Goal: Information Seeking & Learning: Learn about a topic

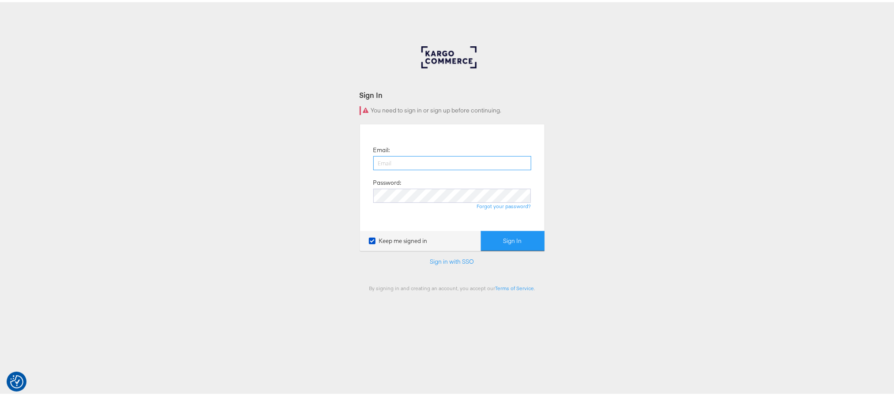
click at [507, 161] on input "email" at bounding box center [452, 161] width 158 height 14
type input "sanjana.pradhan@kargo.com"
click at [481, 229] on button "Sign In" at bounding box center [513, 239] width 64 height 20
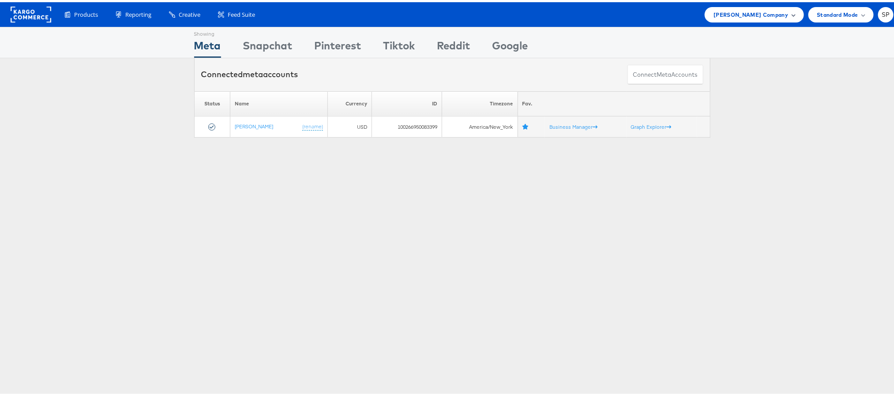
click at [753, 13] on span "Steve Madden Company" at bounding box center [750, 12] width 75 height 9
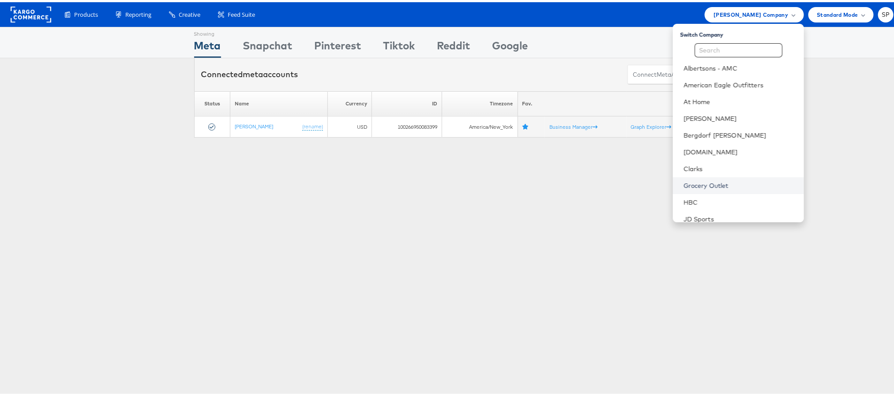
click at [683, 187] on link "Grocery Outlet" at bounding box center [739, 183] width 113 height 9
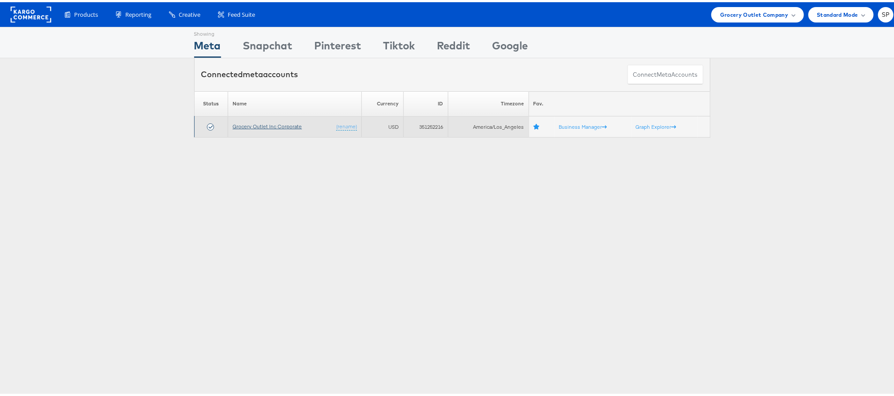
click at [251, 128] on link "Grocery Outlet Inc Corporate" at bounding box center [267, 124] width 69 height 7
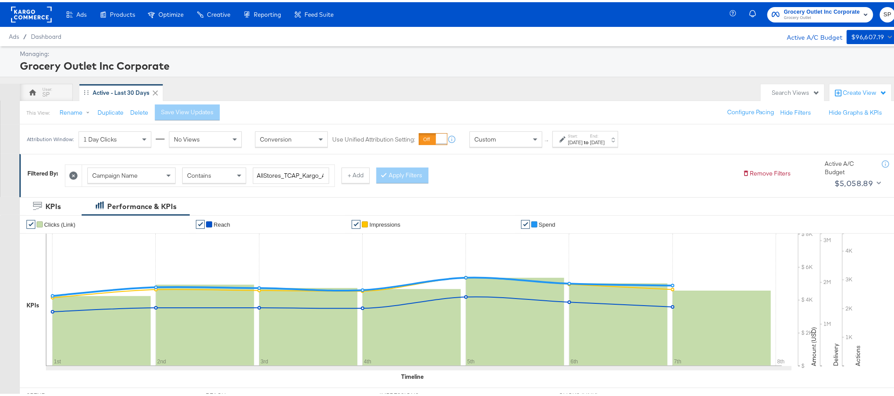
click at [582, 143] on div "Oct 1st 2025" at bounding box center [575, 140] width 15 height 7
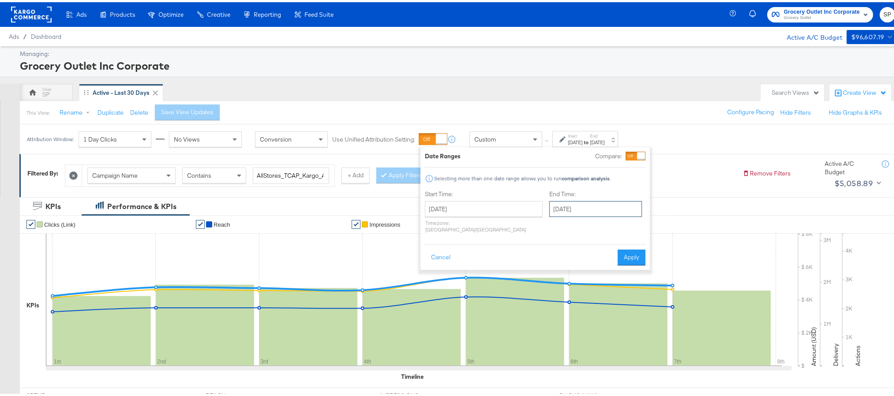
click at [561, 215] on input "October 7th 2025" at bounding box center [595, 207] width 93 height 16
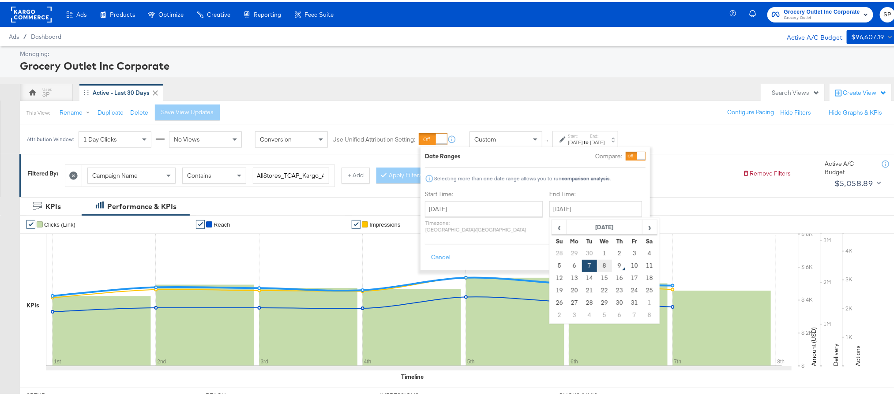
click at [597, 262] on td "8" at bounding box center [604, 264] width 15 height 12
type input "[DATE]"
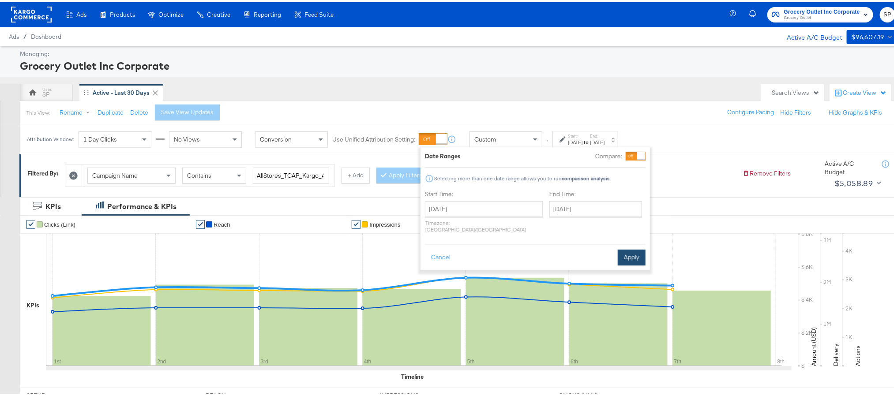
click at [621, 251] on button "Apply" at bounding box center [632, 256] width 28 height 16
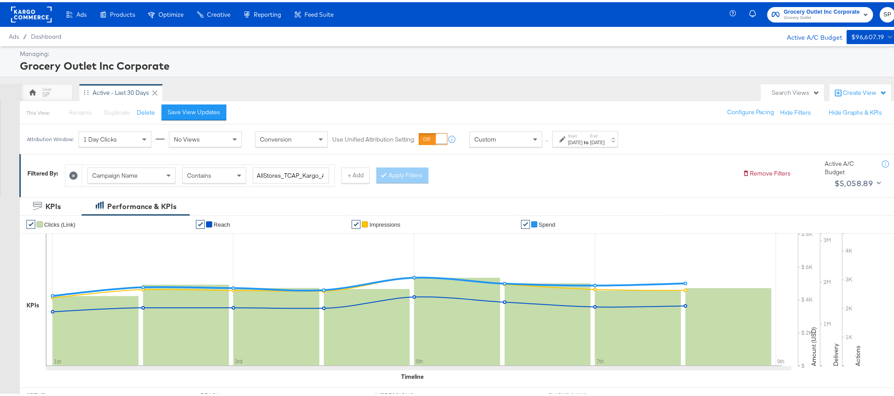
click at [203, 101] on div "This View: Rename Please save your changes before renaming this view Duplicate …" at bounding box center [461, 110] width 885 height 24
click at [203, 109] on div "Save View Updates" at bounding box center [194, 110] width 53 height 8
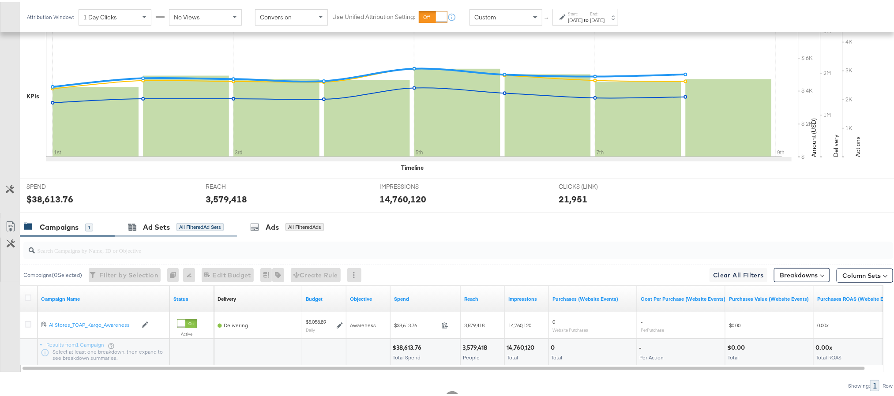
scroll to position [210, 0]
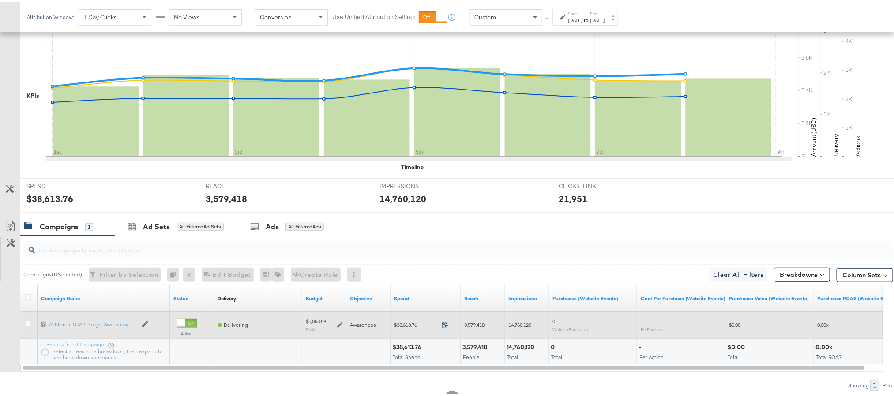
click at [443, 326] on icon at bounding box center [445, 322] width 7 height 7
click at [339, 326] on icon at bounding box center [340, 323] width 6 height 6
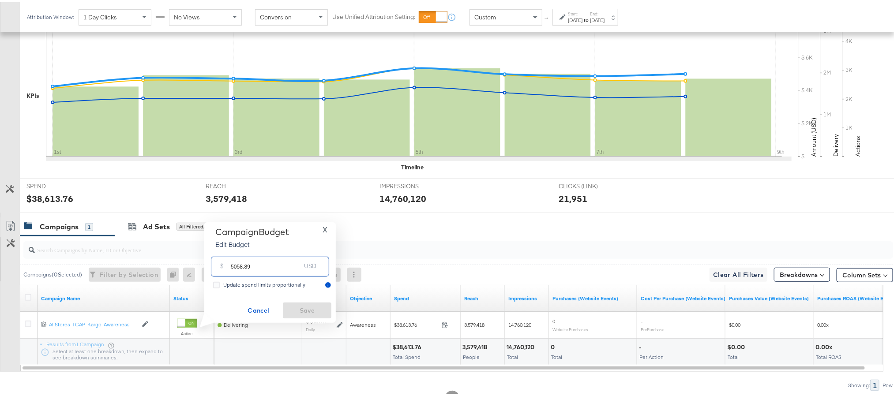
click at [286, 261] on input "5058.89" at bounding box center [266, 260] width 70 height 19
paste input "$5,060.27"
type input "5060.27"
click at [309, 311] on span "Save" at bounding box center [306, 308] width 41 height 11
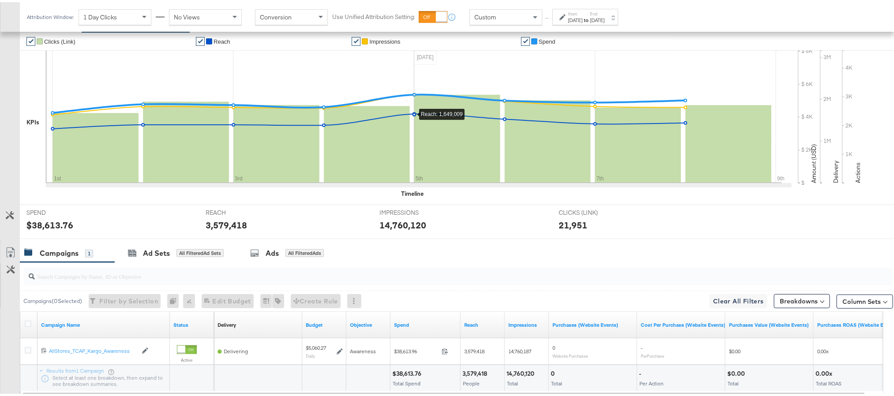
scroll to position [0, 0]
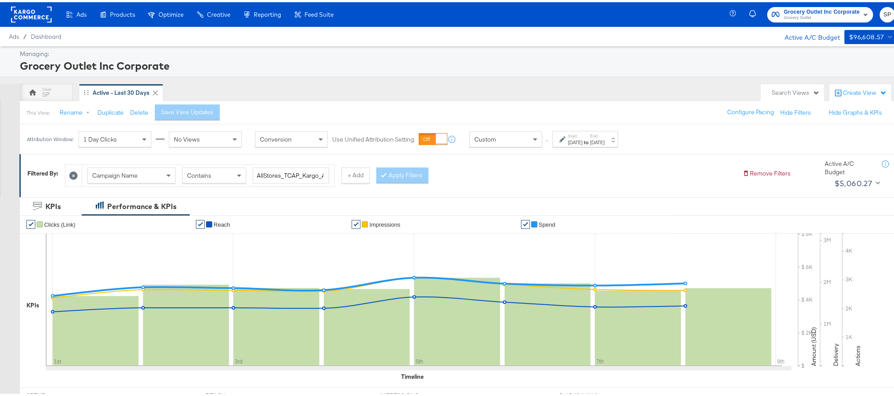
click at [32, 8] on rect at bounding box center [31, 12] width 41 height 16
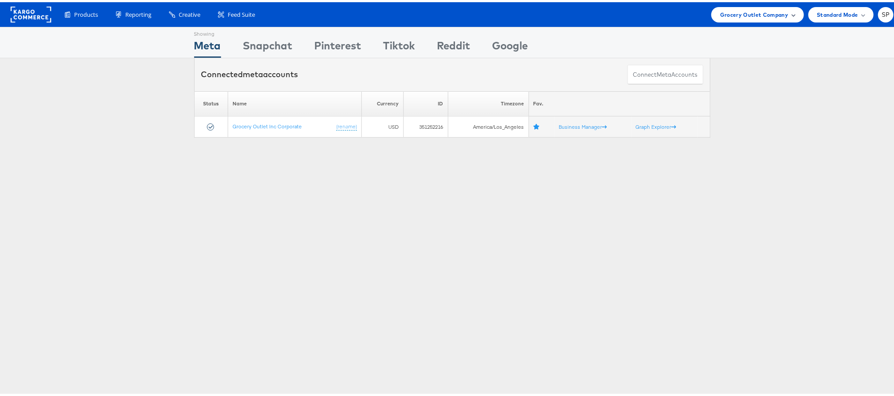
click at [748, 15] on span "Grocery Outlet Company" at bounding box center [754, 12] width 68 height 9
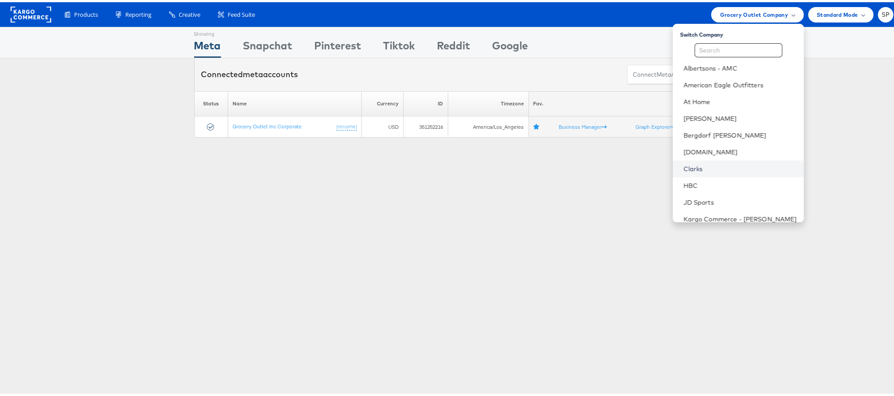
click at [691, 168] on link "Clarks" at bounding box center [739, 166] width 113 height 9
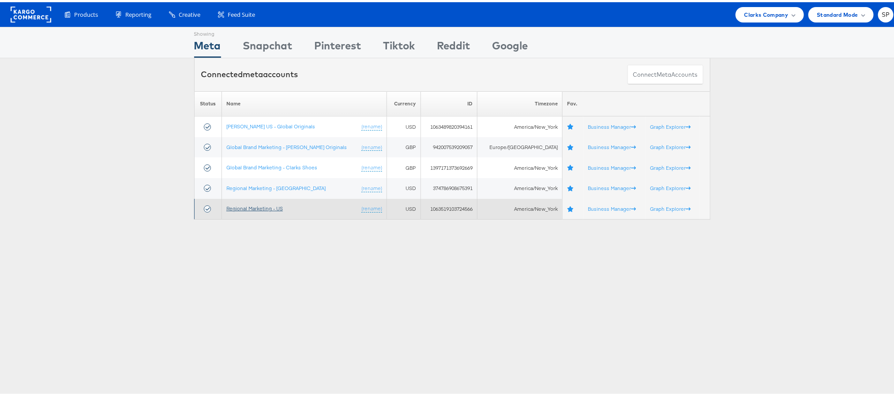
click at [269, 207] on link "Regional Marketing - US" at bounding box center [254, 206] width 56 height 7
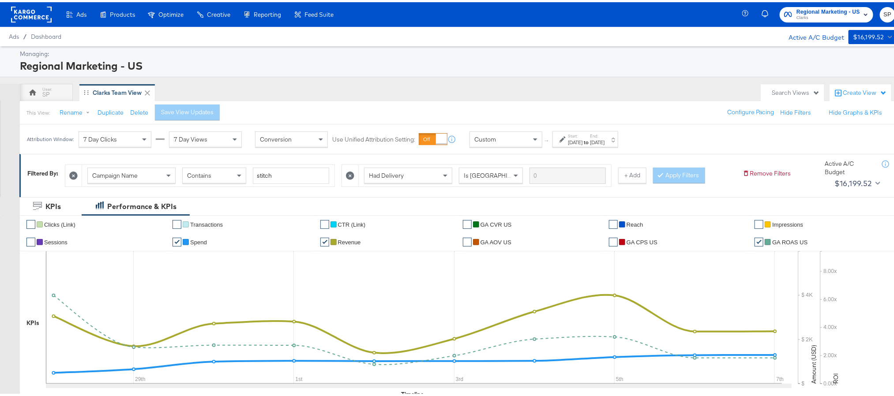
click at [578, 143] on div "Sep 28th 2025" at bounding box center [575, 140] width 15 height 7
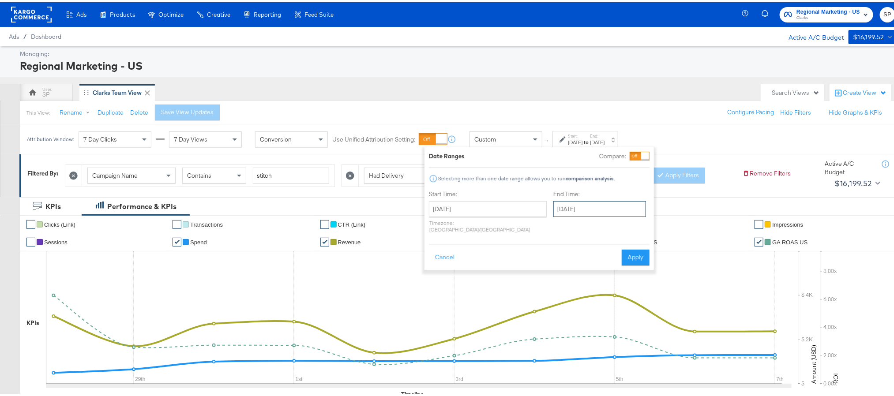
click at [553, 204] on input "October 7th 2025" at bounding box center [599, 207] width 93 height 16
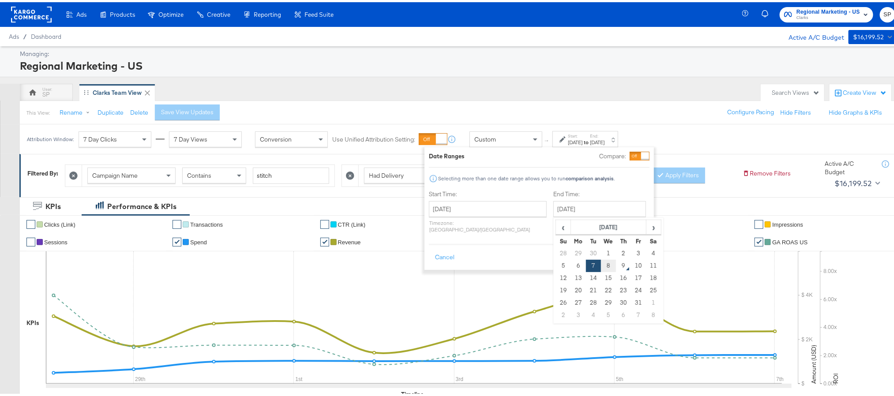
click at [601, 269] on td "8" at bounding box center [608, 264] width 15 height 12
type input "October 8th 2025"
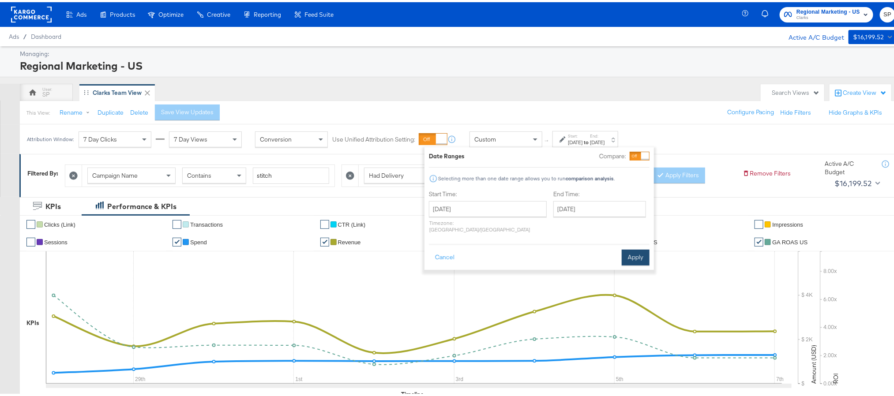
click at [642, 248] on button "Apply" at bounding box center [636, 256] width 28 height 16
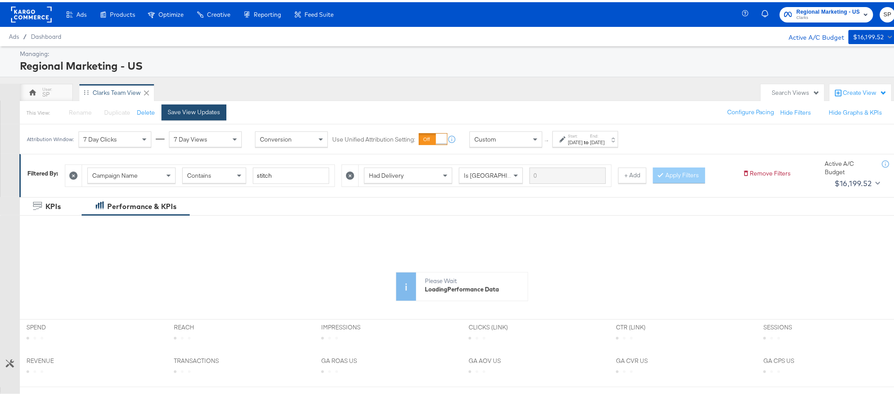
click at [190, 112] on div "Save View Updates" at bounding box center [194, 110] width 53 height 8
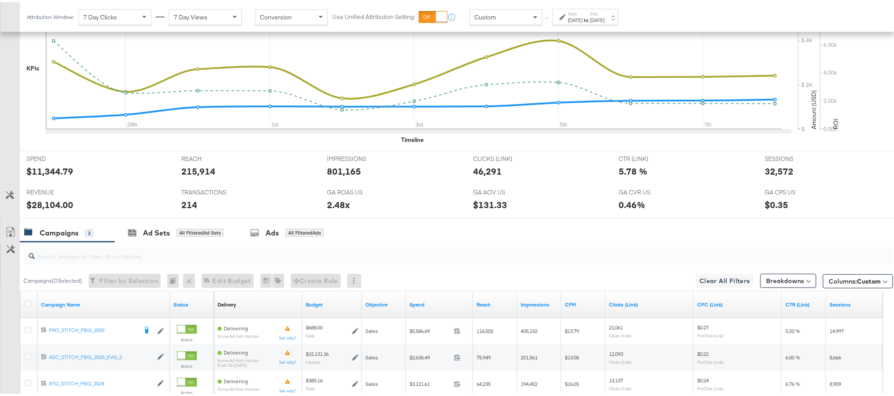
scroll to position [311, 0]
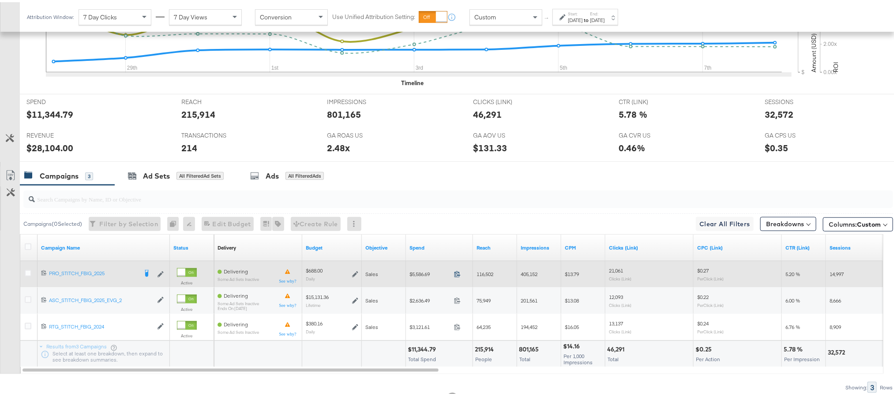
click at [456, 275] on icon at bounding box center [457, 272] width 7 height 7
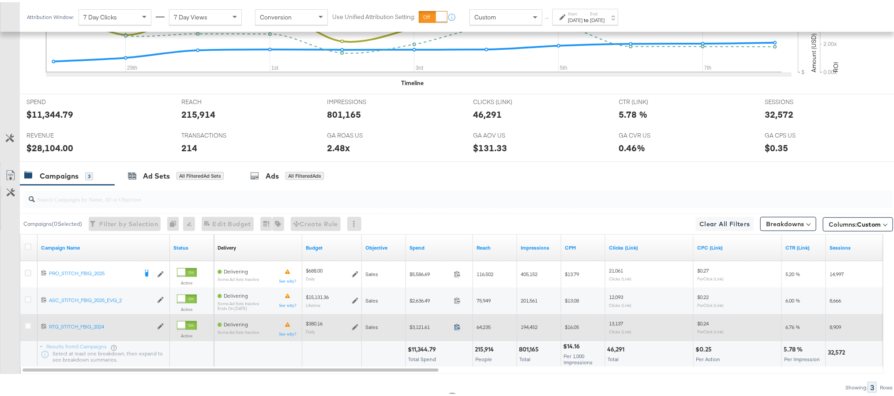
click at [454, 326] on icon at bounding box center [457, 325] width 7 height 7
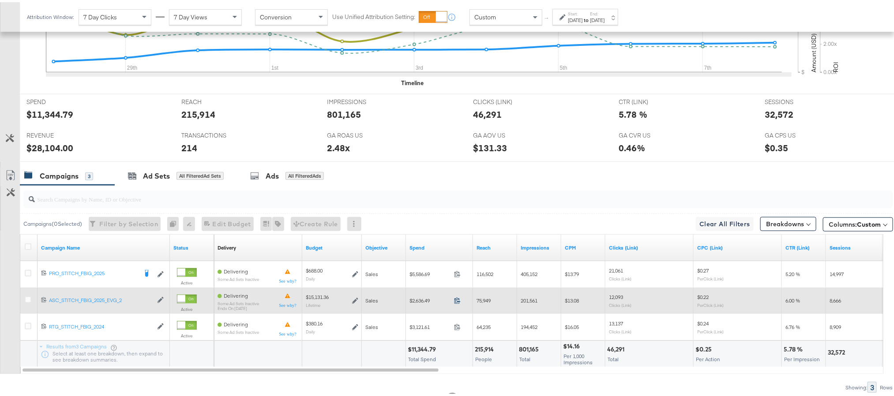
click at [458, 298] on icon at bounding box center [457, 298] width 7 height 7
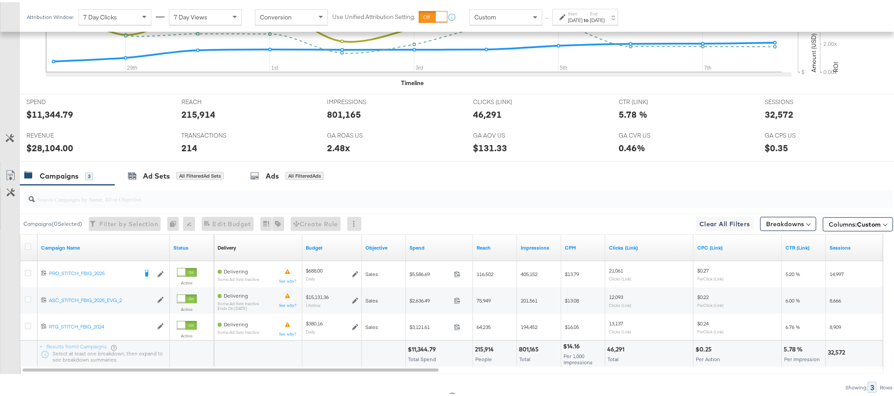
click at [45, 143] on div "$28,104.00" at bounding box center [49, 145] width 47 height 13
copy div "28,104.00"
click at [333, 150] on div "2.48x" at bounding box center [338, 145] width 23 height 13
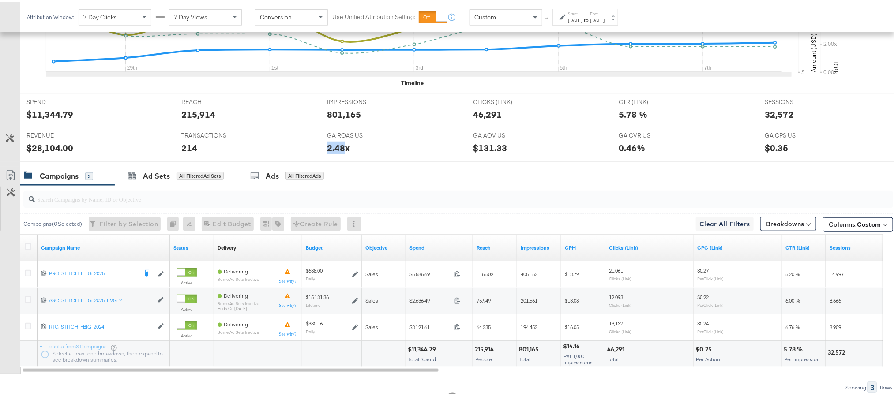
copy div "2.48"
click at [770, 116] on div "32,572" at bounding box center [779, 112] width 29 height 13
copy div "32,572"
click at [582, 13] on label "Start:" at bounding box center [575, 12] width 15 height 6
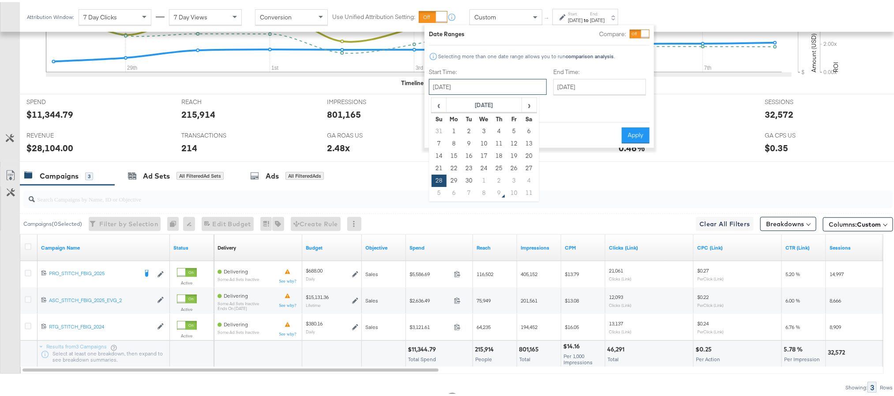
click at [498, 86] on input "September 28th 2025" at bounding box center [488, 85] width 118 height 16
click at [469, 190] on td "7" at bounding box center [468, 191] width 15 height 12
type input "October 7th 2025"
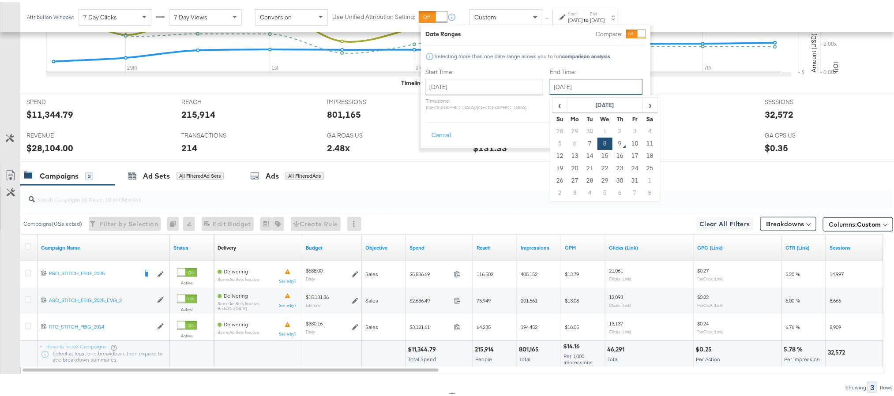
click at [578, 85] on input "October 8th 2025" at bounding box center [596, 85] width 93 height 16
click at [582, 142] on td "7" at bounding box center [589, 141] width 15 height 12
type input "October 7th 2025"
click at [634, 129] on button "Apply" at bounding box center [632, 133] width 28 height 16
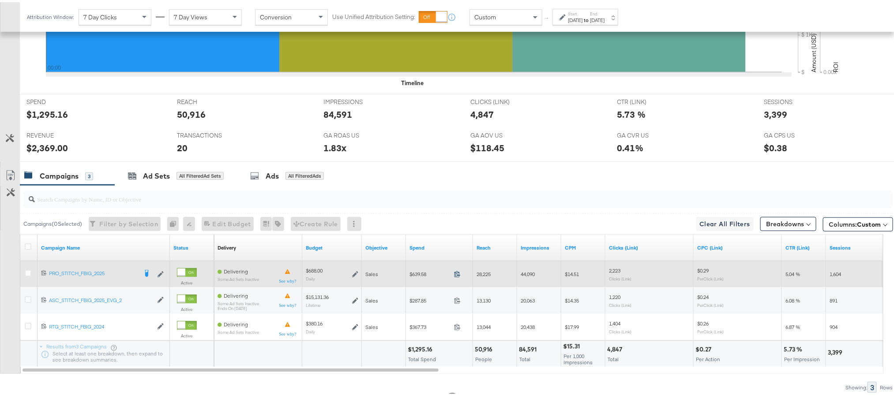
click at [457, 274] on icon at bounding box center [457, 272] width 7 height 7
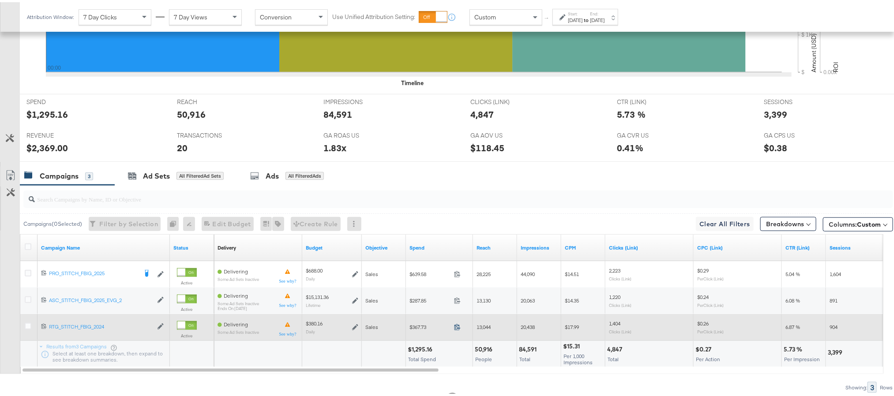
click at [459, 326] on icon at bounding box center [457, 325] width 6 height 6
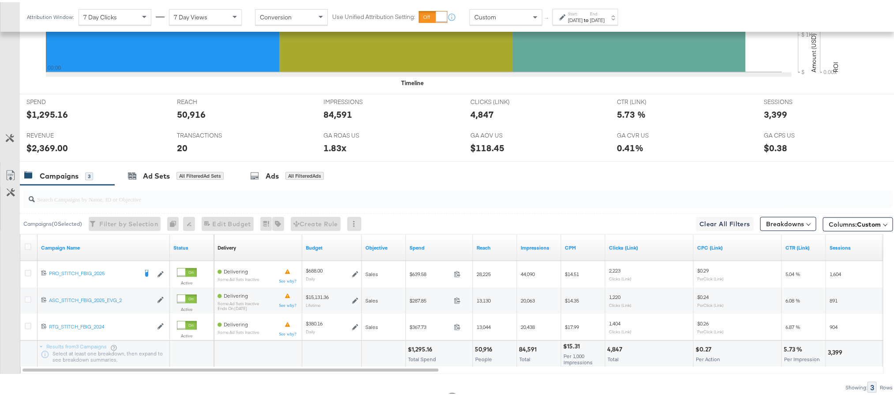
click at [415, 346] on div "$1,295.16" at bounding box center [421, 347] width 27 height 8
copy div "1,295.16"
click at [44, 149] on div "$2,369.00" at bounding box center [46, 145] width 41 height 13
copy div "2,369.00"
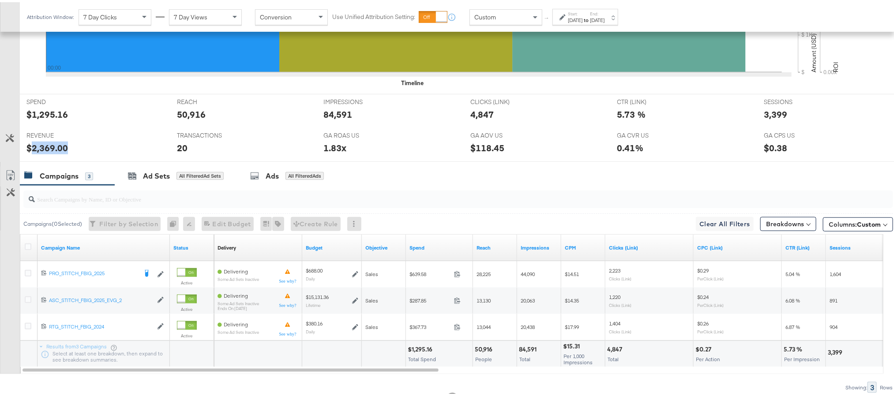
click at [44, 149] on div "$2,369.00" at bounding box center [46, 145] width 41 height 13
click at [582, 12] on label "Start:" at bounding box center [575, 12] width 15 height 6
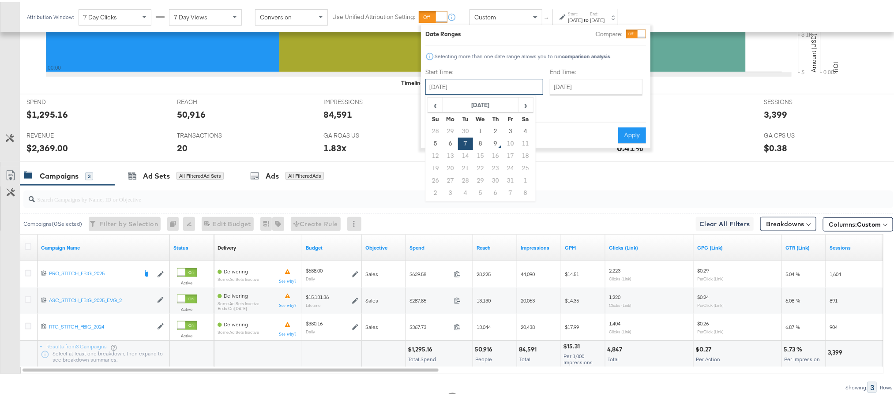
click at [497, 81] on input "October 7th 2025" at bounding box center [484, 85] width 118 height 16
click at [482, 136] on td "8" at bounding box center [480, 141] width 15 height 12
type input "October 8th 2025"
click at [623, 127] on button "Apply" at bounding box center [632, 133] width 28 height 16
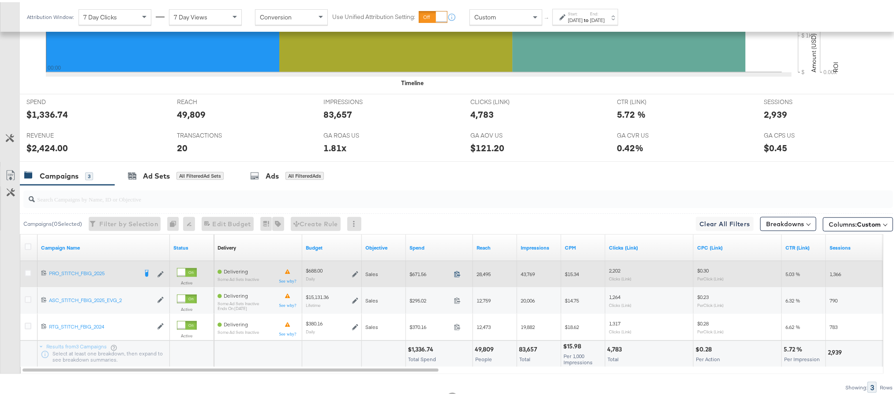
click at [456, 274] on icon at bounding box center [457, 272] width 7 height 7
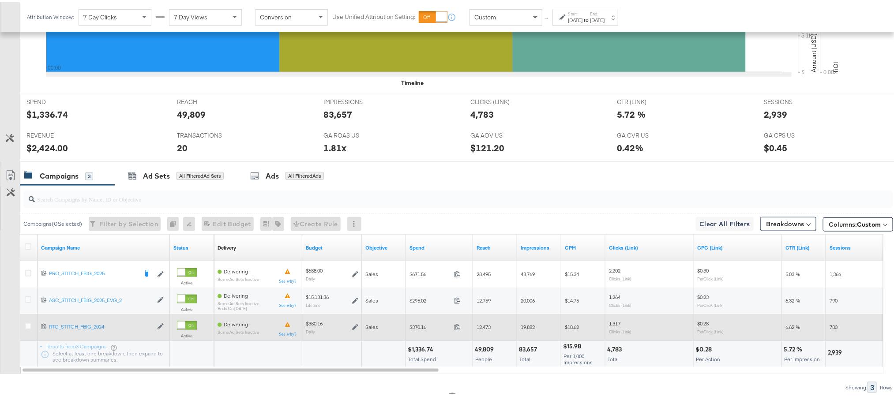
click at [456, 330] on span at bounding box center [459, 326] width 19 height 7
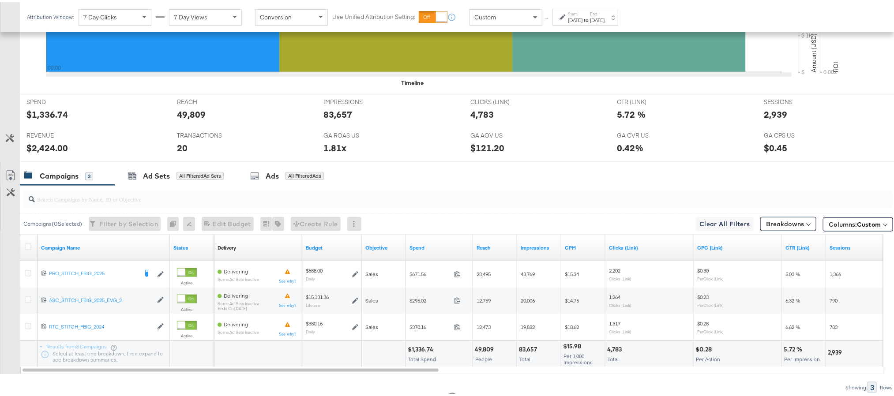
click at [422, 348] on div "$1,336.74" at bounding box center [422, 347] width 28 height 8
copy div "1,336.74"
click at [422, 348] on div "$1,336.74" at bounding box center [422, 347] width 28 height 8
click at [45, 143] on div "$2,424.00" at bounding box center [46, 145] width 41 height 13
copy div "2,424.00"
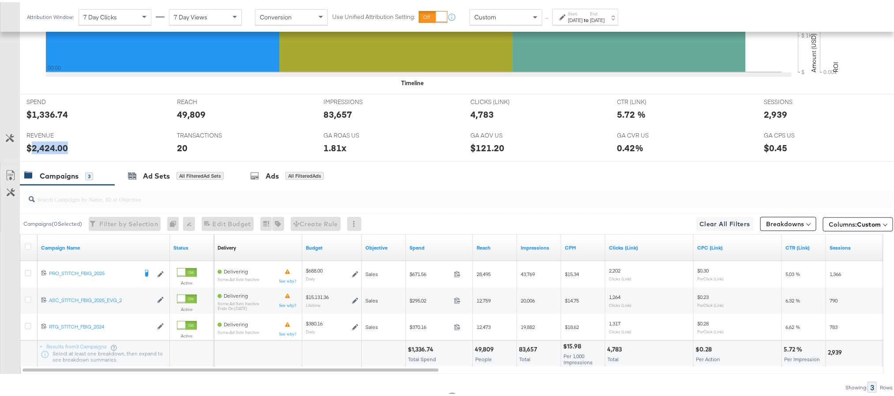
click at [45, 143] on div "$2,424.00" at bounding box center [46, 145] width 41 height 13
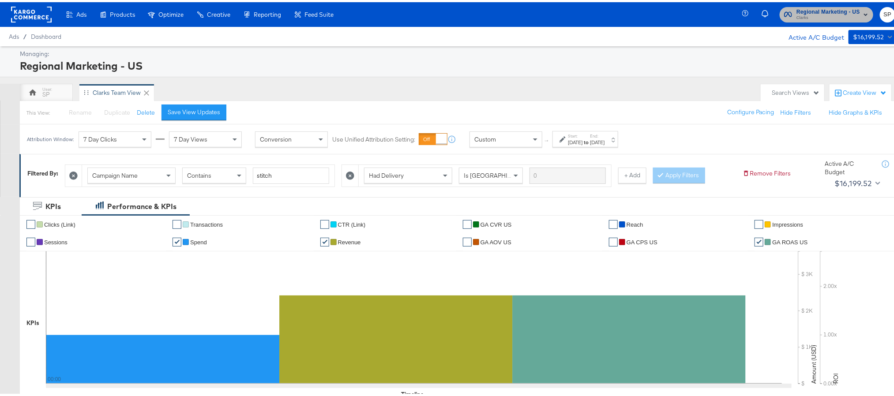
click at [819, 5] on span "Regional Marketing - US" at bounding box center [828, 9] width 64 height 9
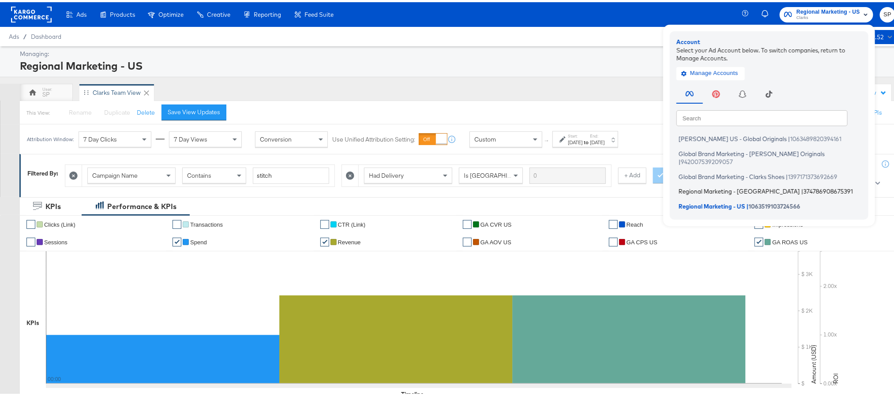
click at [713, 186] on span "Regional Marketing - CA" at bounding box center [739, 189] width 121 height 7
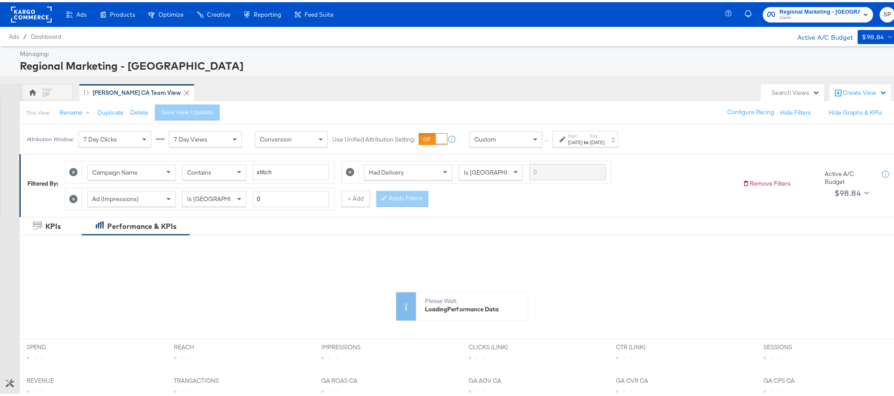
click at [582, 143] on div "[DATE]" at bounding box center [575, 140] width 15 height 7
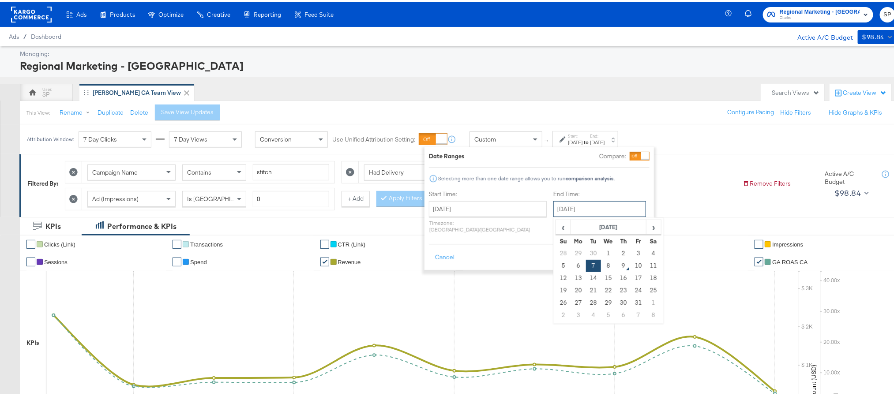
click at [567, 214] on input "[DATE]" at bounding box center [599, 207] width 93 height 16
click at [601, 265] on td "8" at bounding box center [608, 264] width 15 height 12
type input "October 8th 2025"
click at [630, 248] on button "Apply" at bounding box center [636, 256] width 28 height 16
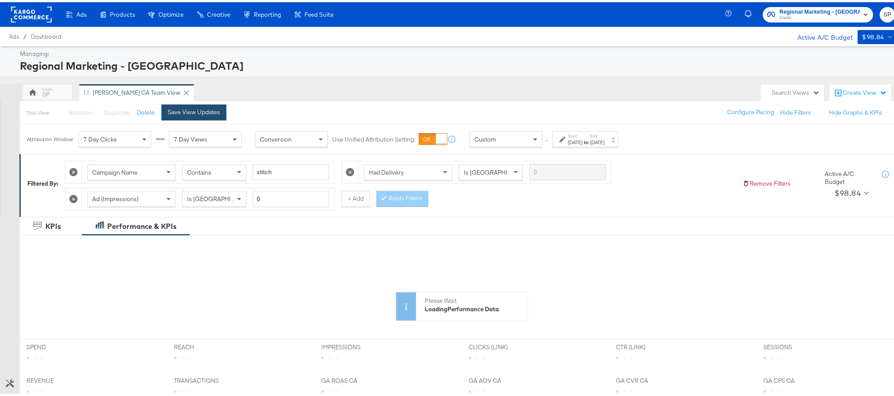
click at [211, 107] on div "Save View Updates" at bounding box center [194, 110] width 53 height 8
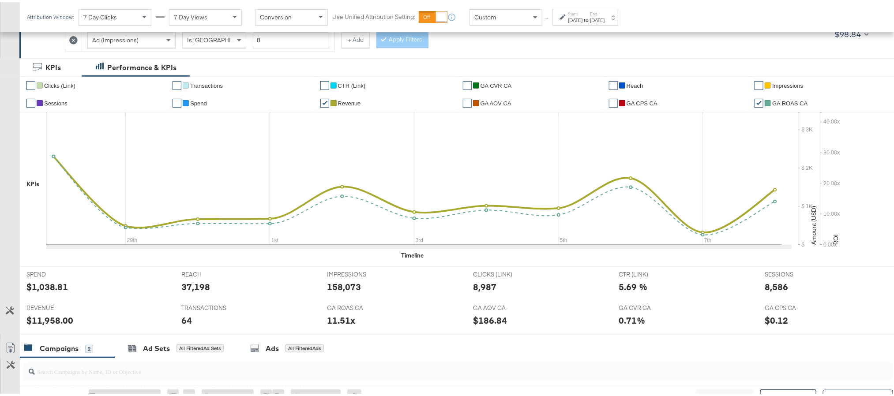
scroll to position [342, 0]
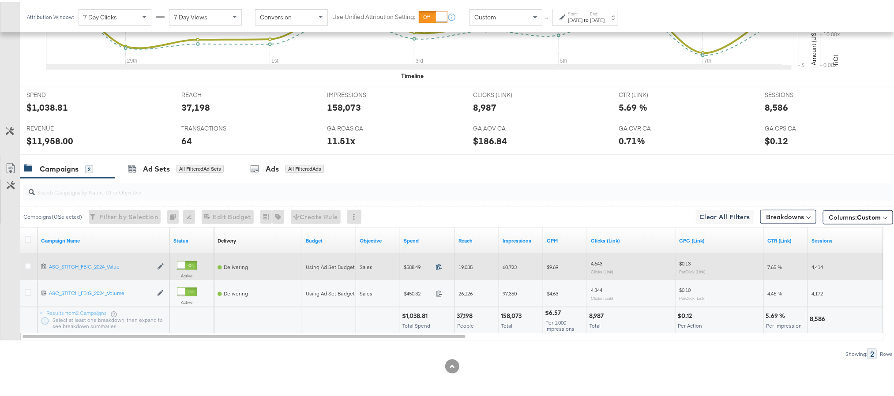
click at [438, 266] on icon at bounding box center [439, 265] width 7 height 7
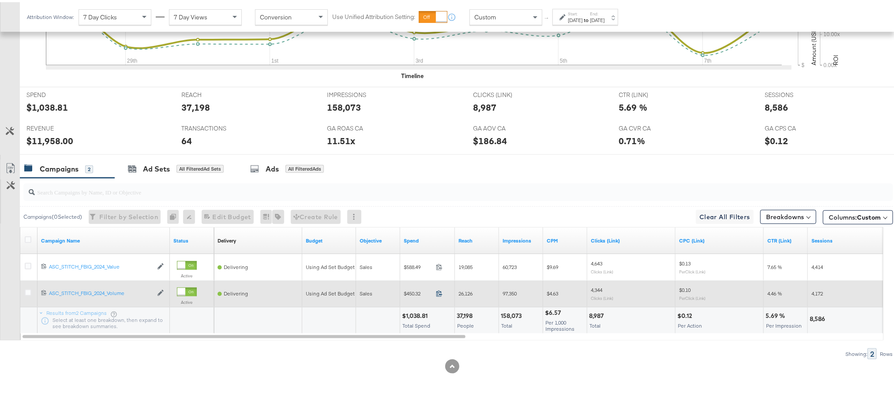
click at [437, 293] on icon at bounding box center [439, 291] width 7 height 7
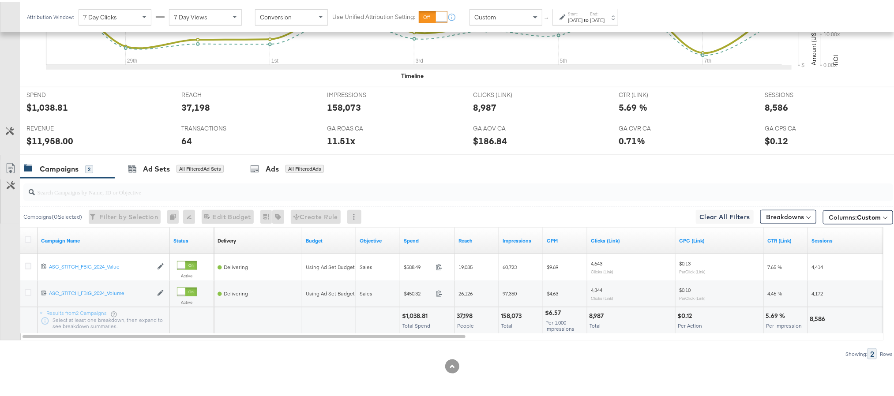
click at [41, 134] on div "$11,958.00" at bounding box center [49, 138] width 47 height 13
copy div "11,958.00"
click at [328, 140] on div "11.51x" at bounding box center [341, 138] width 28 height 13
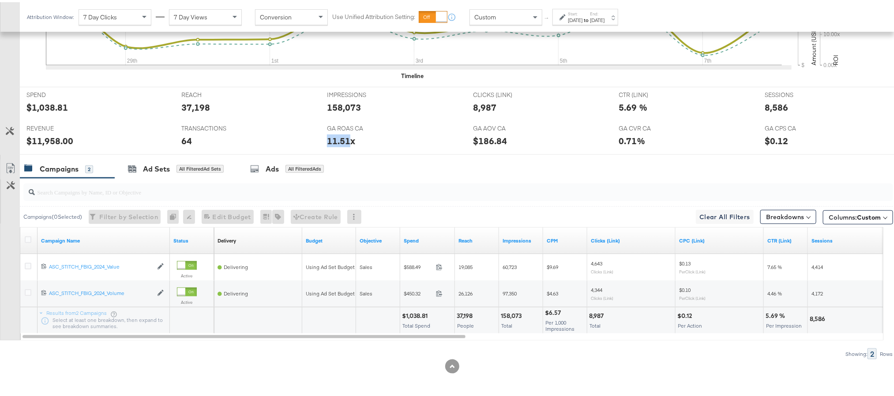
copy div "11.51"
click at [766, 107] on div "8,586" at bounding box center [776, 105] width 23 height 13
copy div "8,586"
click at [590, 19] on strong "to" at bounding box center [586, 18] width 8 height 7
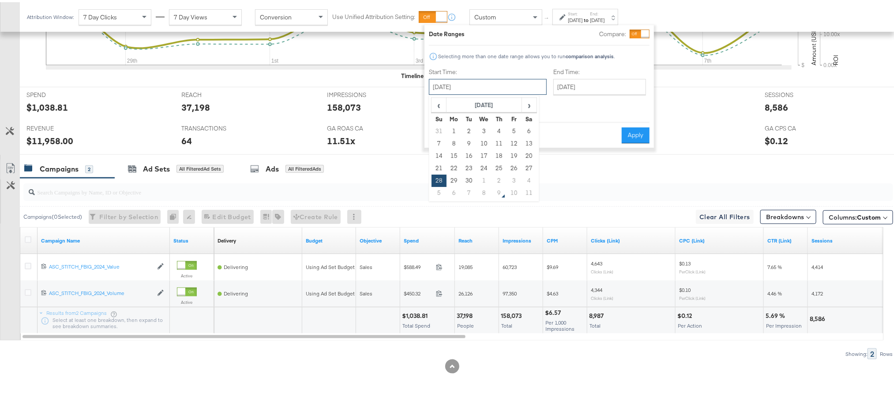
click at [503, 87] on input "September 28th 2025" at bounding box center [488, 85] width 118 height 16
click at [470, 188] on td "7" at bounding box center [468, 191] width 15 height 12
type input "October 7th 2025"
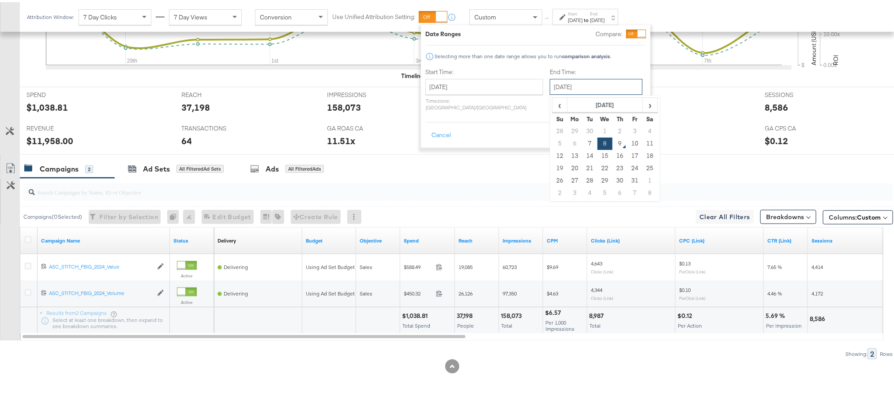
click at [572, 85] on input "[DATE]" at bounding box center [596, 85] width 93 height 16
click at [582, 143] on td "7" at bounding box center [589, 141] width 15 height 12
type input "October 7th 2025"
click at [634, 135] on div "Date Ranges Compare: Selecting more than one date range allows you to run compa…" at bounding box center [535, 84] width 229 height 123
click at [634, 128] on button "Apply" at bounding box center [632, 133] width 28 height 16
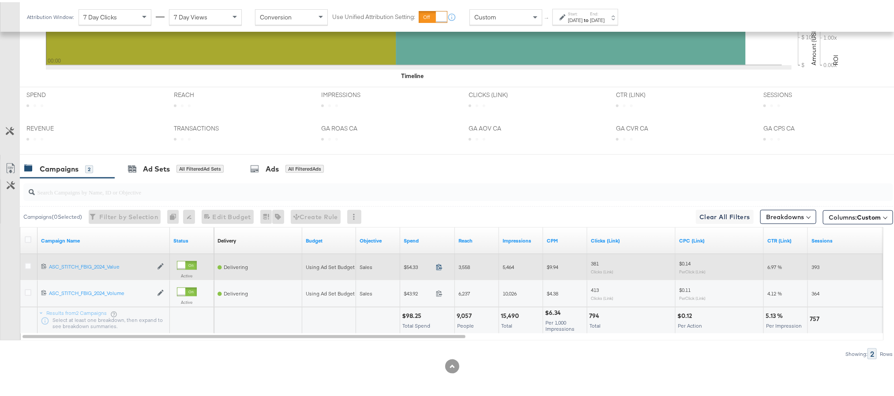
click at [439, 266] on icon at bounding box center [439, 265] width 7 height 7
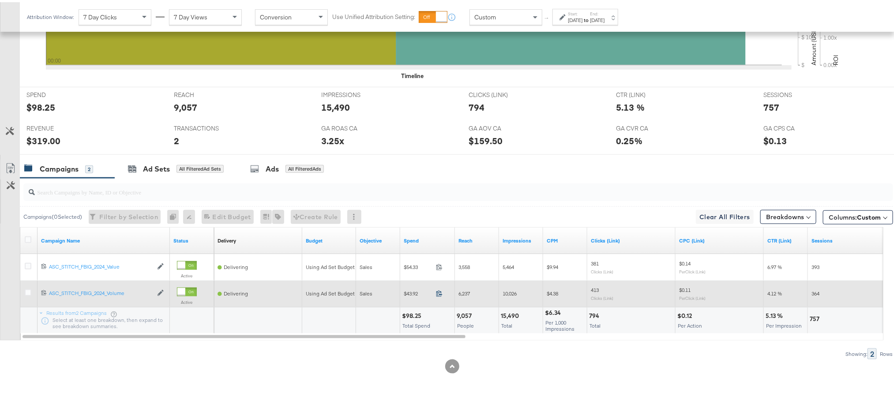
click at [439, 293] on icon at bounding box center [439, 291] width 7 height 7
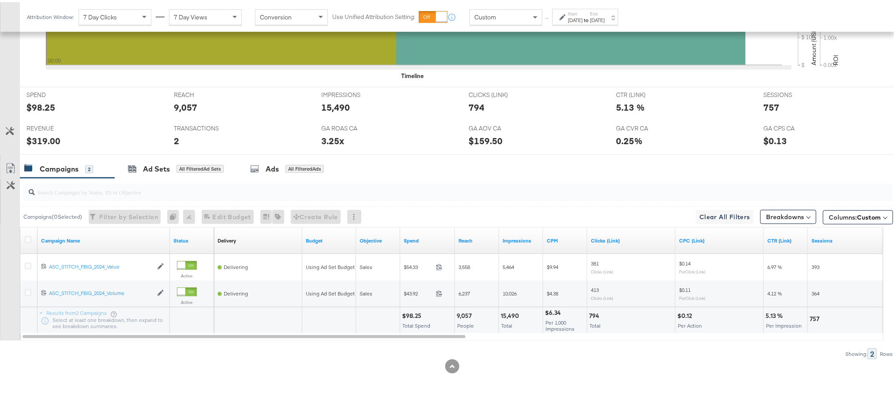
click at [408, 315] on div "$98.25" at bounding box center [413, 314] width 22 height 8
copy div "98.25"
click at [34, 138] on div "$319.00" at bounding box center [43, 138] width 34 height 13
copy div "319.00"
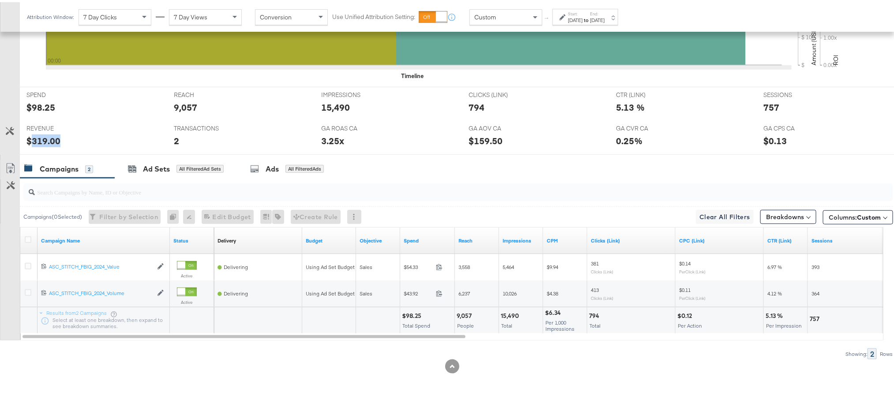
click at [34, 138] on div "$319.00" at bounding box center [43, 138] width 34 height 13
click at [590, 17] on strong "to" at bounding box center [586, 18] width 8 height 7
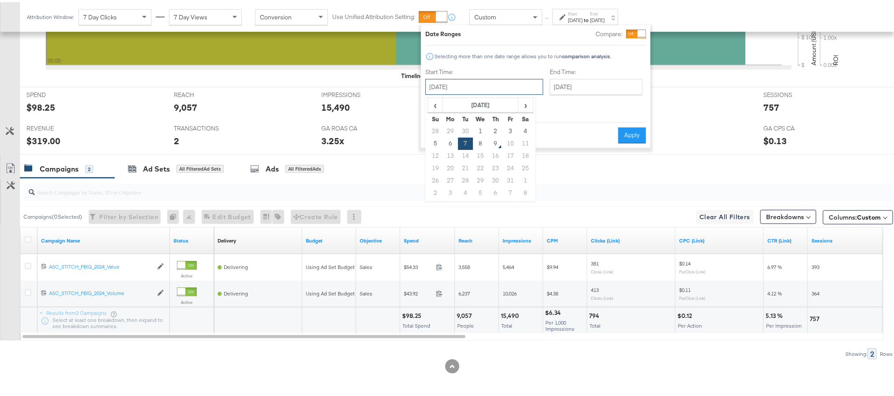
click at [473, 87] on input "October 7th 2025" at bounding box center [484, 85] width 118 height 16
click at [474, 141] on td "8" at bounding box center [480, 141] width 15 height 12
type input "[DATE]"
click at [629, 127] on button "Apply" at bounding box center [632, 133] width 28 height 16
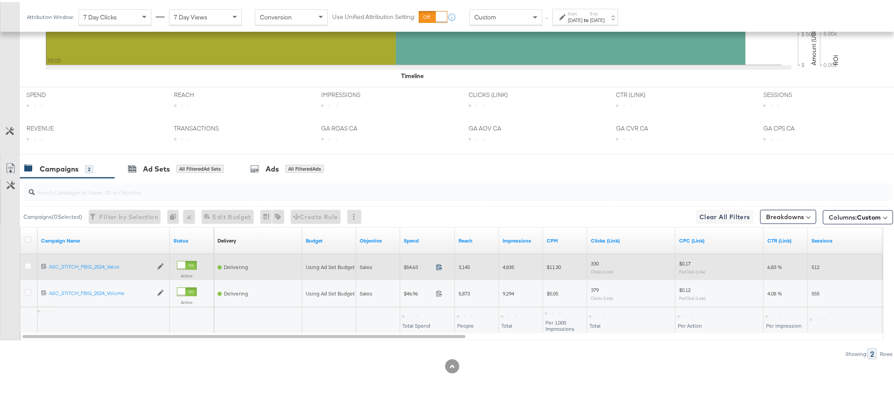
click at [437, 265] on icon at bounding box center [439, 265] width 7 height 7
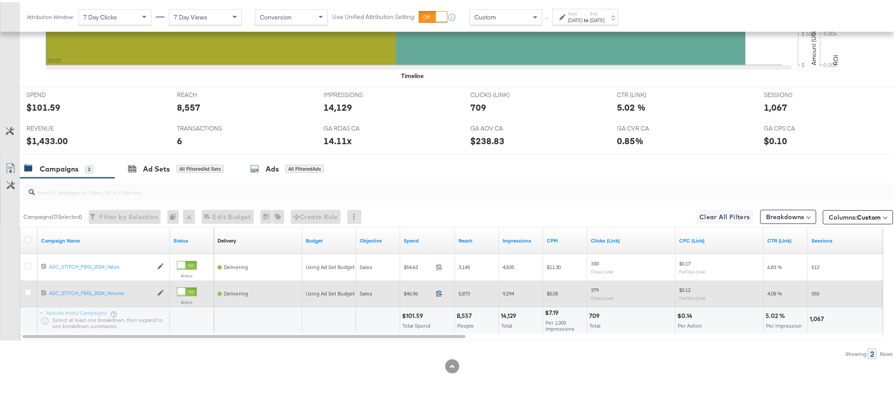
click at [441, 292] on icon at bounding box center [439, 291] width 7 height 7
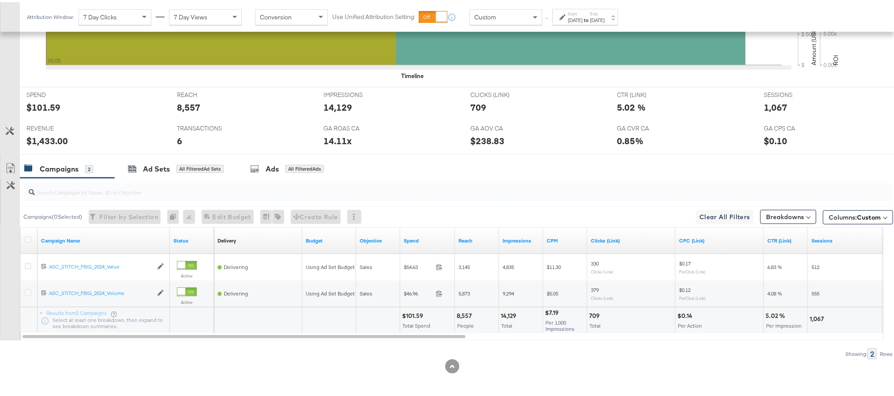
click at [413, 317] on div "$101.59" at bounding box center [414, 314] width 24 height 8
copy div "101.59"
click at [413, 317] on div "$101.59" at bounding box center [414, 314] width 24 height 8
click at [45, 138] on div "$1,433.00" at bounding box center [46, 138] width 41 height 13
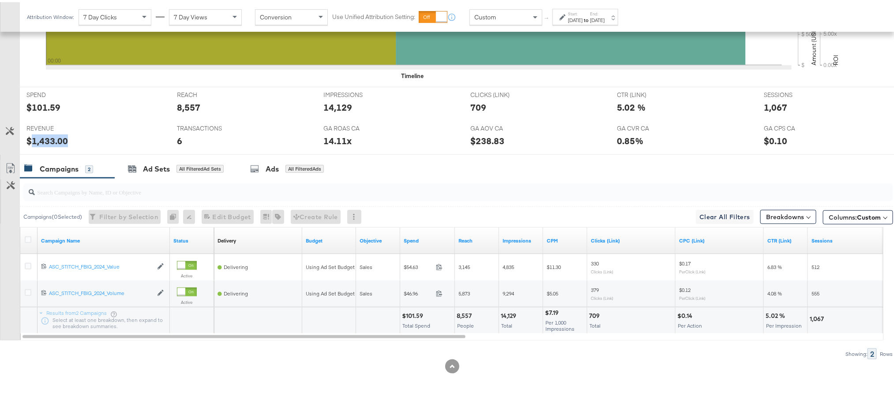
copy div "1,433.00"
click at [398, 186] on input "search" at bounding box center [424, 186] width 778 height 17
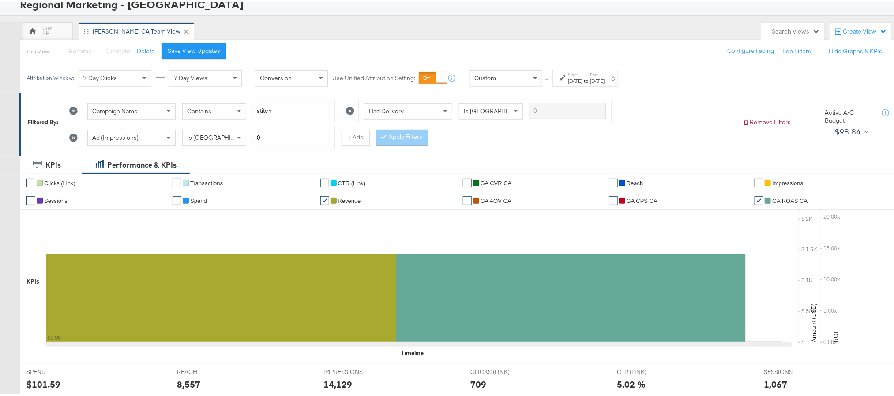
scroll to position [0, 0]
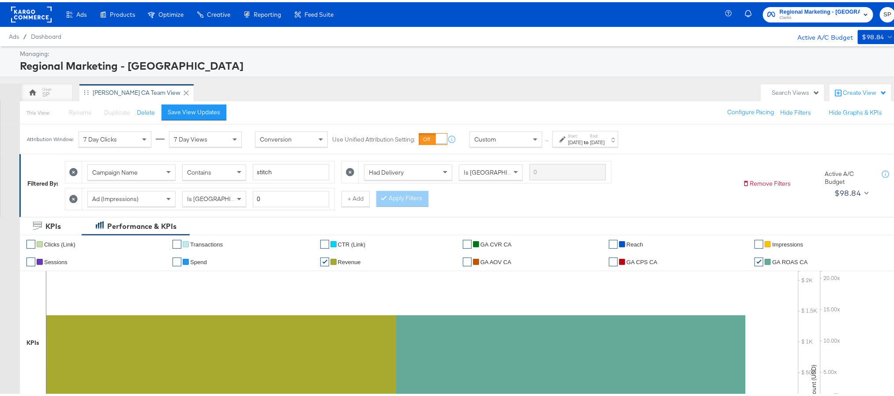
click at [35, 10] on rect at bounding box center [31, 12] width 41 height 16
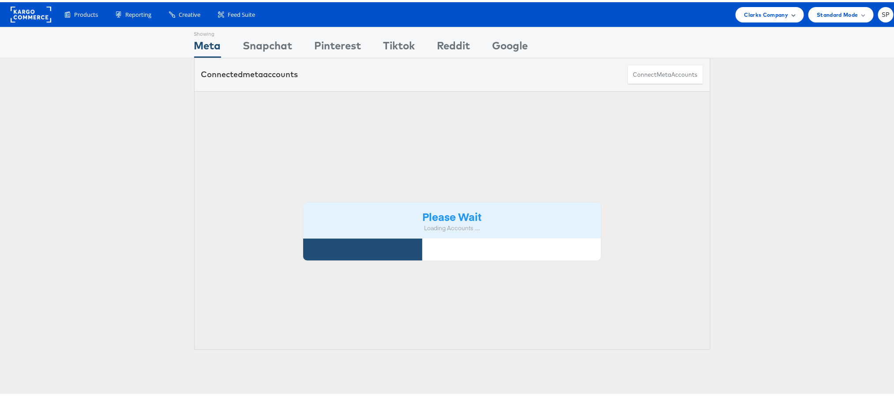
click at [758, 16] on span "Clarks Company" at bounding box center [766, 12] width 44 height 9
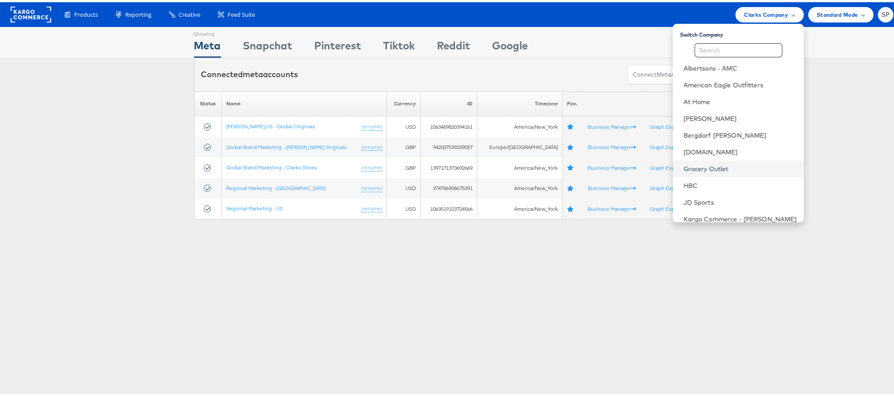
scroll to position [109, 0]
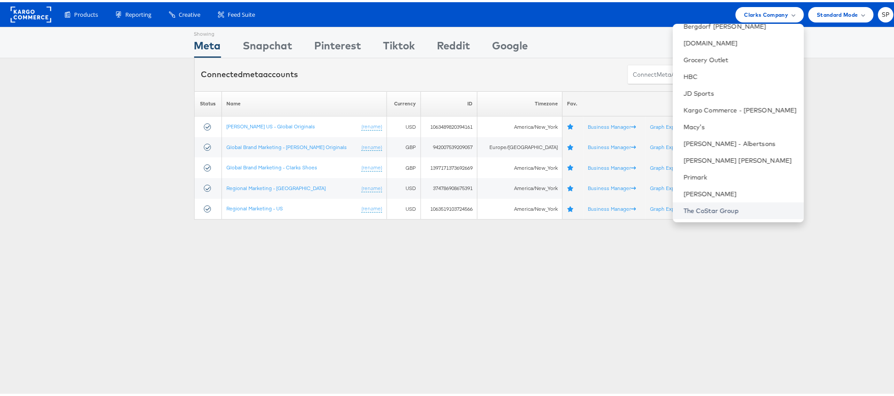
click at [696, 210] on link "The CoStar Group" at bounding box center [739, 208] width 113 height 9
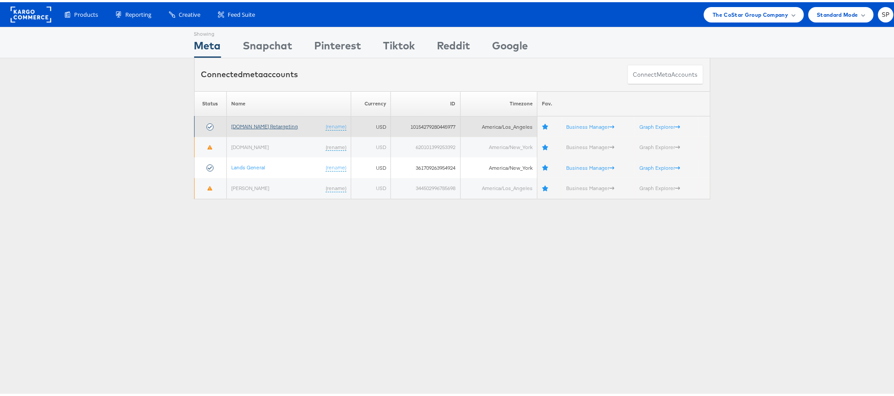
click at [266, 124] on link "[DOMAIN_NAME] Retargeting" at bounding box center [264, 124] width 67 height 7
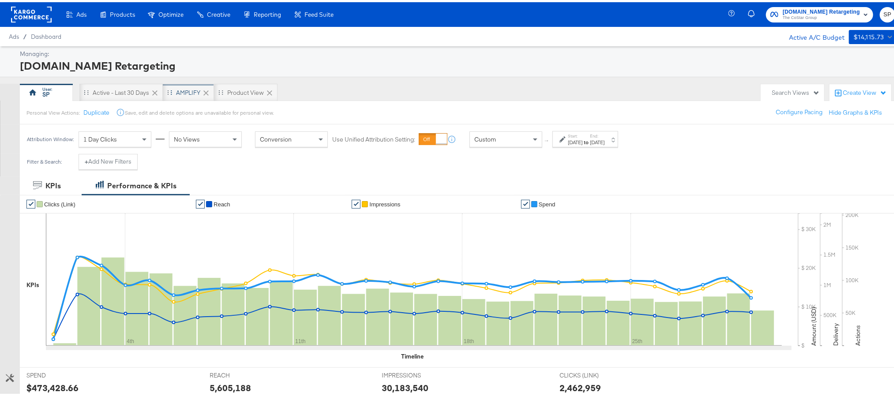
click at [192, 88] on div "AMPLIFY" at bounding box center [188, 90] width 24 height 8
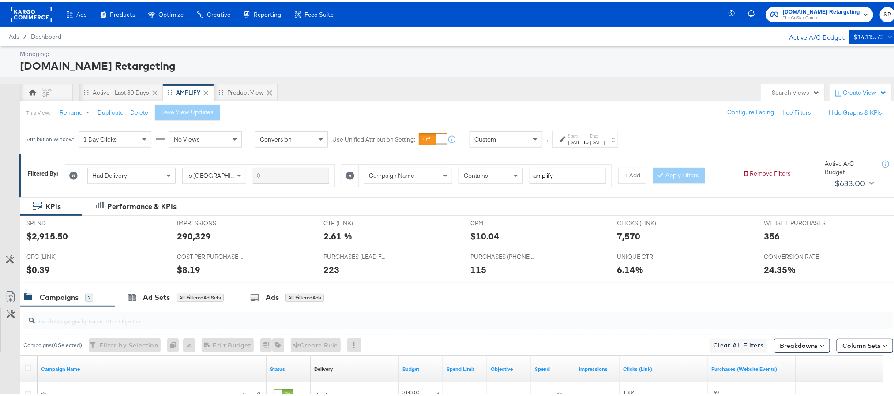
click at [604, 136] on label "End:" at bounding box center [597, 134] width 15 height 6
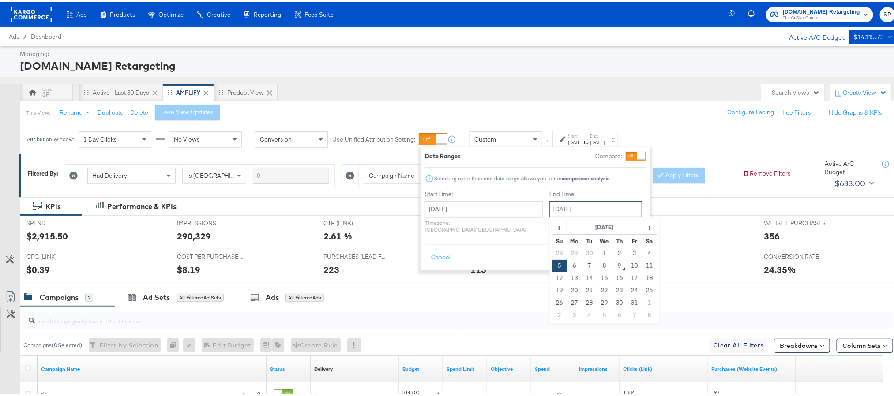
click at [566, 206] on input "[DATE]" at bounding box center [595, 207] width 93 height 16
click at [597, 266] on td "8" at bounding box center [604, 264] width 15 height 12
type input "[DATE]"
click at [629, 254] on button "Apply" at bounding box center [632, 256] width 28 height 16
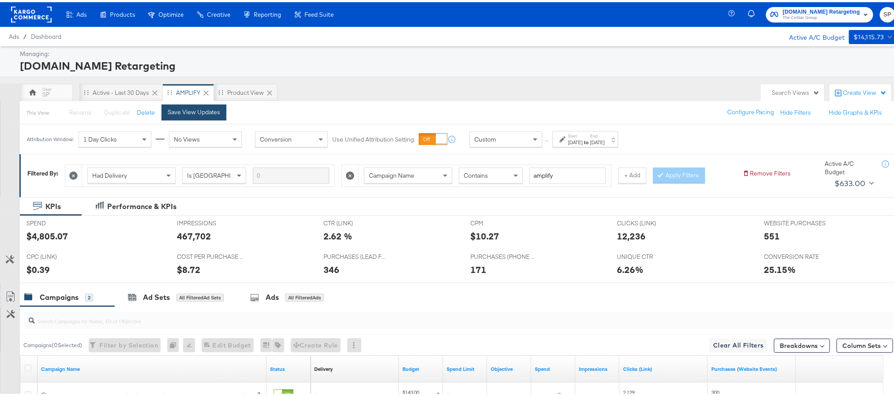
click at [209, 112] on div "Save View Updates" at bounding box center [194, 110] width 53 height 8
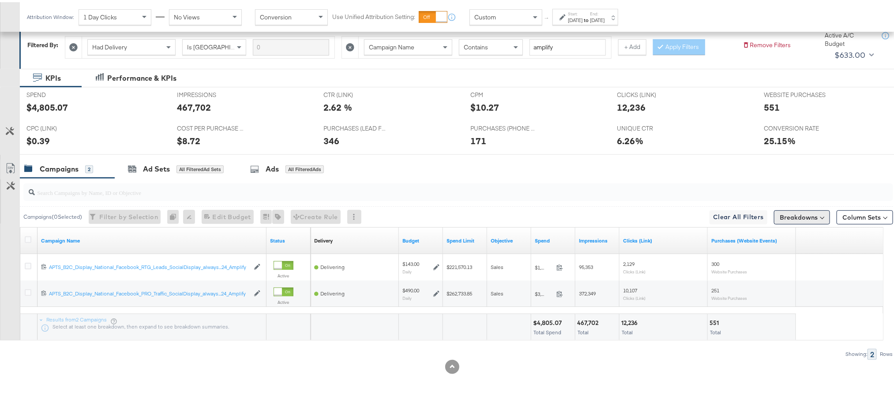
click at [789, 216] on button "Breakdowns" at bounding box center [802, 215] width 56 height 14
click at [769, 255] on div "Delivery" at bounding box center [782, 254] width 88 height 7
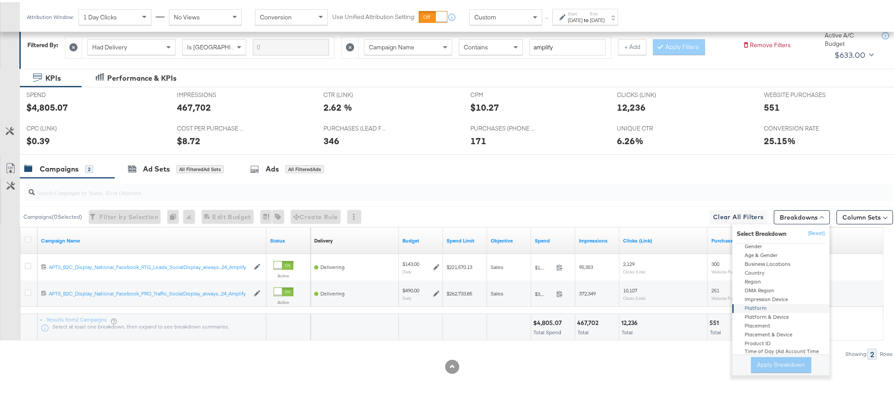
scroll to position [43, 0]
click at [758, 338] on div "Product ID" at bounding box center [782, 338] width 96 height 9
click at [762, 361] on button "Apply Breakdown" at bounding box center [781, 363] width 60 height 16
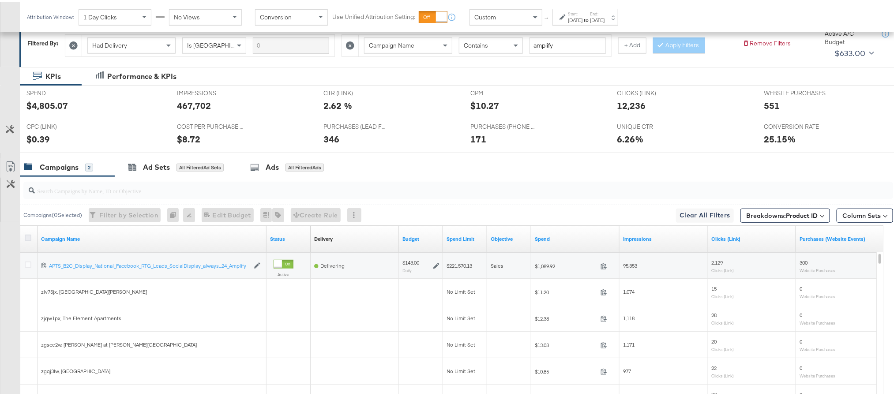
click at [30, 236] on icon at bounding box center [28, 236] width 7 height 7
click at [0, 0] on input "checkbox" at bounding box center [0, 0] width 0 height 0
click at [7, 165] on icon at bounding box center [10, 164] width 11 height 11
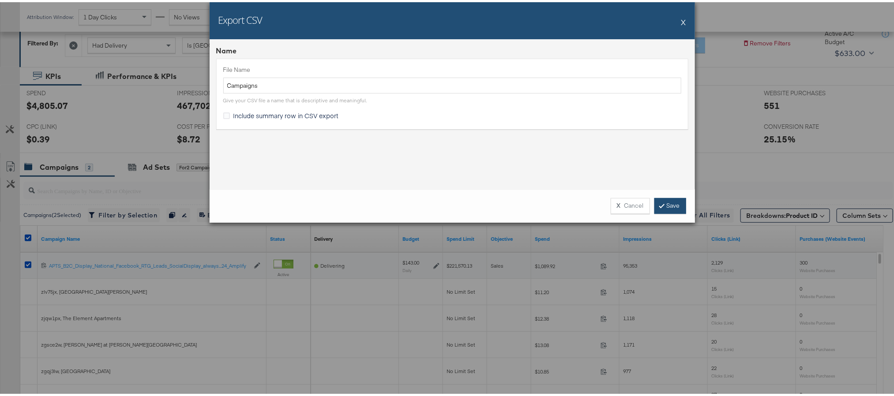
click at [666, 203] on link "Save" at bounding box center [670, 204] width 32 height 16
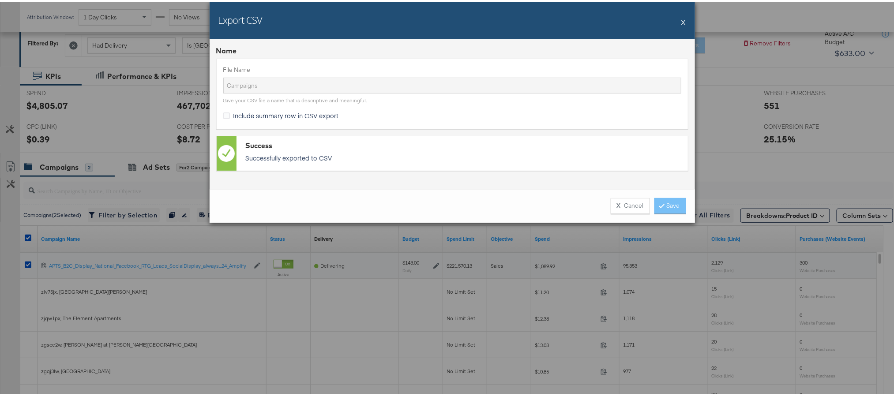
click at [793, 201] on div "Export CSV X Name File Name Campaigns Give your CSV file a name that is descrip…" at bounding box center [452, 198] width 904 height 396
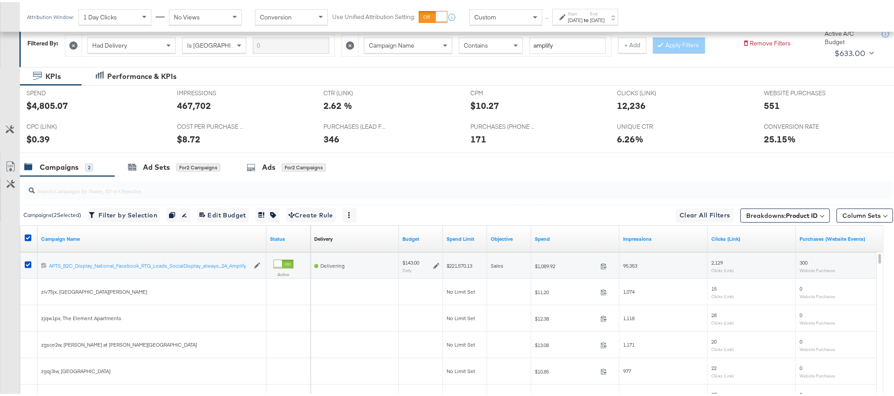
click at [629, 208] on div "Campaigns ( 2 Selected) Filter by Selection Filter 2 campaigns Duplicate 2 camp…" at bounding box center [456, 213] width 873 height 21
click at [771, 221] on button "Breakdowns: Product ID" at bounding box center [785, 213] width 90 height 14
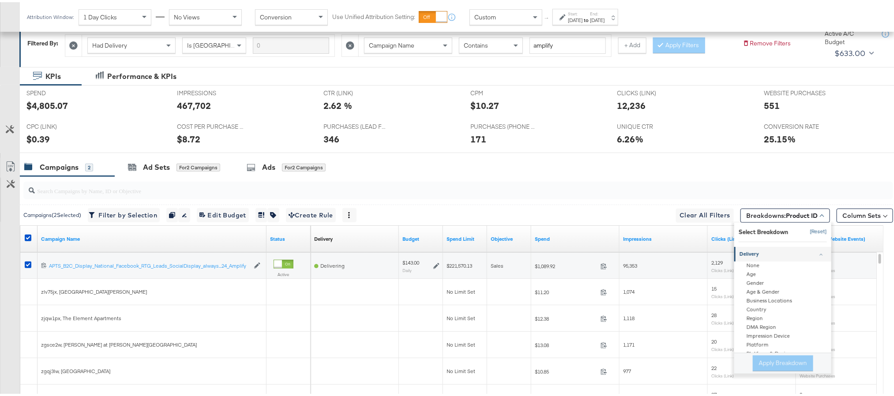
click at [805, 231] on button "[Reset]" at bounding box center [816, 230] width 22 height 14
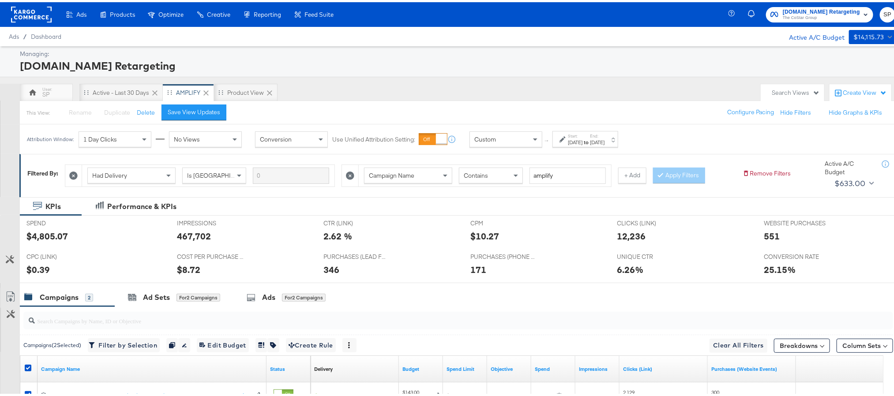
scroll to position [130, 0]
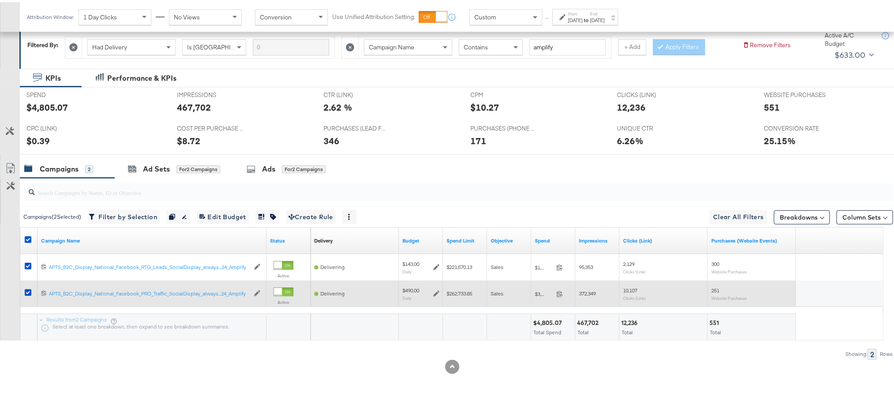
click at [435, 293] on icon at bounding box center [436, 292] width 6 height 6
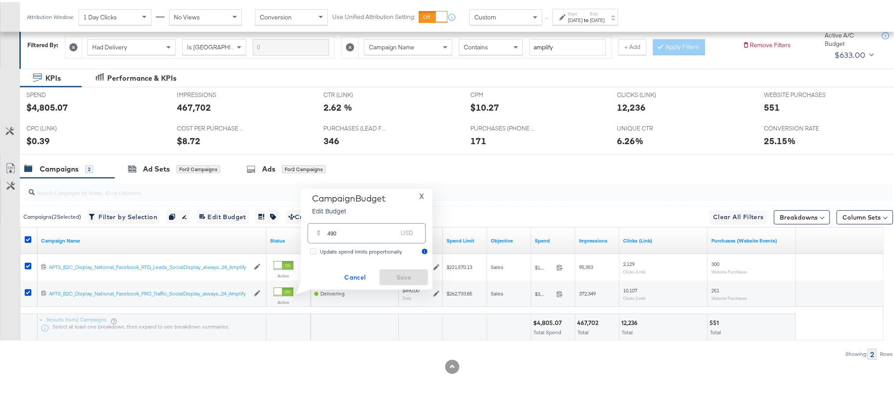
click at [360, 226] on input "490" at bounding box center [362, 227] width 70 height 19
type input "489"
click at [394, 275] on span "Save" at bounding box center [403, 275] width 41 height 11
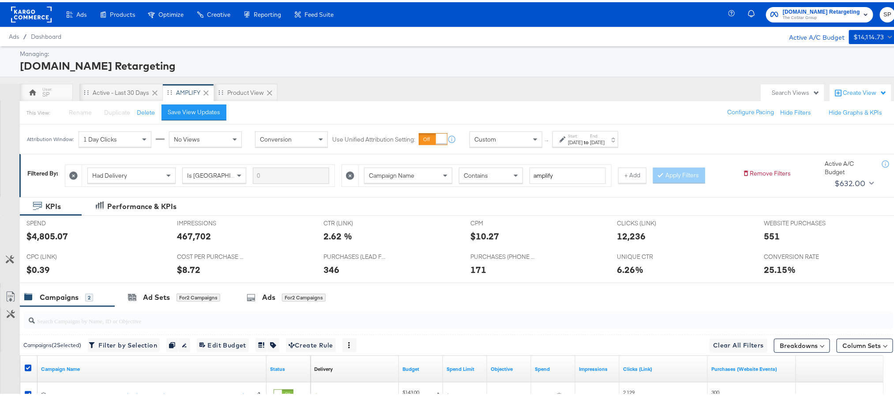
click at [41, 10] on rect at bounding box center [31, 12] width 41 height 16
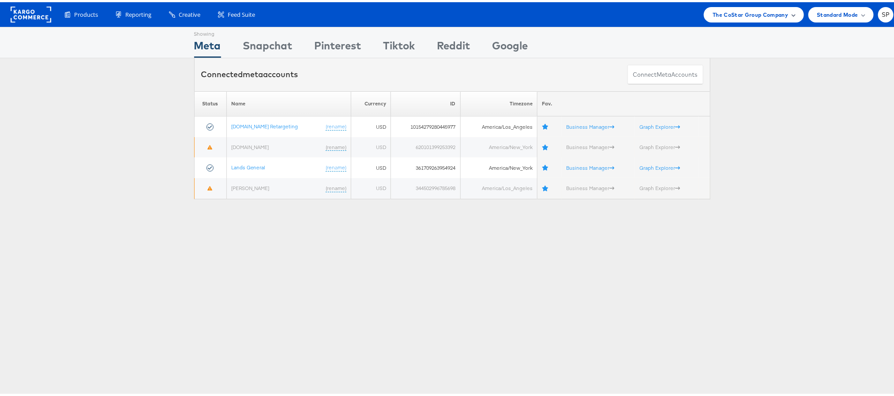
click at [735, 12] on span "The CoStar Group Company" at bounding box center [750, 12] width 75 height 9
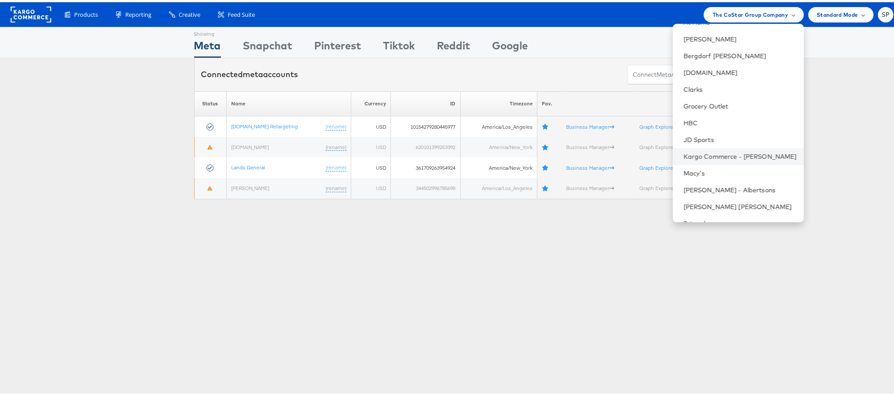
scroll to position [109, 0]
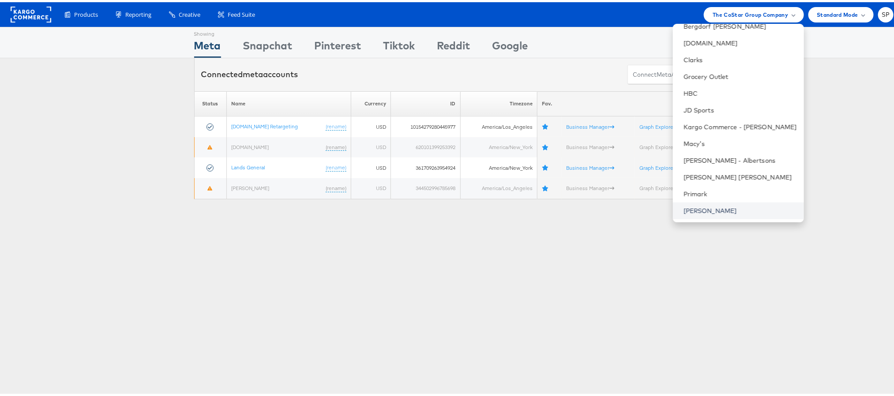
click at [691, 211] on link "[PERSON_NAME]" at bounding box center [739, 208] width 113 height 9
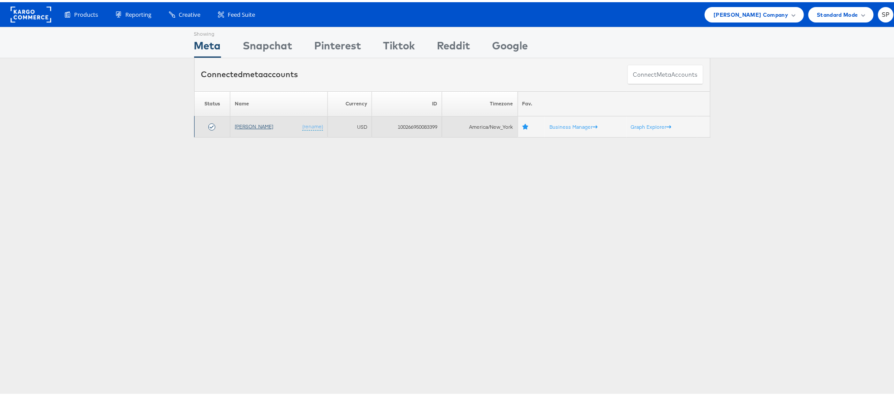
click at [260, 122] on link "[PERSON_NAME]" at bounding box center [254, 124] width 38 height 7
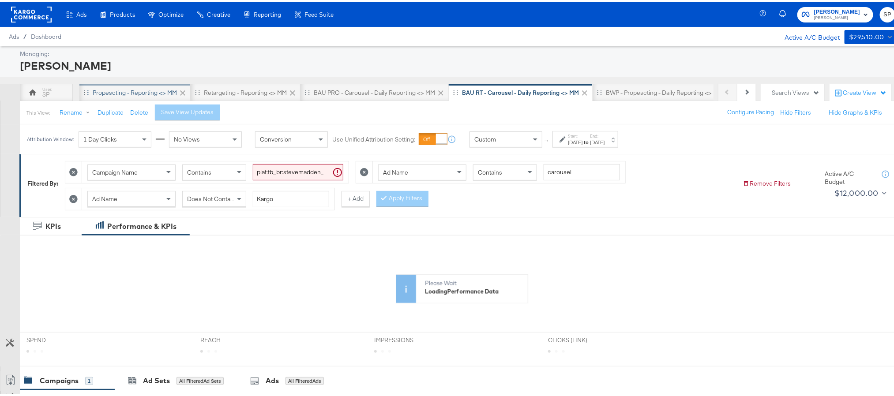
click at [146, 93] on div "Propescting - Reporting <> MM" at bounding box center [135, 90] width 84 height 8
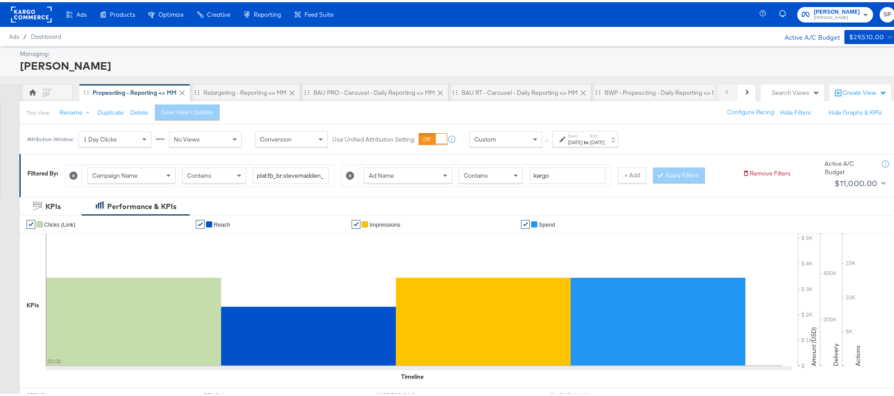
click at [589, 145] on div "Start: [DATE] to End: [DATE]" at bounding box center [585, 137] width 66 height 16
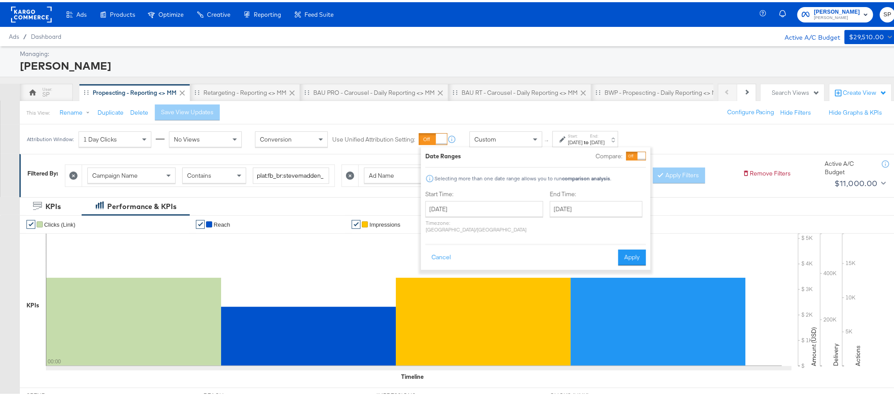
click at [486, 216] on div "[DATE] ‹ [DATE] › Su Mo Tu We Th Fr Sa 28 29 30 1 2 3 4 5 6 7 8 9 10 11 12 13 1…" at bounding box center [484, 215] width 118 height 32
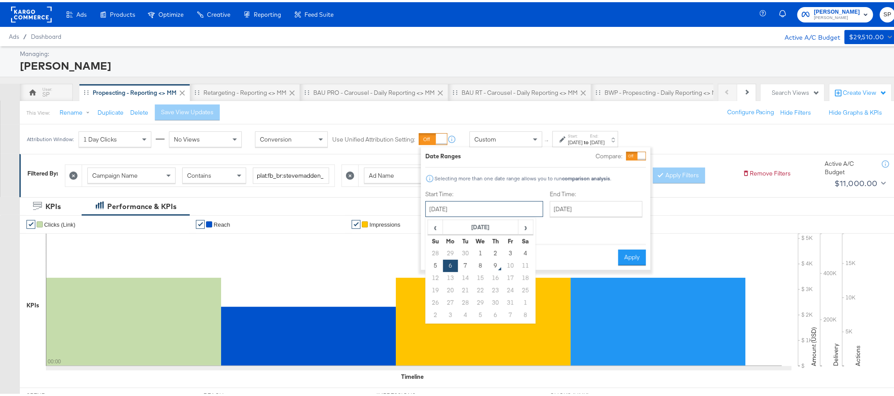
click at [487, 212] on input "[DATE]" at bounding box center [484, 207] width 118 height 16
click at [483, 252] on td "1" at bounding box center [480, 251] width 15 height 12
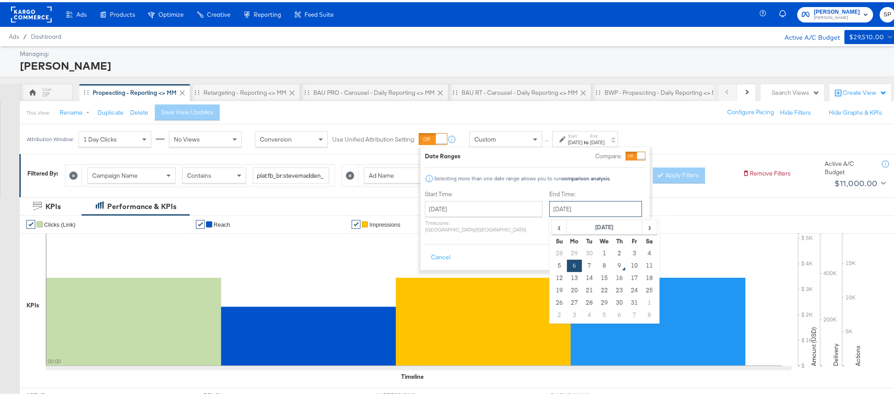
click at [556, 210] on input "[DATE]" at bounding box center [595, 207] width 93 height 16
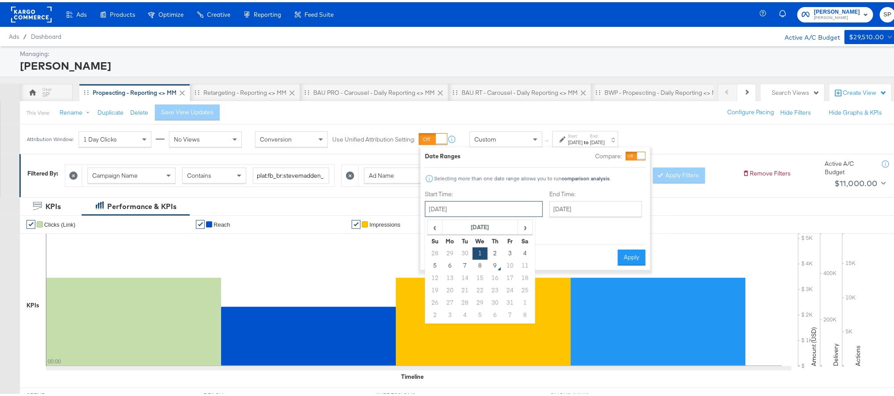
click at [504, 207] on input "[DATE]" at bounding box center [484, 207] width 118 height 16
click at [499, 250] on td "2" at bounding box center [495, 251] width 15 height 12
type input "[DATE]"
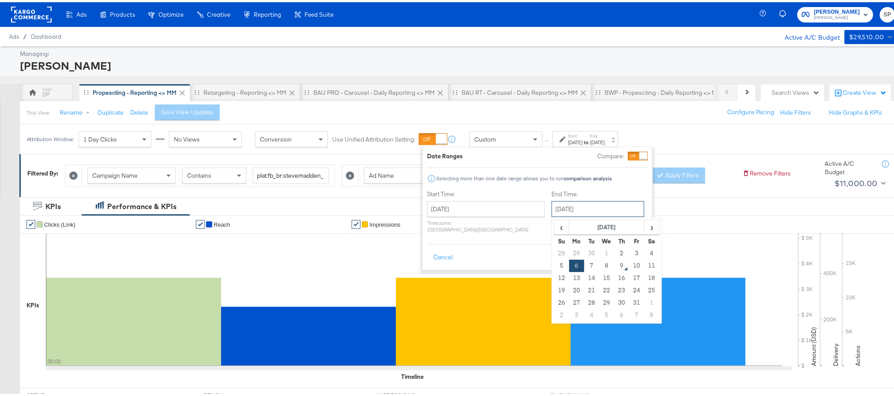
click at [560, 211] on input "[DATE]" at bounding box center [597, 207] width 93 height 16
click at [599, 265] on td "8" at bounding box center [606, 264] width 15 height 12
type input "[DATE]"
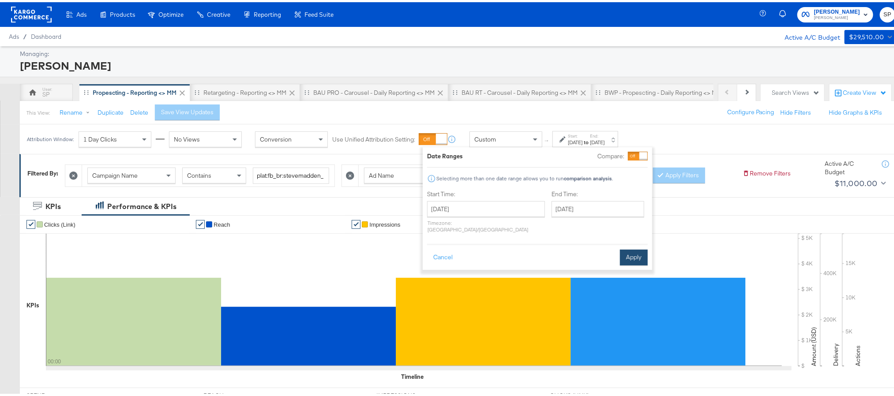
click at [643, 248] on button "Apply" at bounding box center [634, 256] width 28 height 16
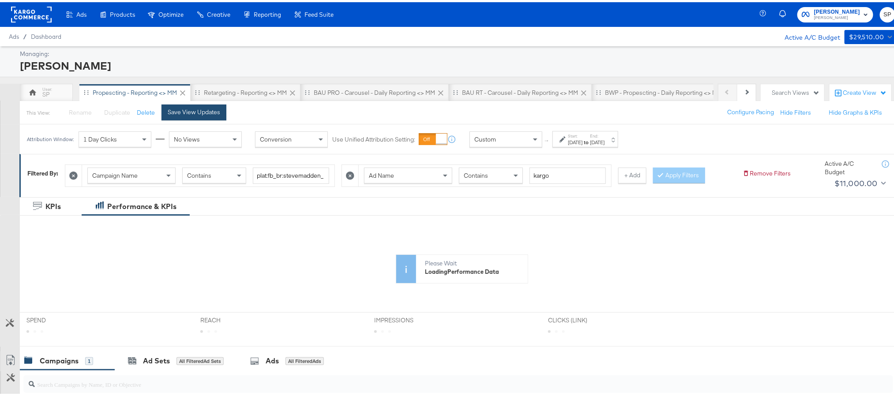
click at [174, 113] on div "Save View Updates" at bounding box center [194, 110] width 53 height 8
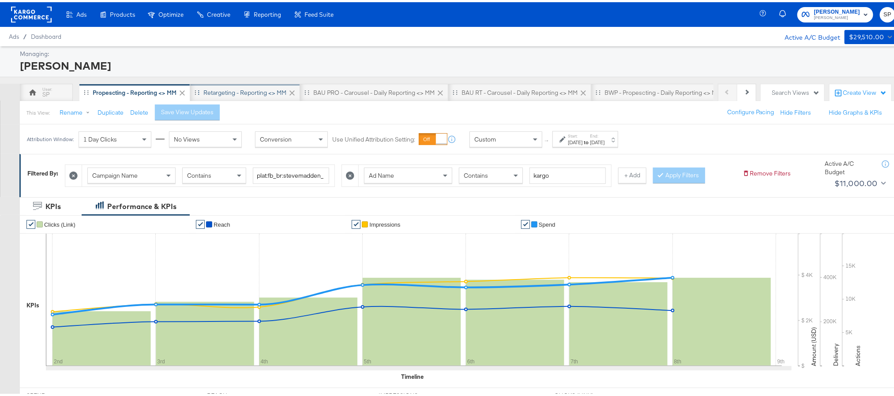
click at [229, 89] on div "Retargeting - Reporting <> MM" at bounding box center [244, 90] width 83 height 8
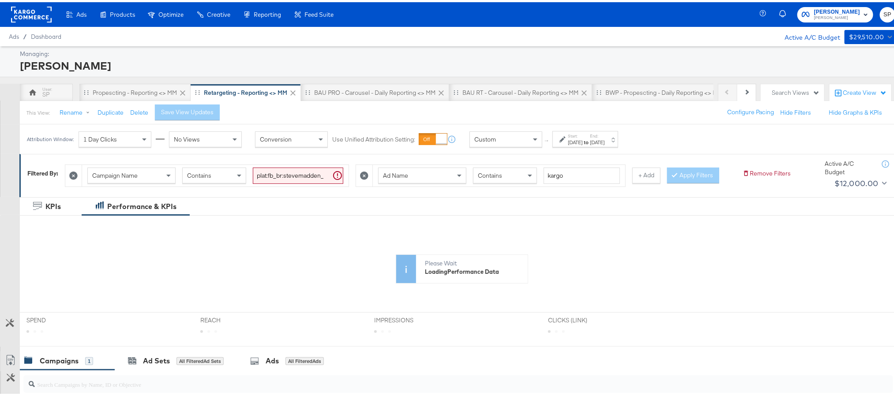
click at [590, 141] on strong "to" at bounding box center [586, 140] width 8 height 7
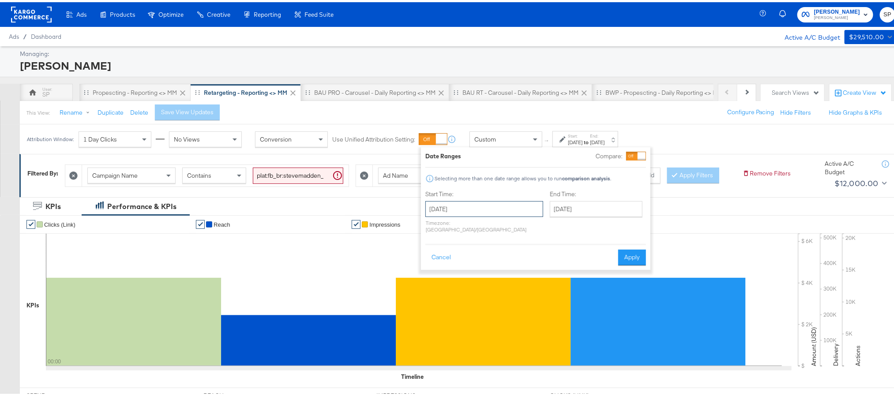
click at [500, 204] on input "October 6th 2025" at bounding box center [484, 207] width 118 height 16
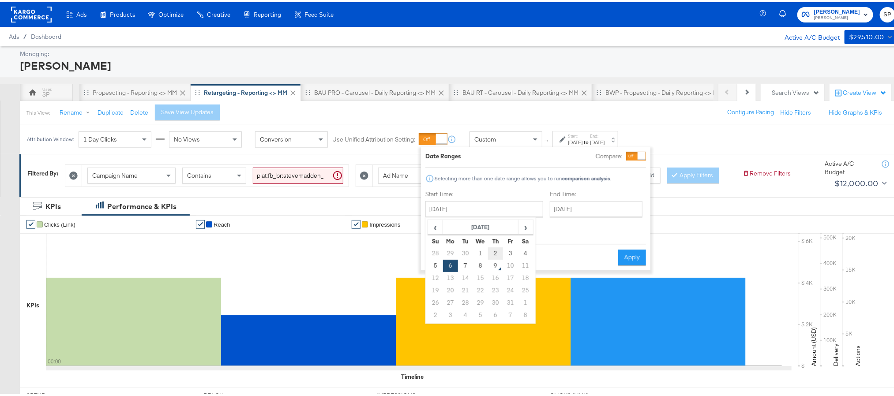
click at [491, 250] on td "2" at bounding box center [495, 251] width 15 height 12
type input "October 2nd 2025"
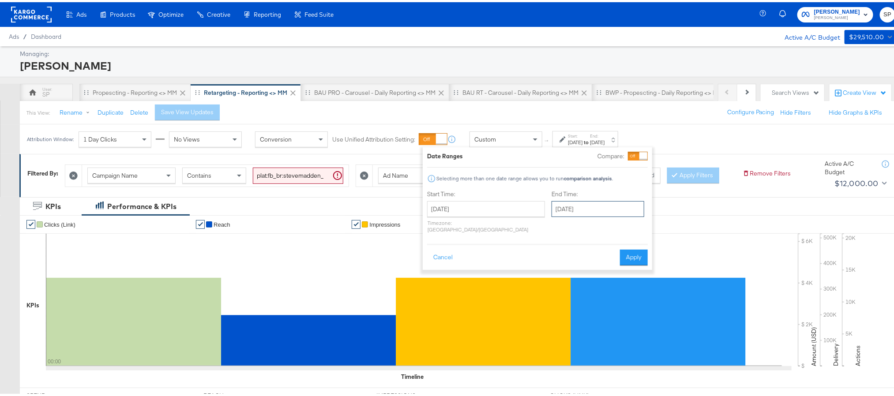
click at [557, 211] on input "October 6th 2025" at bounding box center [597, 207] width 93 height 16
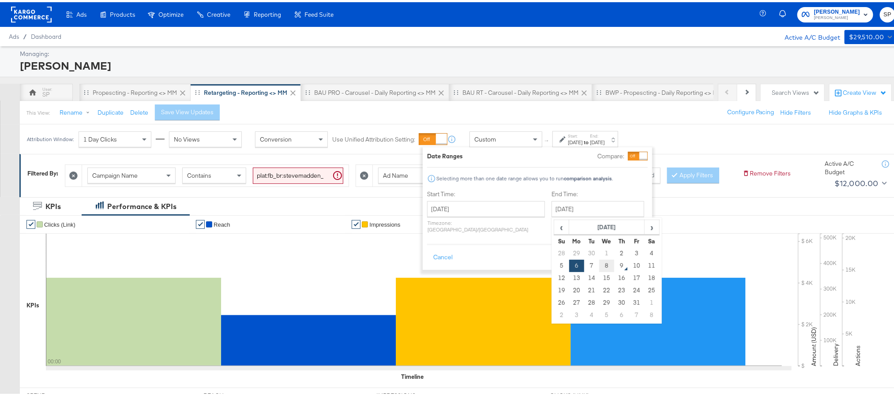
click at [599, 264] on td "8" at bounding box center [606, 264] width 15 height 12
type input "October 8th 2025"
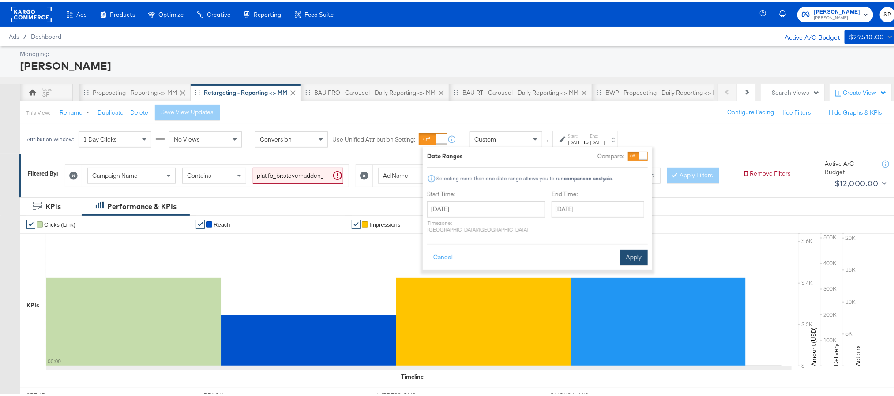
click at [638, 251] on button "Apply" at bounding box center [634, 256] width 28 height 16
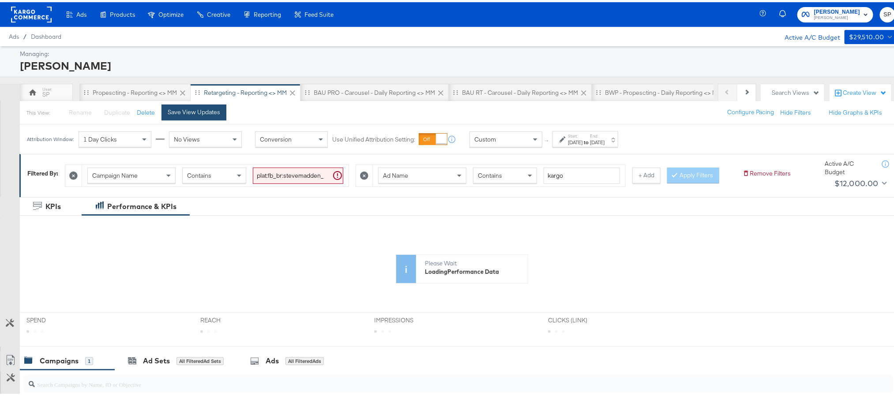
click at [214, 116] on button "Save View Updates" at bounding box center [193, 110] width 65 height 16
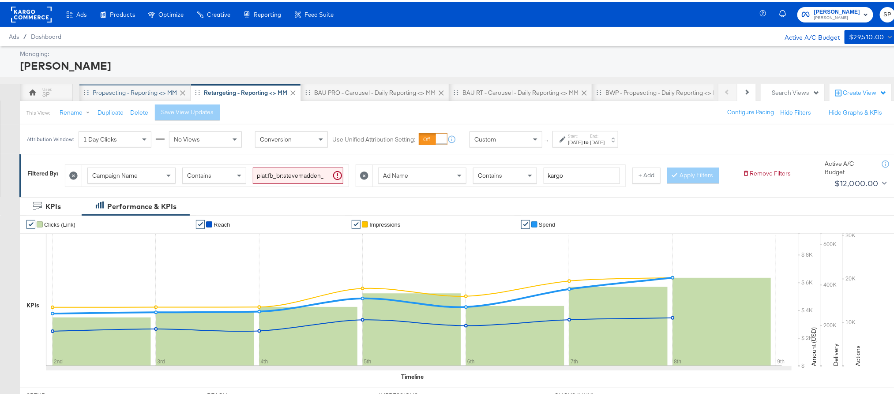
click at [153, 90] on div "Propescting - Reporting <> MM" at bounding box center [135, 90] width 84 height 8
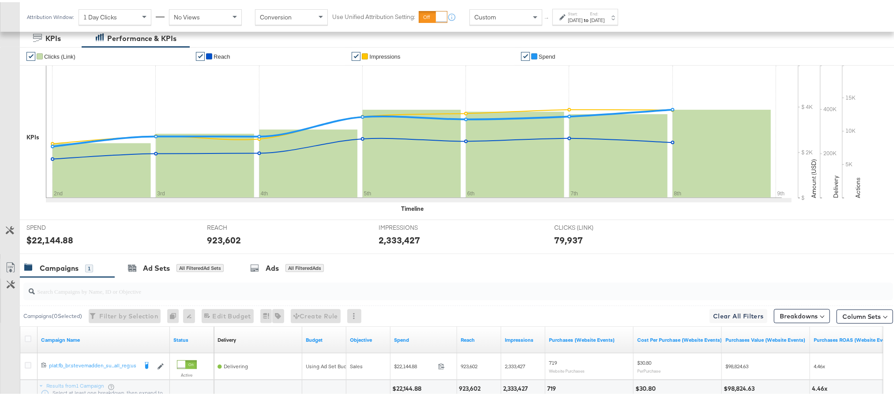
scroll to position [169, 0]
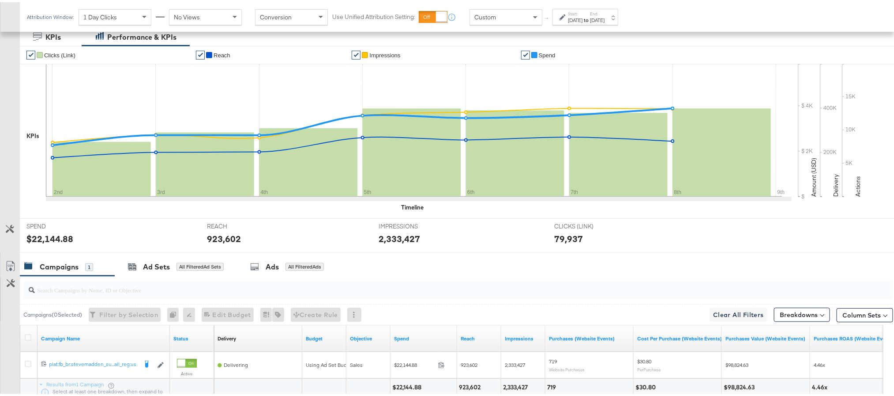
click at [62, 238] on div "$22,144.88" at bounding box center [49, 236] width 47 height 13
copy div "22,144.88"
click at [222, 233] on div "923,602" at bounding box center [224, 236] width 34 height 13
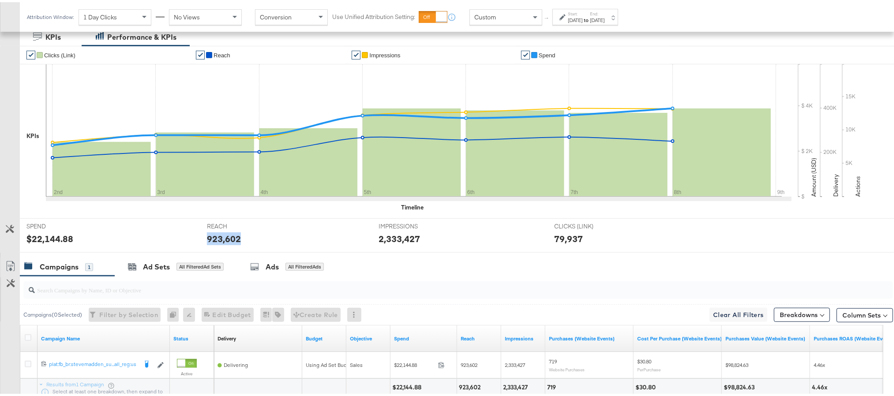
copy div "923,602"
click at [389, 236] on div "2,333,427" at bounding box center [399, 236] width 41 height 13
copy div "2,333,427"
click at [389, 236] on div "2,333,427" at bounding box center [399, 236] width 41 height 13
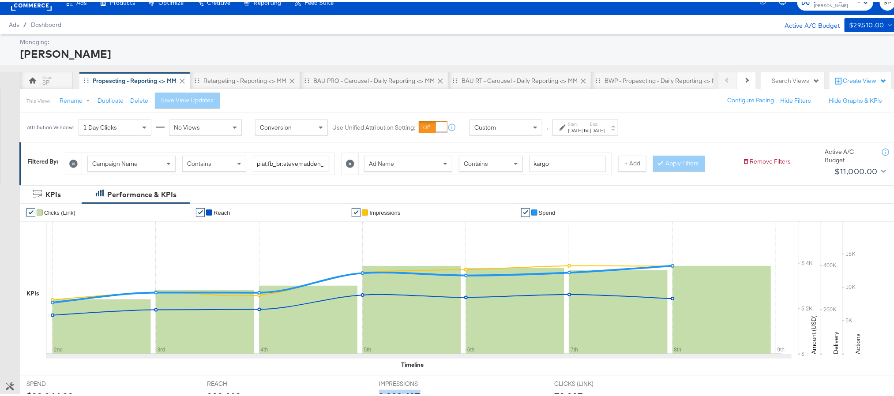
scroll to position [0, 0]
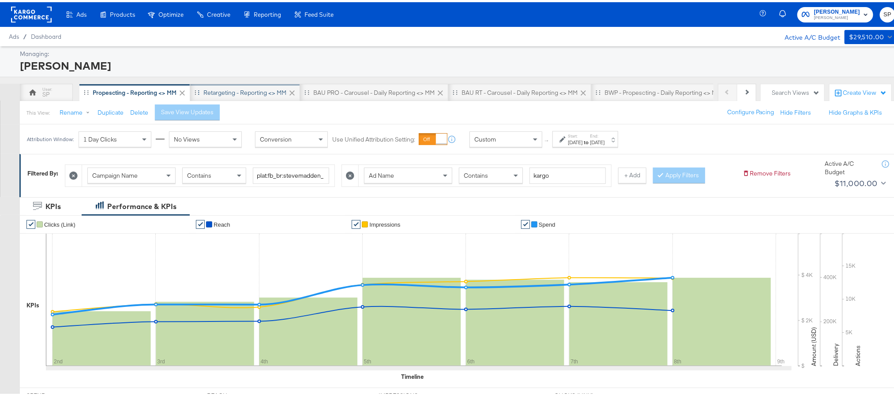
click at [257, 87] on div "Retargeting - Reporting <> MM" at bounding box center [244, 90] width 83 height 8
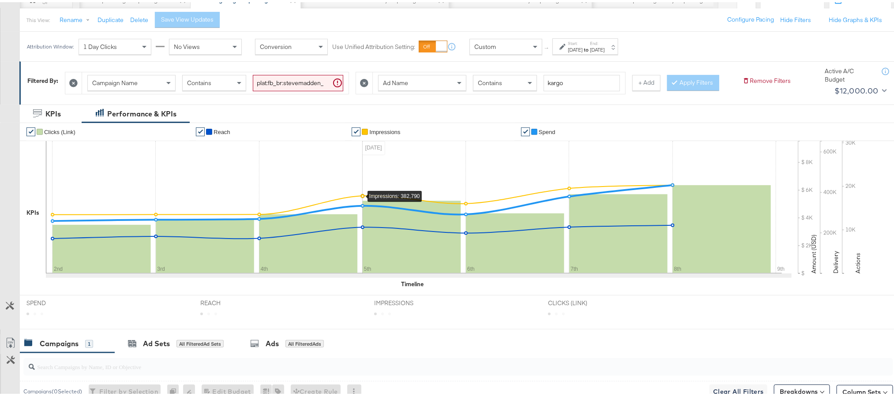
scroll to position [102, 0]
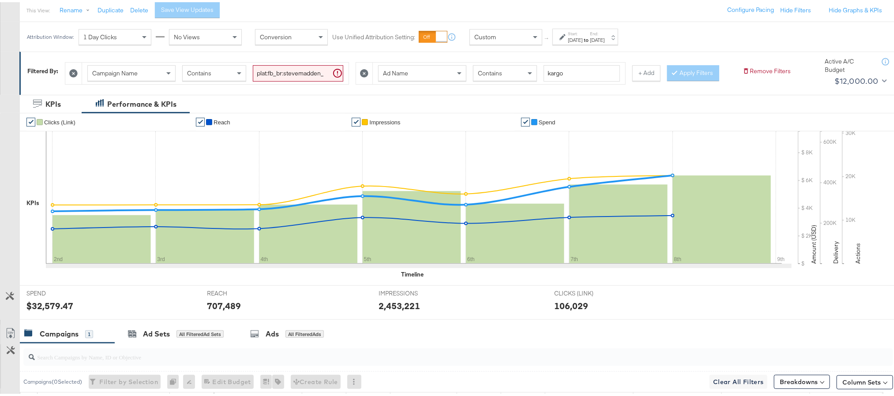
click at [42, 310] on div "$32,579.47" at bounding box center [49, 303] width 47 height 13
copy div "32,579.47"
click at [223, 310] on div "707,489" at bounding box center [224, 303] width 34 height 13
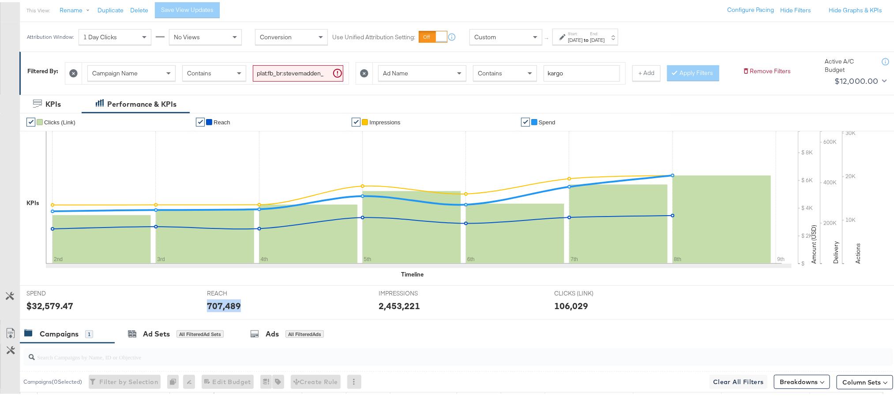
copy div "707,489"
click at [402, 310] on div "2,453,221" at bounding box center [399, 303] width 41 height 13
copy div "2,453,221"
click at [402, 310] on div "2,453,221" at bounding box center [399, 303] width 41 height 13
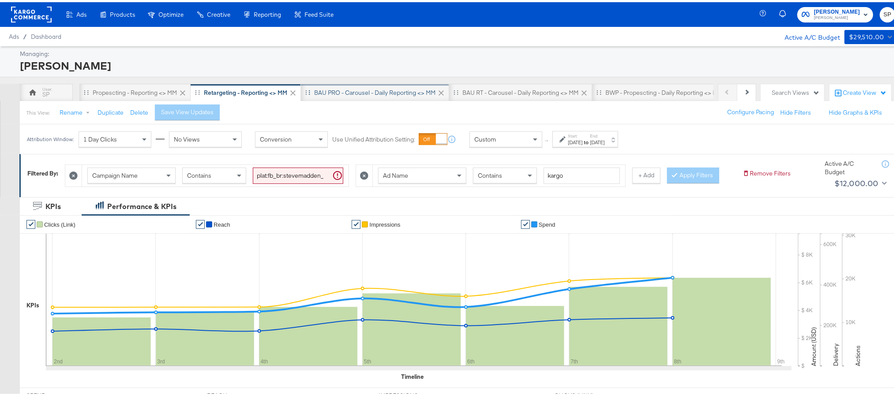
click at [375, 90] on div "BAU PRO - Carousel - Daily Reporting <> MM" at bounding box center [374, 90] width 121 height 8
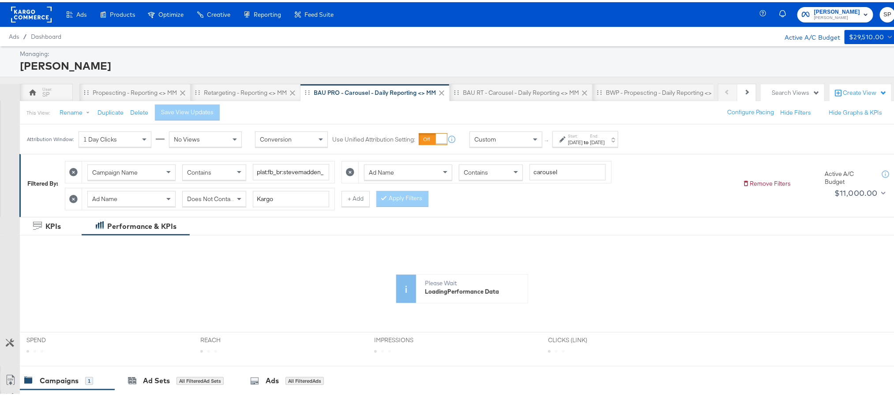
click at [590, 142] on strong "to" at bounding box center [586, 140] width 8 height 7
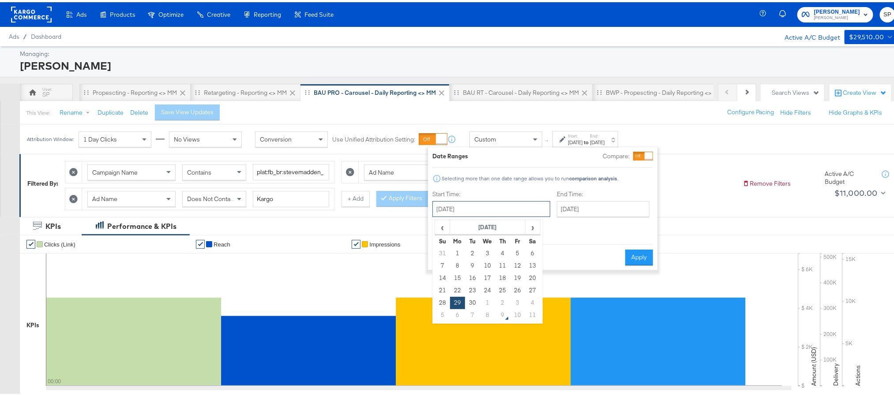
click at [479, 208] on input "September 29th 2025" at bounding box center [491, 207] width 118 height 16
click at [503, 300] on td "2" at bounding box center [502, 301] width 15 height 12
type input "October 2nd 2025"
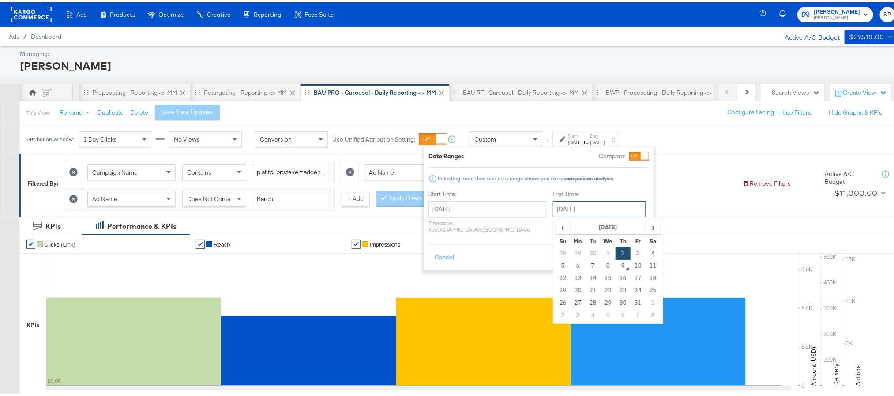
click at [562, 209] on input "October 2nd 2025" at bounding box center [599, 207] width 93 height 16
click at [600, 270] on td "8" at bounding box center [607, 264] width 15 height 12
type input "October 8th 2025"
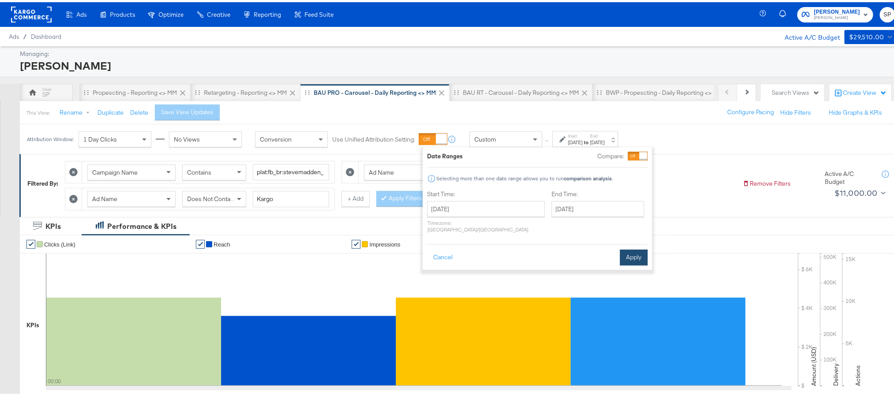
click at [642, 248] on button "Apply" at bounding box center [634, 256] width 28 height 16
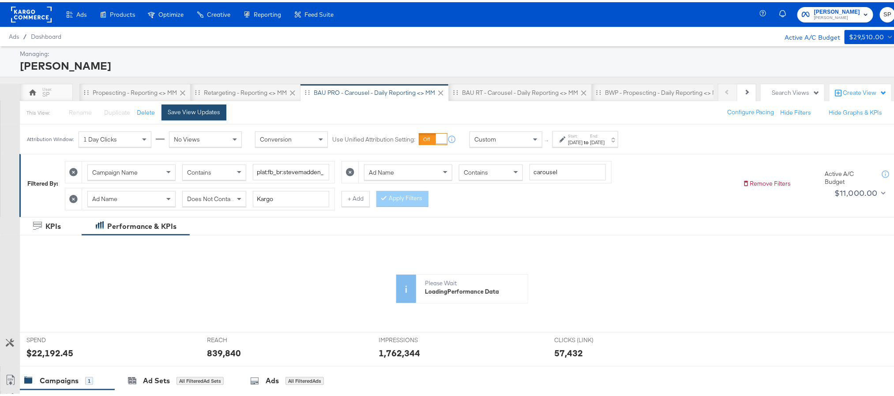
click at [185, 116] on button "Save View Updates" at bounding box center [193, 110] width 65 height 16
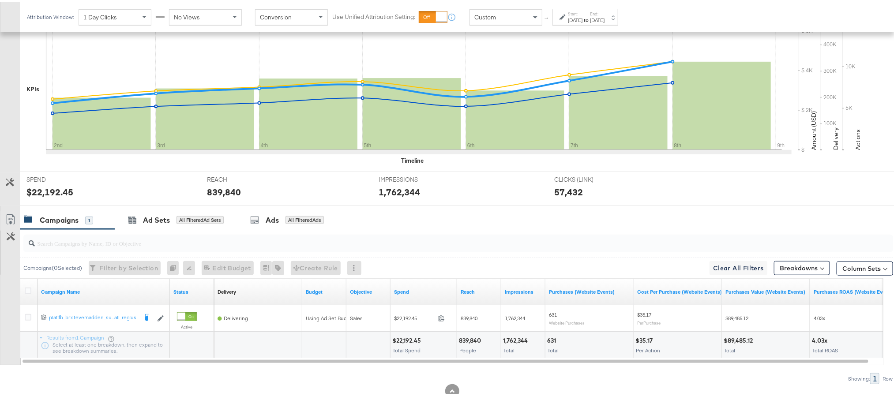
scroll to position [237, 0]
click at [47, 192] on div "$22,192.45" at bounding box center [49, 189] width 47 height 13
copy div "22,192.45"
click at [228, 192] on div "839,840" at bounding box center [224, 189] width 34 height 13
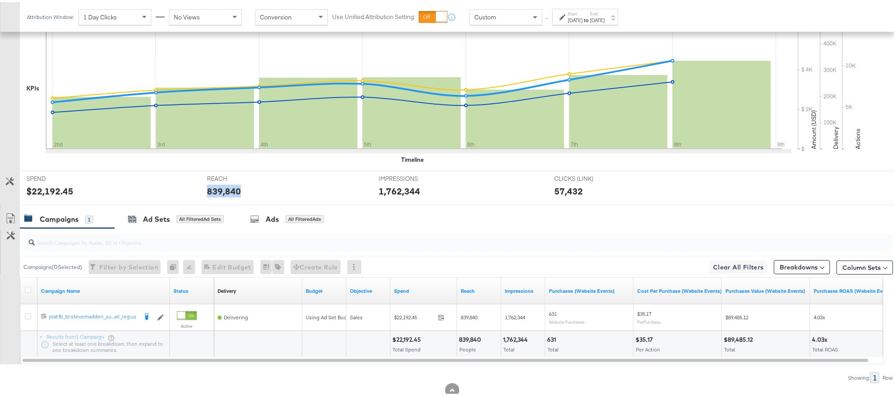
copy div "839,840"
click at [228, 192] on div "839,840" at bounding box center [224, 189] width 34 height 13
click at [398, 190] on div "1,762,344" at bounding box center [399, 189] width 41 height 13
copy div "1,762,344"
click at [398, 190] on div "1,762,344" at bounding box center [399, 189] width 41 height 13
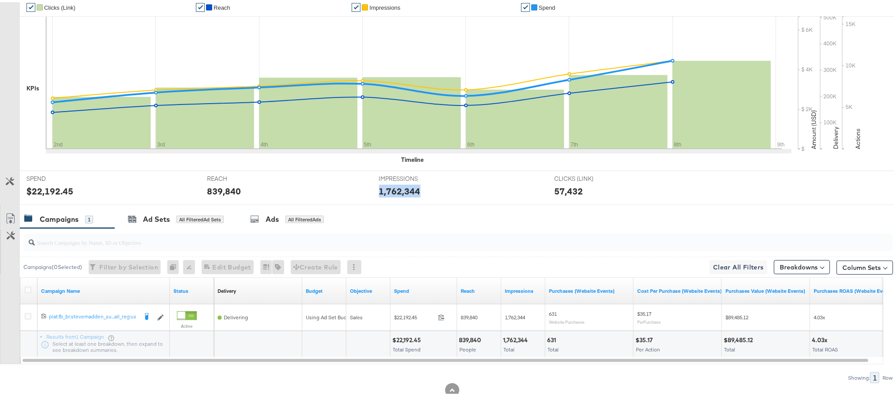
scroll to position [0, 0]
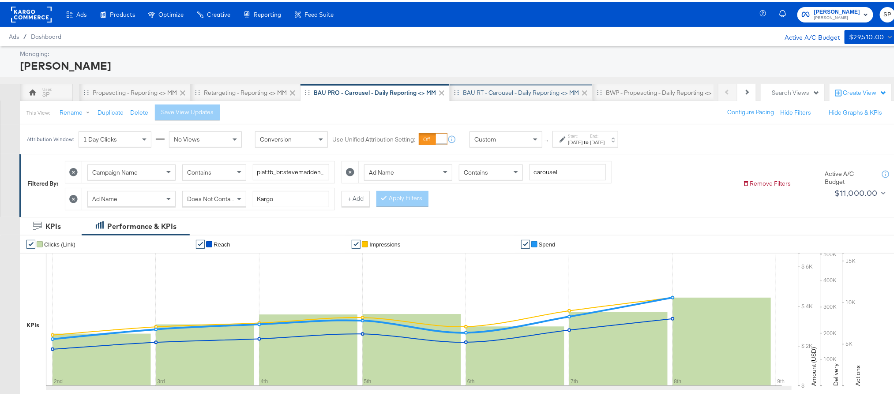
click at [478, 97] on div "BAU RT - Carousel - Daily Reporting <> MM" at bounding box center [521, 91] width 143 height 18
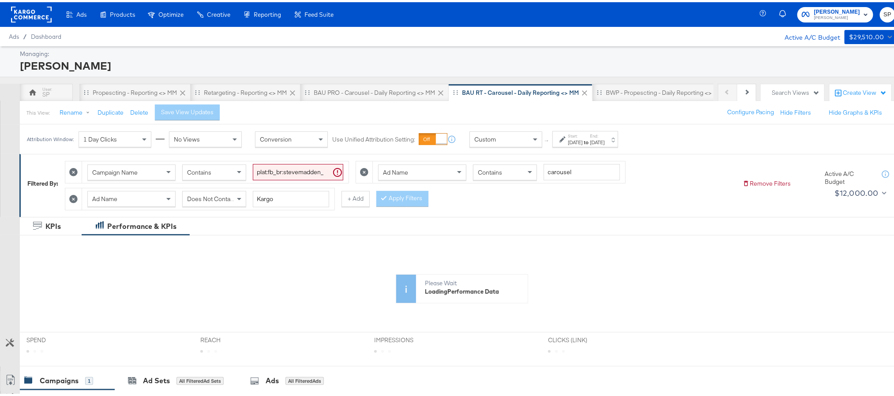
click at [582, 142] on div "Oct 6th 2025" at bounding box center [575, 140] width 15 height 7
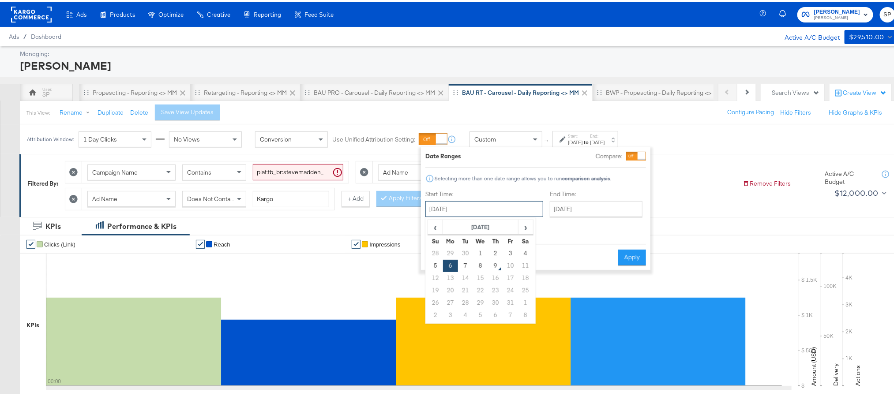
click at [495, 206] on input "October 6th 2025" at bounding box center [484, 207] width 118 height 16
click at [495, 253] on td "2" at bounding box center [495, 251] width 15 height 12
type input "October 2nd 2025"
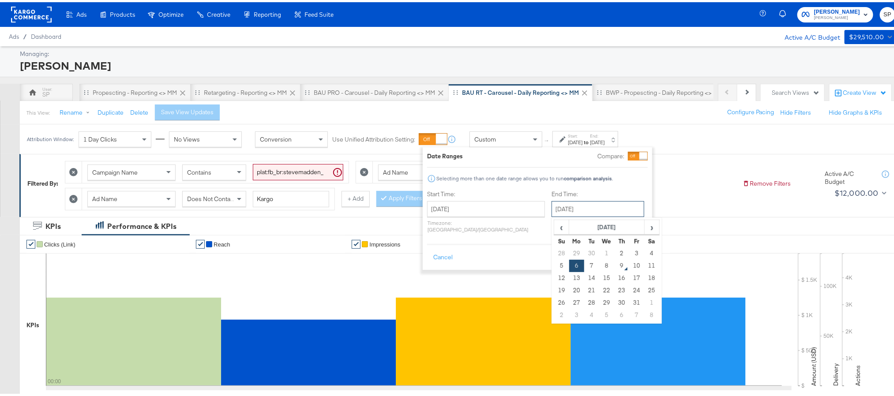
click at [559, 212] on input "October 6th 2025" at bounding box center [597, 207] width 93 height 16
click at [599, 265] on td "8" at bounding box center [606, 264] width 15 height 12
type input "October 8th 2025"
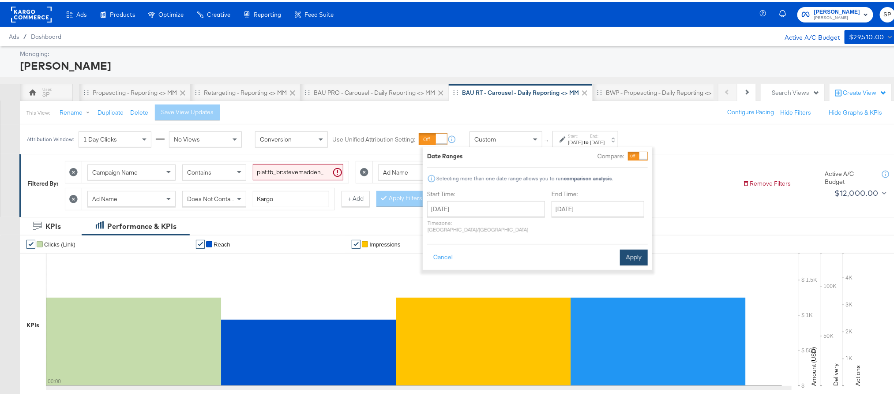
click at [628, 253] on button "Apply" at bounding box center [634, 256] width 28 height 16
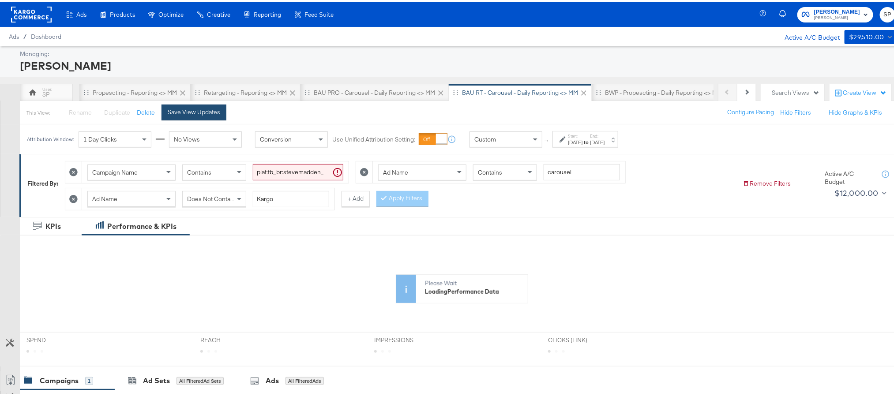
click at [208, 116] on button "Save View Updates" at bounding box center [193, 110] width 65 height 16
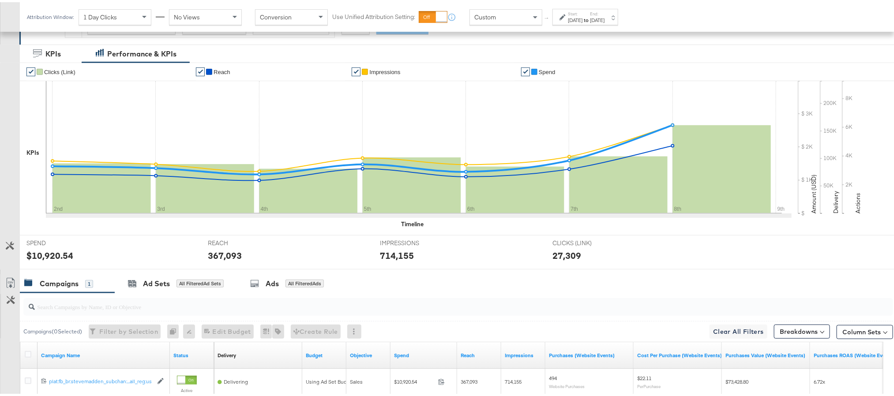
scroll to position [173, 0]
click at [36, 255] on div "$10,920.54" at bounding box center [49, 252] width 47 height 13
copy div "10,920.54"
click at [225, 256] on div "367,093" at bounding box center [225, 252] width 34 height 13
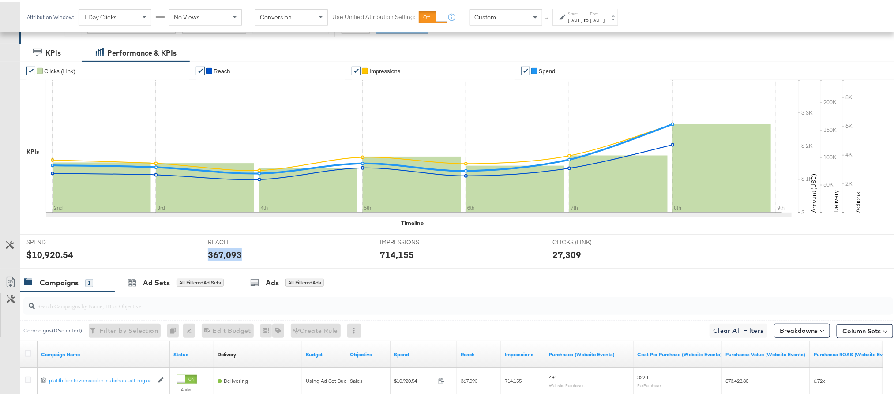
click at [225, 256] on div "367,093" at bounding box center [225, 252] width 34 height 13
click at [396, 258] on div "714,155" at bounding box center [397, 252] width 34 height 13
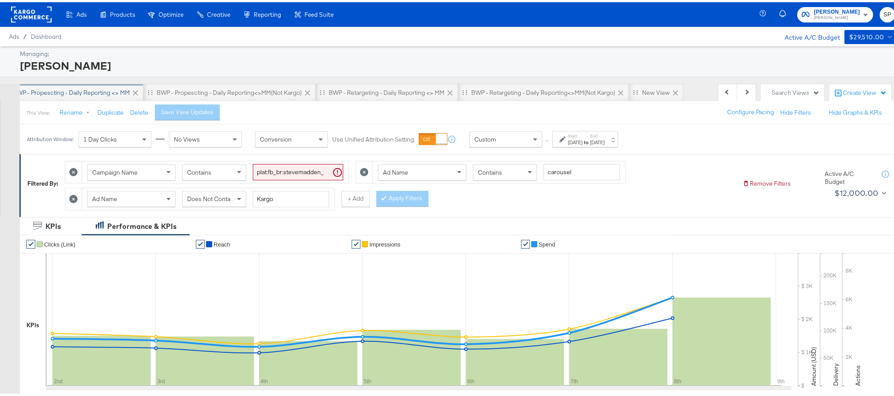
scroll to position [0, 609]
click at [642, 89] on div "New View" at bounding box center [656, 90] width 28 height 8
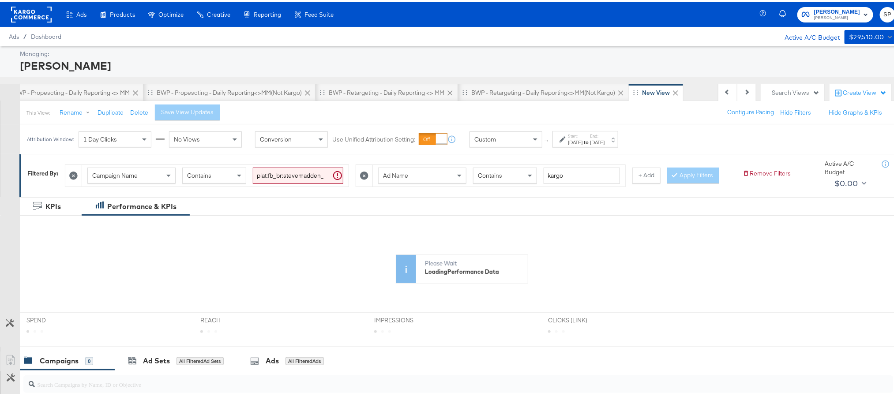
scroll to position [0, 608]
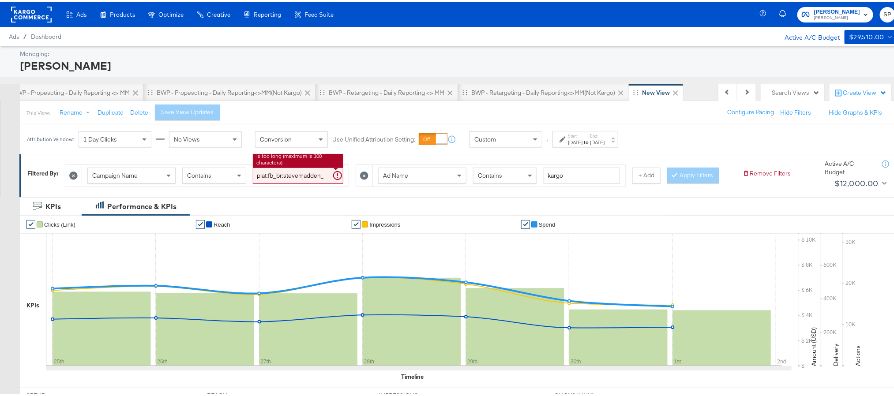
click at [279, 172] on input "plat:fb_br:stevemadden_subchan:paidsocial-asc_temp:evergreen-retargetingDPAs-2_…" at bounding box center [298, 173] width 90 height 16
paste input "buywithprime-prospecting"
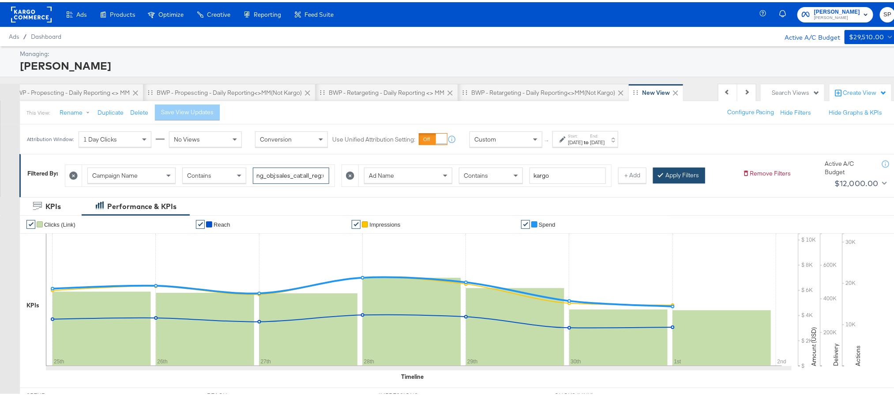
type input "plat:fb_br:stevemadden_subchan:paidsocial-asc_temp:buywithprime-prospecting_obj…"
click at [678, 176] on button "Apply Filters" at bounding box center [679, 173] width 52 height 16
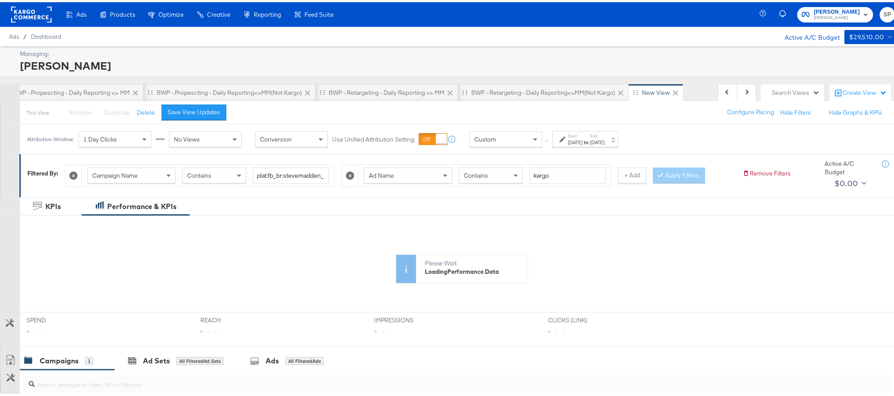
click at [604, 142] on div "Oct 1st 2025" at bounding box center [597, 140] width 15 height 7
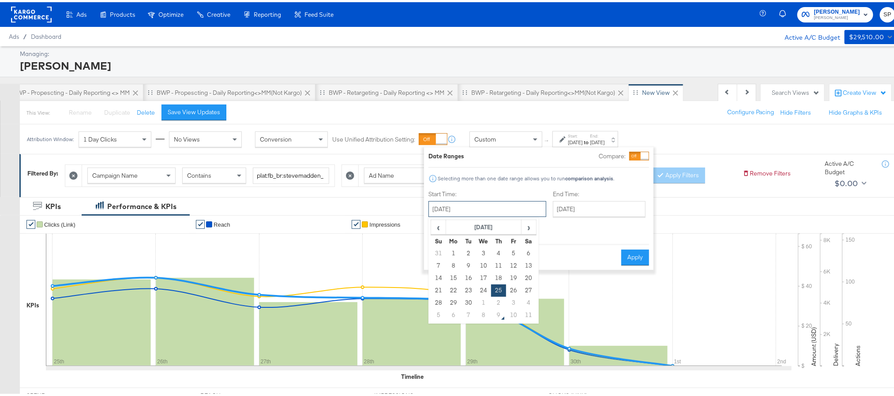
click at [473, 206] on input "September 25th 2025" at bounding box center [487, 207] width 118 height 16
click at [495, 300] on td "2" at bounding box center [498, 301] width 15 height 12
type input "October 2nd 2025"
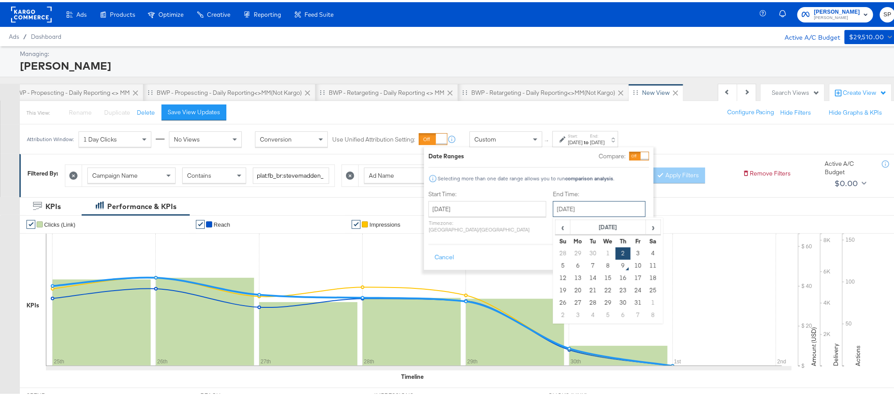
click at [569, 207] on input "October 2nd 2025" at bounding box center [599, 207] width 93 height 16
click at [600, 263] on td "8" at bounding box center [607, 264] width 15 height 12
type input "October 8th 2025"
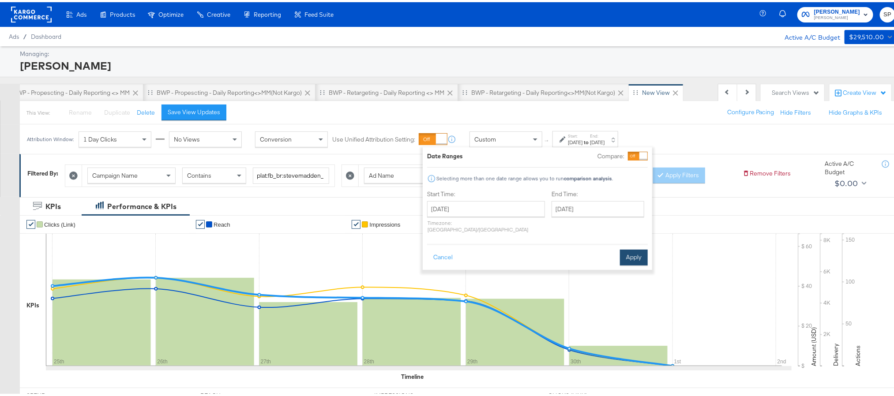
click at [623, 248] on button "Apply" at bounding box center [634, 256] width 28 height 16
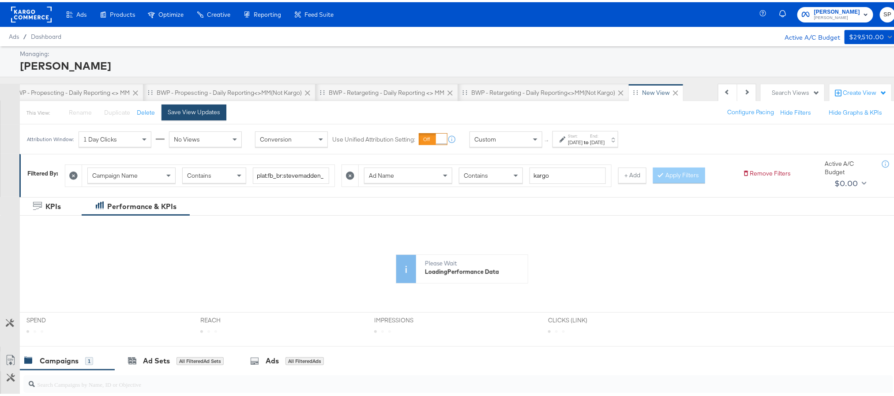
click at [185, 114] on div "Save View Updates" at bounding box center [194, 110] width 53 height 8
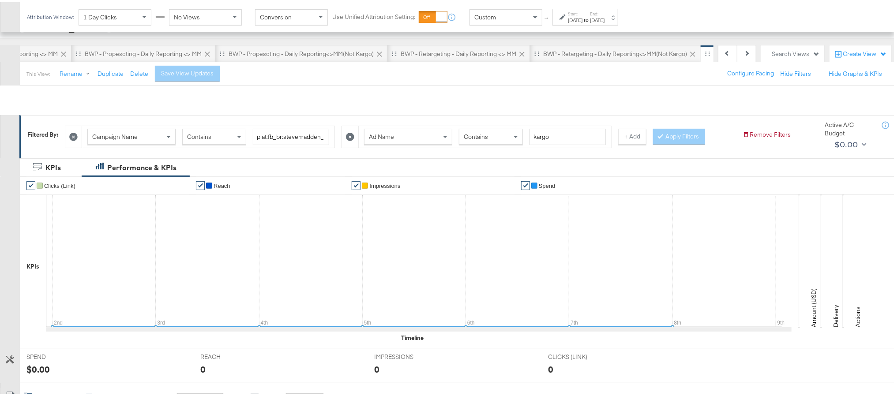
scroll to position [236, 0]
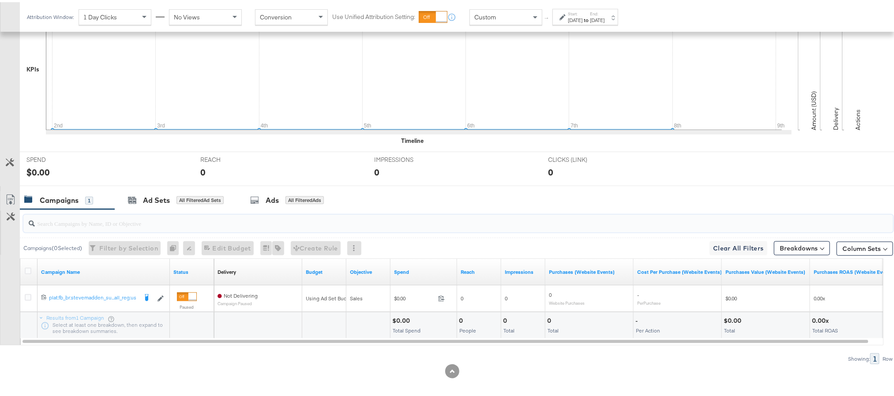
click at [94, 224] on input "search" at bounding box center [424, 217] width 778 height 17
paste input "cta:shopnow_prodft:buywithprime2025_copy:primedelivers-may6-KARGO-BWP_lp:plp_ad…"
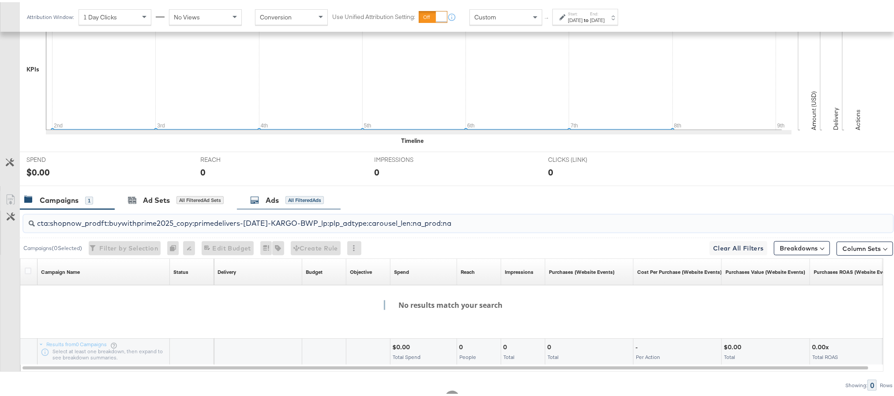
type input "cta:shopnow_prodft:buywithprime2025_copy:primedelivers-may6-KARGO-BWP_lp:plp_ad…"
click at [266, 195] on div "Ads All Filtered Ads" at bounding box center [287, 198] width 74 height 10
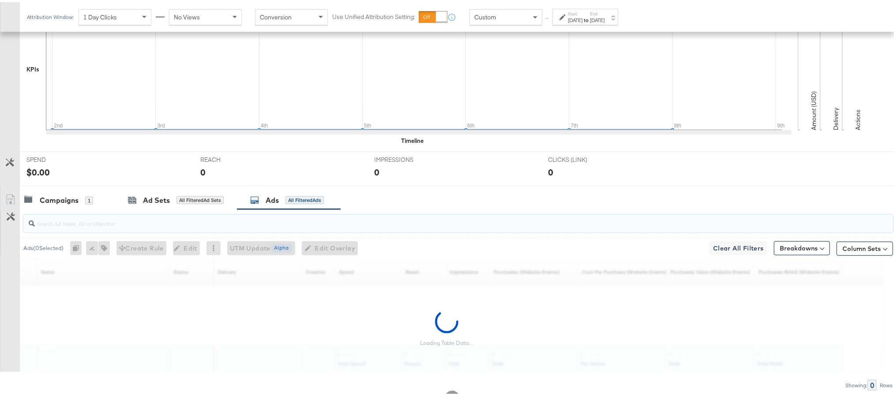
click at [175, 224] on input "search" at bounding box center [424, 217] width 778 height 17
paste input "cta:shopnow_prodft:buywithprime2025_copy:primedelivers-may6-KARGO-BWP_lp:plp_ad…"
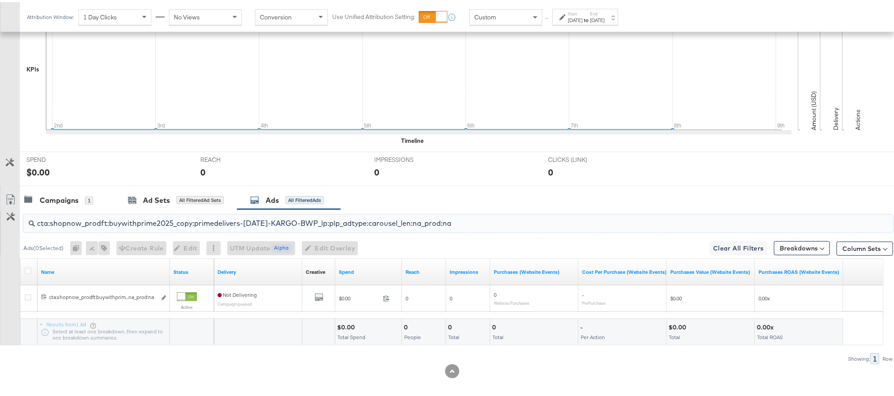
type input "cta:shopnow_prodft:buywithprime2025_copy:primedelivers-may6-KARGO-BWP_lp:plp_ad…"
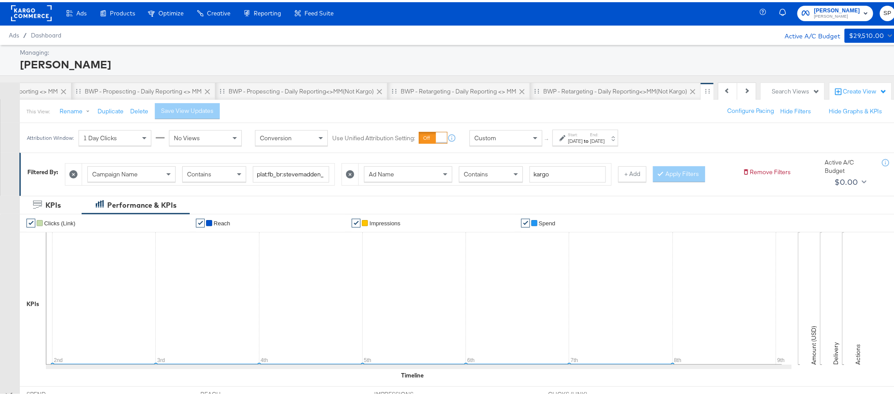
scroll to position [0, 0]
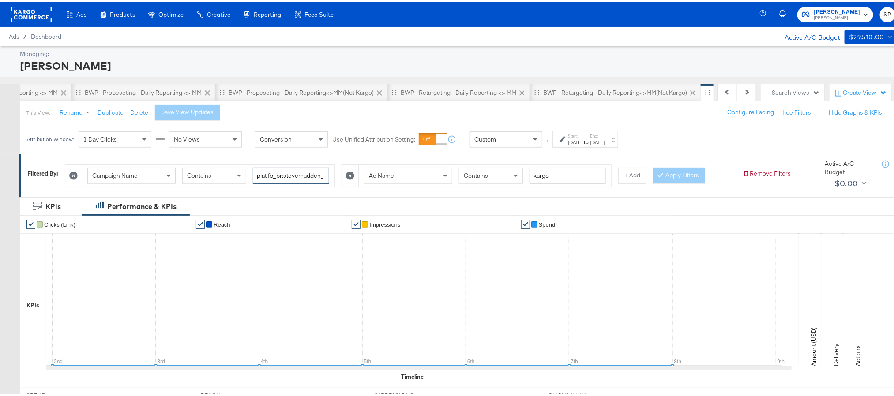
click at [288, 173] on input "plat:fb_br:stevemadden_subchan:paidsocial-asc_temp:buywithprime-prospecting_obj…" at bounding box center [291, 173] width 76 height 16
paste input "evergreen-prospecting-2"
type input "plat:fb_br:stevemadden_subchan:paidsocial-asc_temp:evergreen-prospecting-2_obj:…"
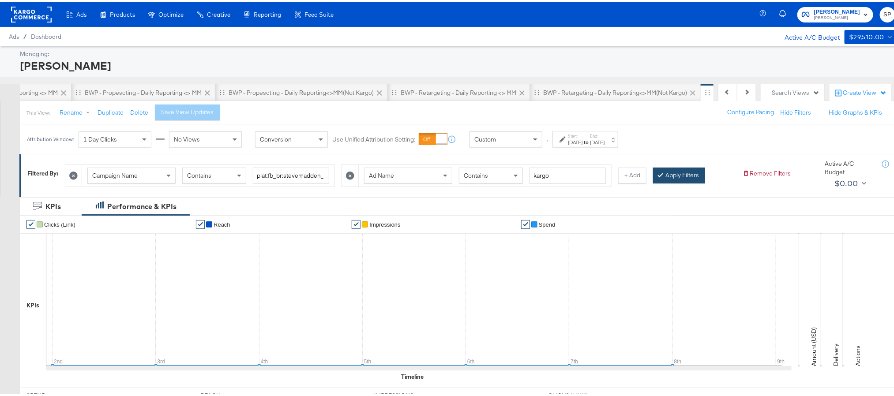
click at [682, 179] on button "Apply Filters" at bounding box center [679, 173] width 52 height 16
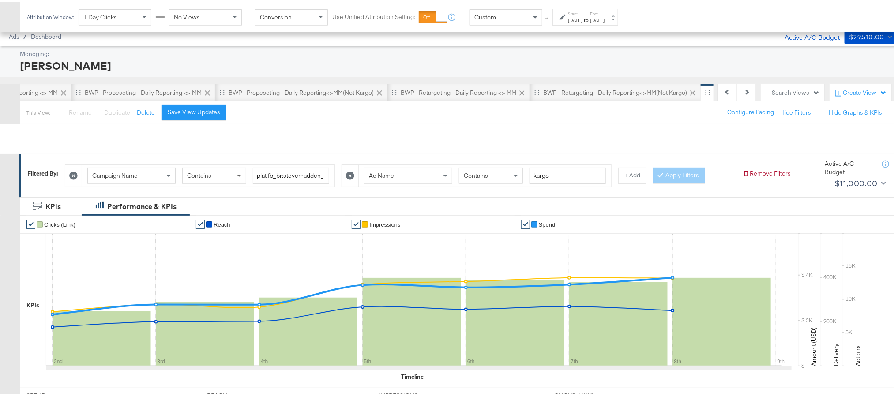
scroll to position [269, 0]
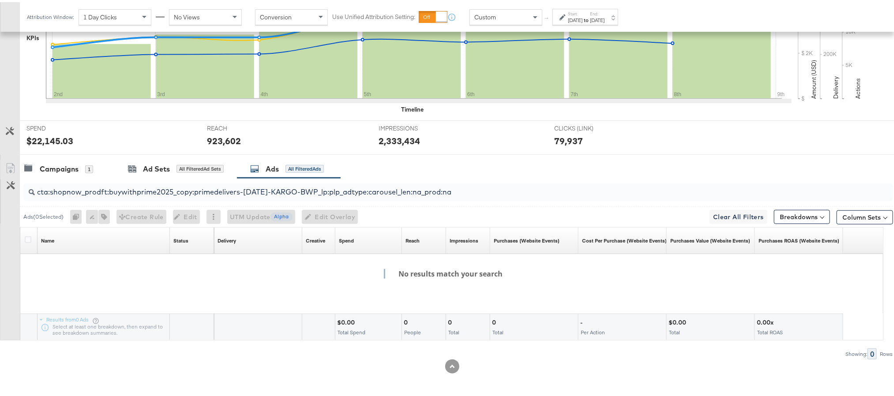
click at [191, 190] on input "cta:shopnow_prodft:buywithprime2025_copy:primedelivers-may6-KARGO-BWP_lp:plp_ad…" at bounding box center [424, 186] width 778 height 17
paste input "mostwanted_copy:thestylesyoudidnt-feb28-KARGO-singleimage"
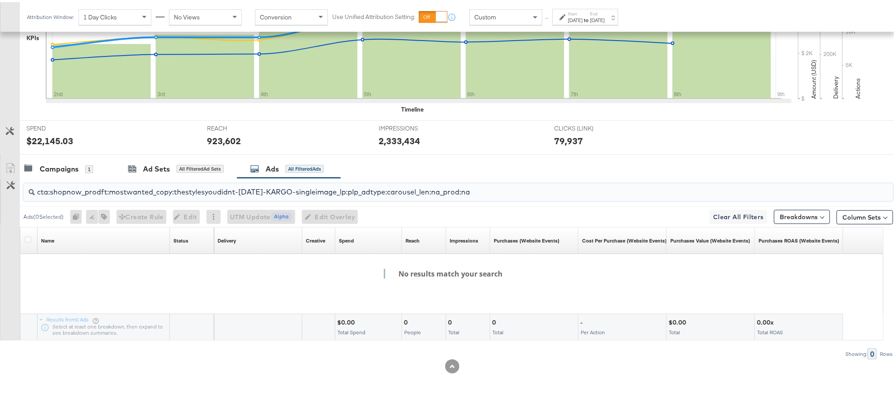
scroll to position [243, 0]
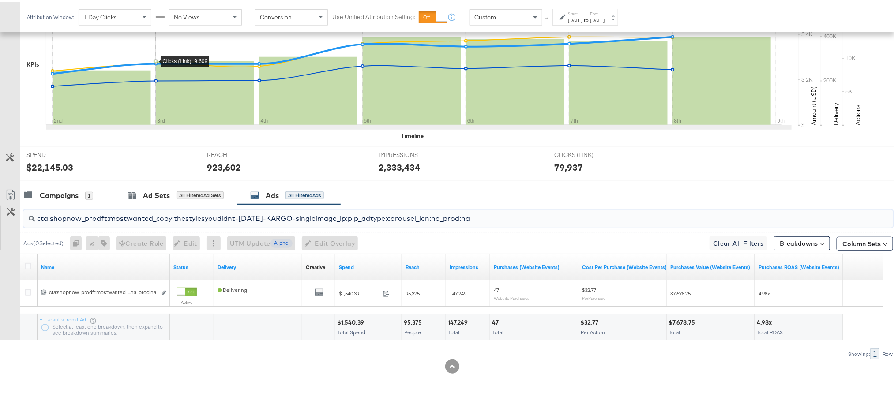
click at [155, 211] on input "cta:shopnow_prodft:mostwanted_copy:thestylesyoudidnt-feb28-KARGO-singleimage_lp…" at bounding box center [424, 212] width 778 height 17
paste input "aug11"
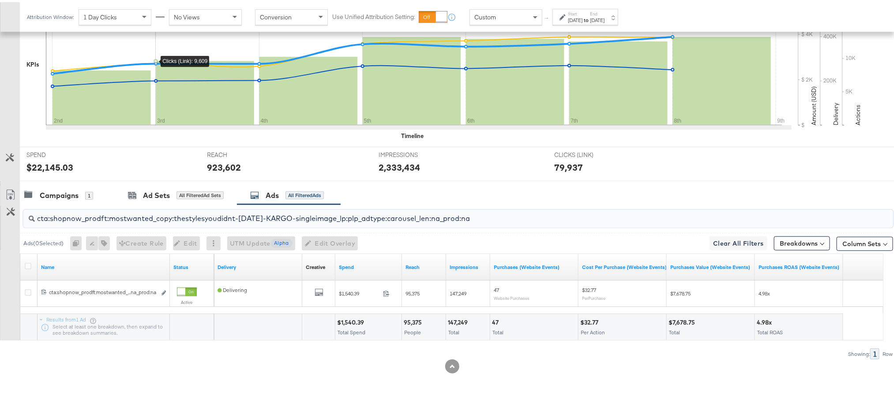
paste input "womensshoes_copy:cominginhot-feb28-KARGO"
click at [196, 218] on input "cta:shopnow_prodft:womensshoes_copy:cominginhot-feb28-KARGO_lp:plp_adtype:carou…" at bounding box center [424, 212] width 778 height 17
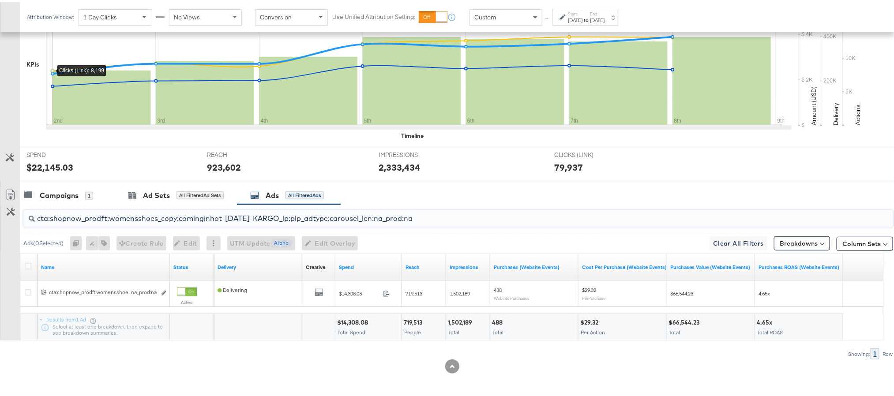
paste input "aug11"
click at [140, 219] on input "cta:shopnow_prodft:womensshoes_copy:cominginhot-aug11-KARGO_lp:plp_adtype:carou…" at bounding box center [424, 212] width 778 height 17
paste input "mostwanted_copy:thestylesyoudidnt-apr8-KARGO-4:5singleimage"
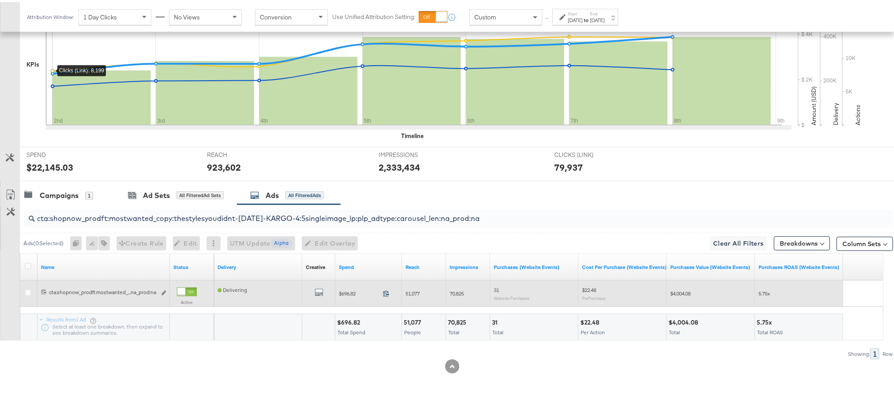
click at [384, 294] on icon at bounding box center [386, 291] width 7 height 7
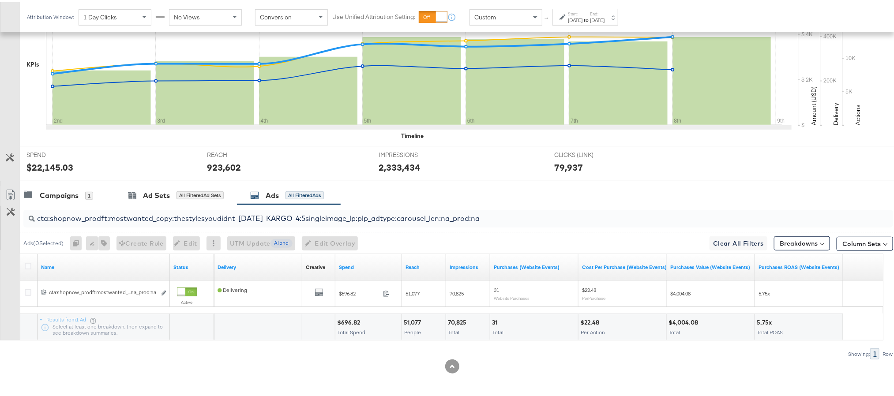
click at [167, 218] on input "cta:shopnow_prodft:mostwanted_copy:thestylesyoudidnt-apr8-KARGO-4:5singleimage_…" at bounding box center [424, 212] width 778 height 17
paste input "newarrivals_copy:thestylesyoudidnt-apr8-KARGO-4:5multi"
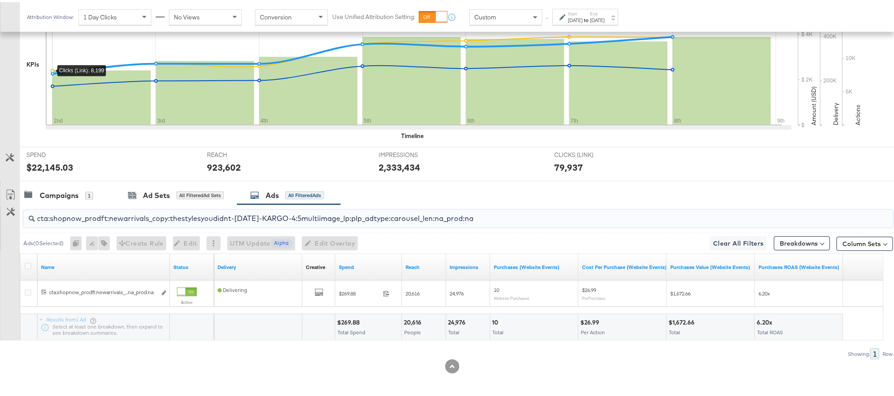
click at [183, 216] on input "cta:shopnow_prodft:newarrivals_copy:thestylesyoudidnt-apr8-KARGO-4:5multiimage_…" at bounding box center [424, 212] width 778 height 17
paste input "ug11"
click at [157, 215] on input "cta:shopnow_prodft:newarrivals_copy:thestylesyoudidnt-aug11-KARGO-4:5multiimage…" at bounding box center [424, 212] width 778 height 17
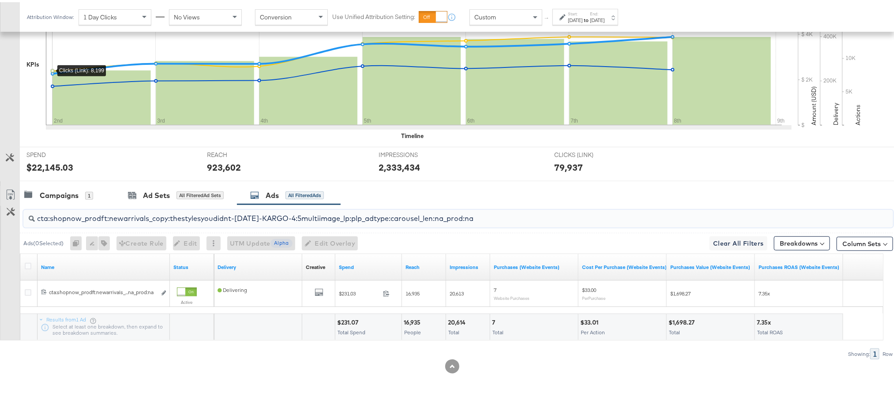
click at [157, 215] on input "cta:shopnow_prodft:newarrivals_copy:thestylesyoudidnt-aug11-KARGO-4:5multiimage…" at bounding box center [424, 212] width 778 height 17
paste input "smpass_copy:findsomethingnew-may28-KARGO"
click at [131, 216] on input "cta:shopnow_prodft:smpass_copy:findsomethingnew-may28-KARGO_lp:plp_adtype:carou…" at bounding box center [424, 212] width 778 height 17
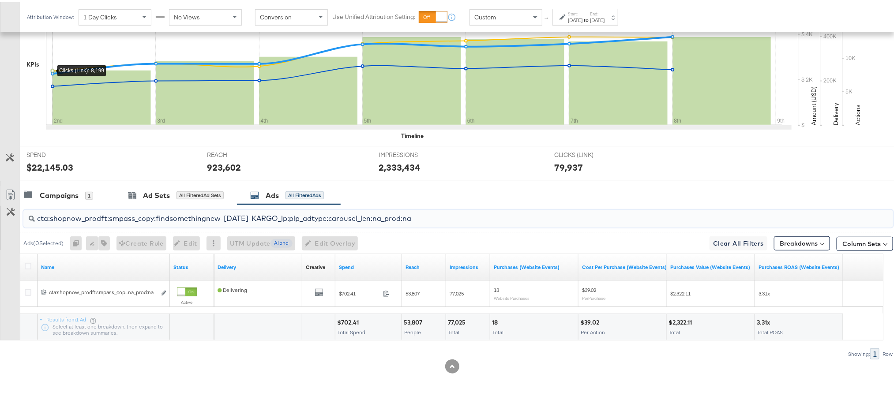
click at [131, 216] on input "cta:shopnow_prodft:smpass_copy:findsomethingnew-may28-KARGO_lp:plp_adtype:carou…" at bounding box center [424, 212] width 778 height 17
paste input "aug11"
type input "cta:shopnow_prodft:smpass_copy:findsomethingnew-aug11-KARGO_lp:plp_adtype:carou…"
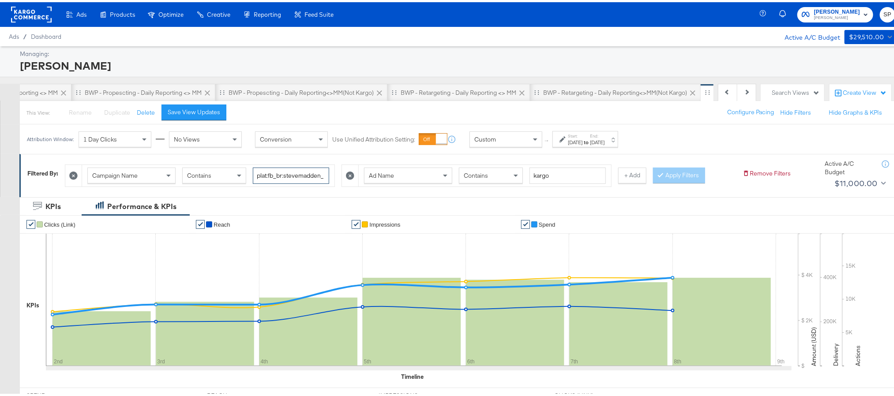
click at [282, 175] on input "plat:fb_br:stevemadden_subchan:paidsocial-asc_temp:evergreen-prospecting-2_obj:…" at bounding box center [291, 173] width 76 height 16
paste input "retargetingDPAs"
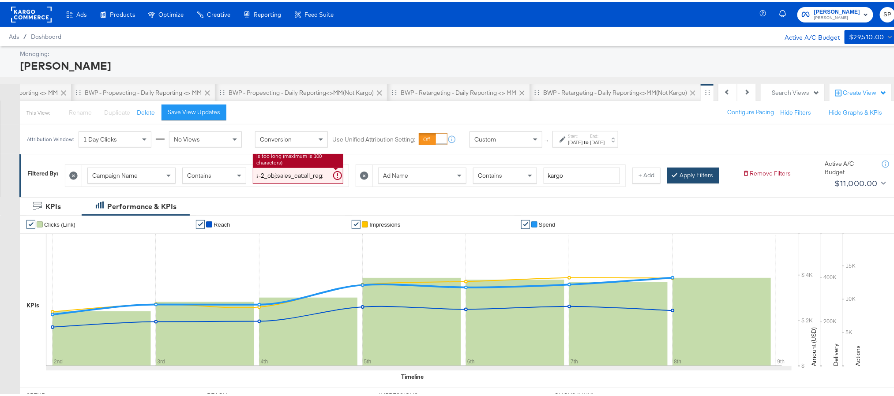
type input "plat:fb_br:stevemadden_subchan:paidsocial-asc_temp:evergreen-retargetingDPAs-2_…"
click at [667, 181] on button "Apply Filters" at bounding box center [693, 173] width 52 height 16
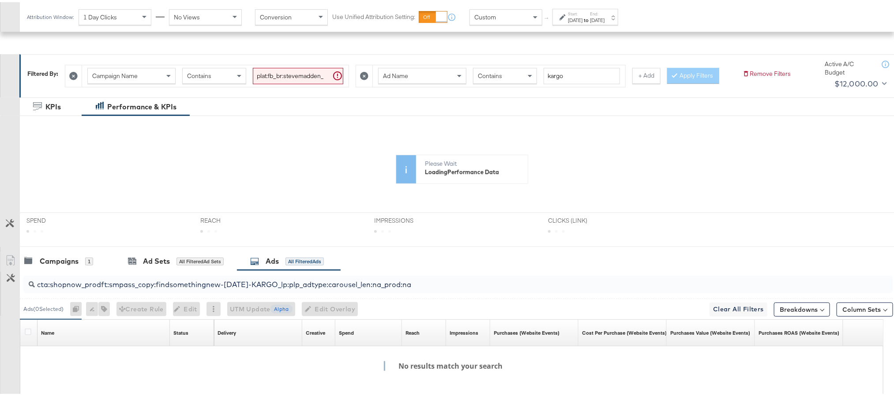
scroll to position [208, 0]
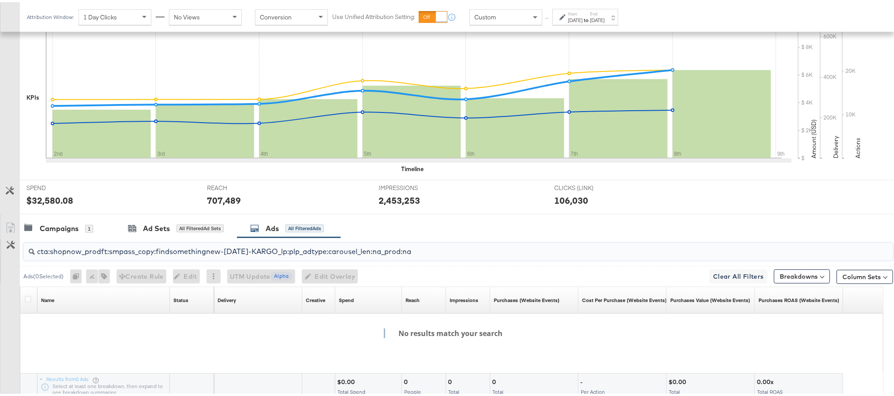
click at [146, 255] on input "cta:shopnow_prodft:smpass_copy:findsomethingnew-aug11-KARGO_lp:plp_adtype:carou…" at bounding box center [424, 245] width 778 height 17
paste input "mostwanted_copy:thestylesyoudidnt-jan23-KARGO-multiimage"
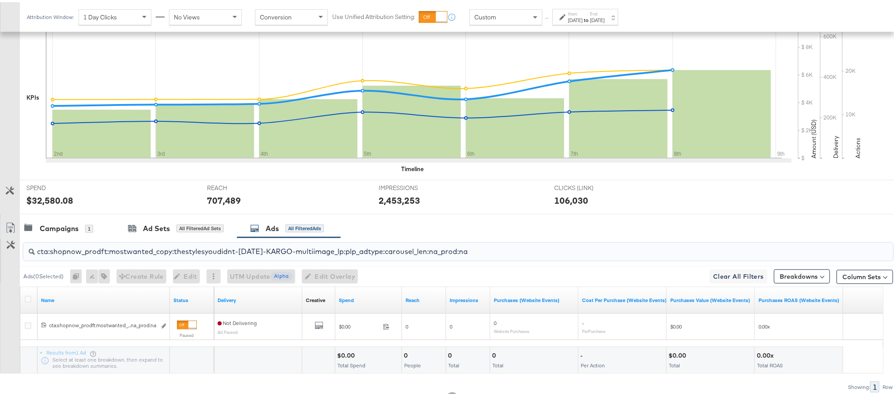
click at [166, 255] on input "cta:shopnow_prodft:mostwanted_copy:thestylesyoudidnt-jan23-KARGO-multiimage_lp:…" at bounding box center [424, 245] width 778 height 17
paste input "2"
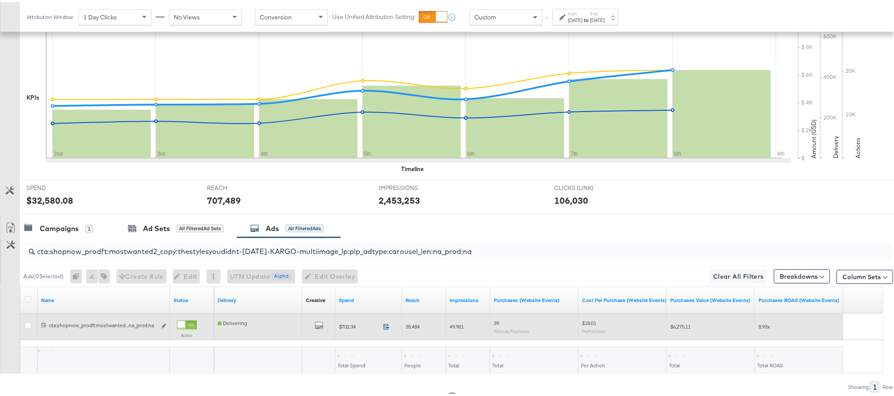
click at [389, 328] on icon at bounding box center [386, 324] width 7 height 7
click at [414, 328] on span "35,484" at bounding box center [412, 324] width 14 height 7
click at [460, 328] on span "49,981" at bounding box center [457, 324] width 14 height 7
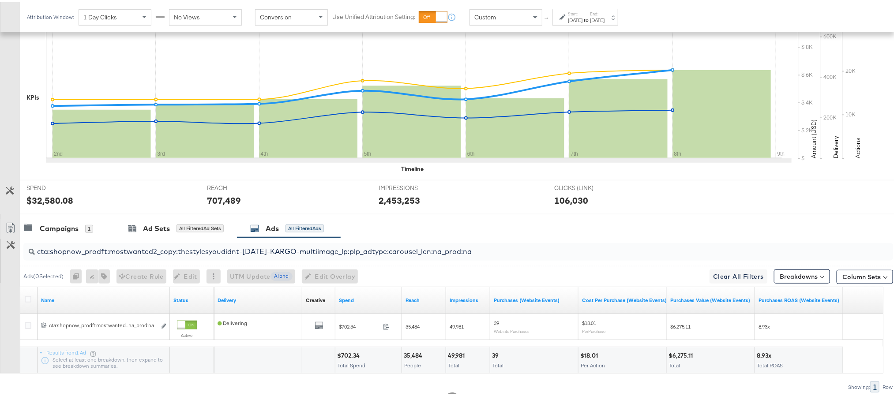
click at [176, 255] on input "cta:shopnow_prodft:mostwanted2_copy:thestylesyoudidnt-jan23-KARGO-multiimage_lp…" at bounding box center [424, 245] width 778 height 17
paste input "newarrivals"
click at [202, 259] on div "cta:shopnow_prodft:newarrivals_copy:thestylesyoudidnt-jan23-KARGO-multiimage_lp…" at bounding box center [458, 250] width 870 height 18
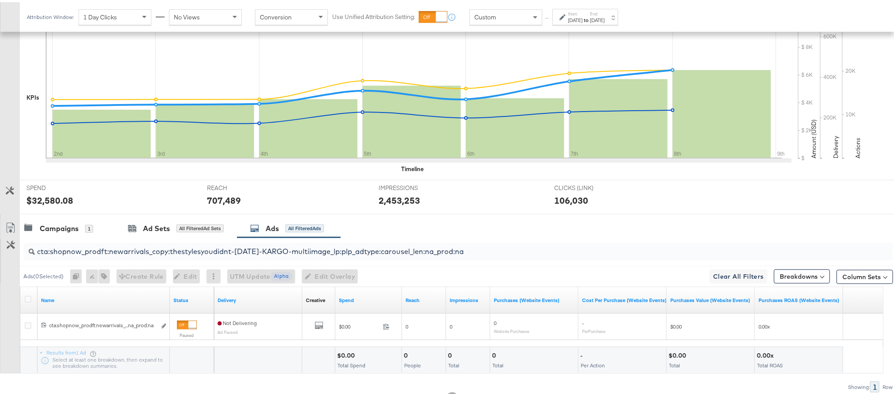
click at [202, 259] on div "cta:shopnow_prodft:newarrivals_copy:thestylesyoudidnt-jan23-KARGO-multiimage_lp…" at bounding box center [458, 250] width 870 height 18
paste input "cta:shopnow_prodft:newarrivals2_copy:thestylesyoudidnt-jan23-KARGO-multiimage_l…"
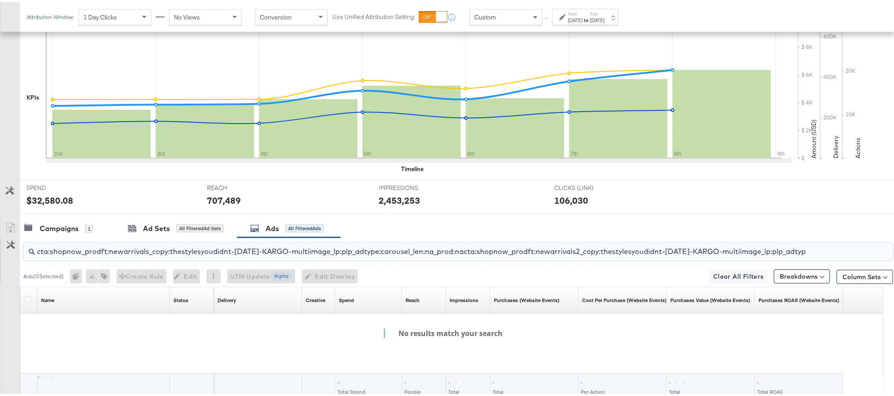
scroll to position [0, 80]
click at [203, 255] on input "cta:shopnow_prodft:newarrivals_copy:thestylesyoudidnt-jan23-KARGO-multiimage_lp…" at bounding box center [424, 245] width 778 height 17
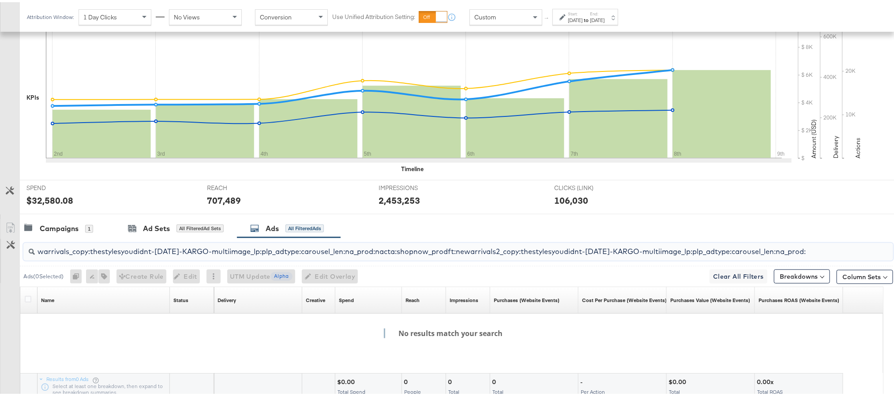
click at [203, 255] on input "cta:shopnow_prodft:newarrivals_copy:thestylesyoudidnt-jan23-KARGO-multiimage_lp…" at bounding box center [424, 245] width 778 height 17
paste input "search"
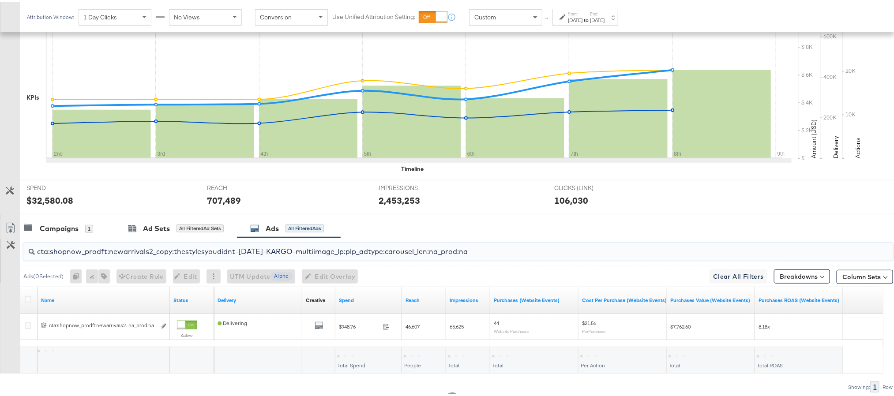
scroll to position [0, 0]
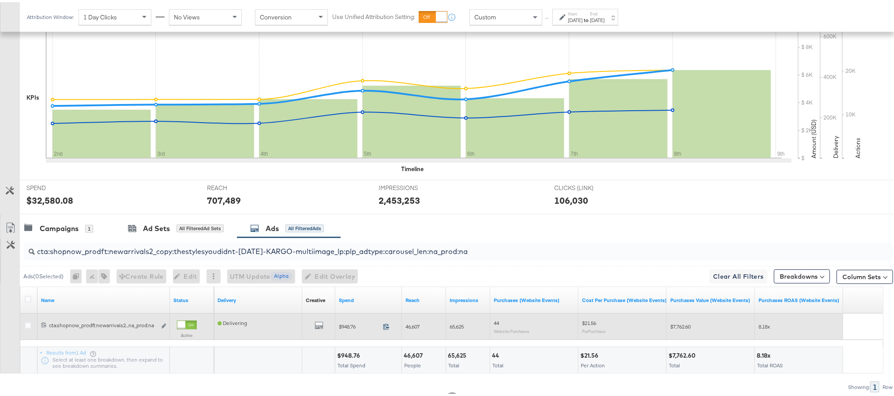
click at [384, 328] on icon at bounding box center [386, 324] width 7 height 7
click at [414, 328] on span "46,607" at bounding box center [412, 324] width 14 height 7
click at [459, 328] on span "65,625" at bounding box center [457, 324] width 14 height 7
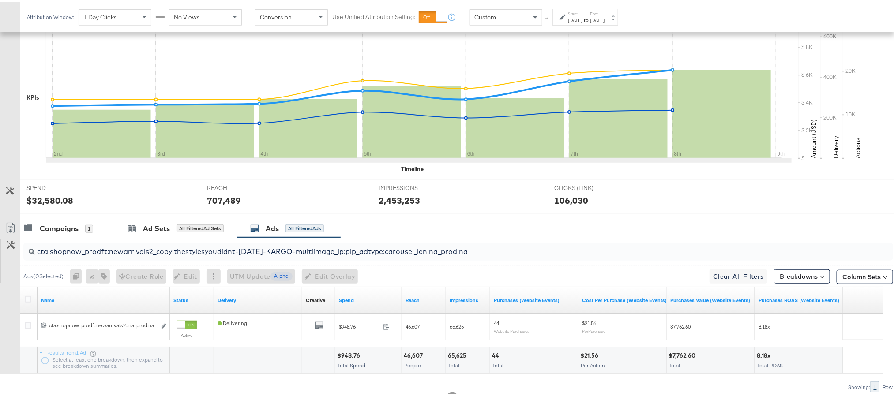
click at [139, 255] on input "cta:shopnow_prodft:newarrivals2_copy:thestylesyoudidnt-jan23-KARGO-multiimage_l…" at bounding box center [424, 245] width 778 height 17
paste input "womensshoes_copy:cominginhot-nov15-KARGO"
click at [146, 255] on input "cta:shopnow_prodft:womensshoes_copy:cominginhot-nov15-KARGO_lp:plp_adtype:carou…" at bounding box center [424, 245] width 778 height 17
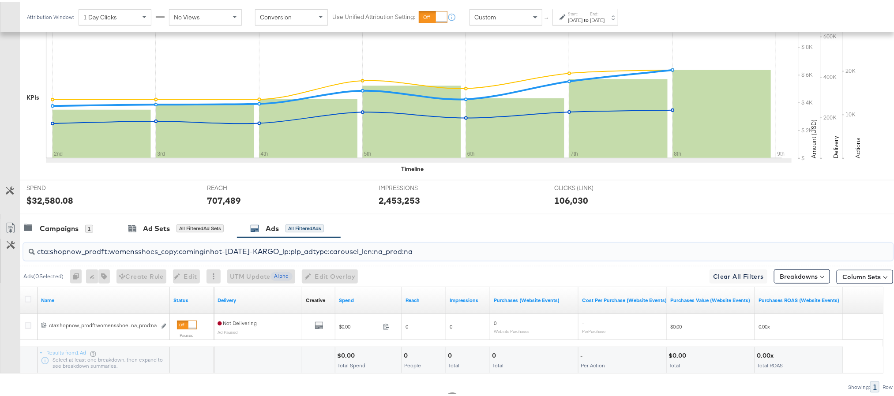
click at [146, 255] on input "cta:shopnow_prodft:womensshoes_copy:cominginhot-nov15-KARGO_lp:plp_adtype:carou…" at bounding box center [424, 245] width 778 height 17
paste input "2"
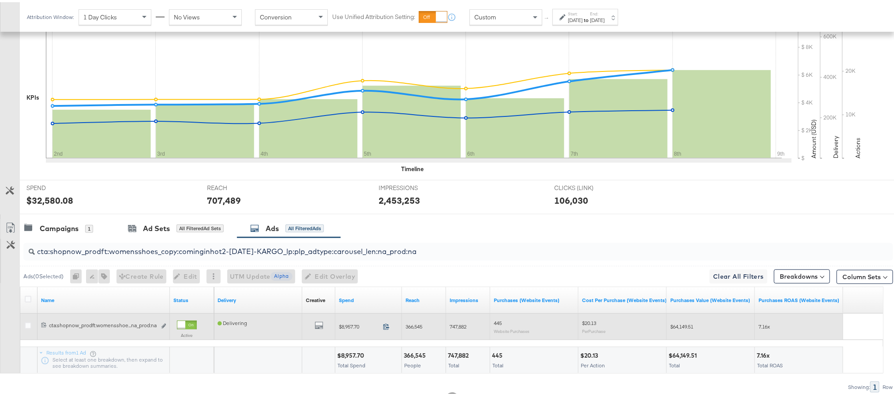
click at [386, 328] on icon at bounding box center [386, 324] width 7 height 7
click at [419, 328] on span "366,545" at bounding box center [413, 324] width 17 height 7
click at [461, 328] on span "747,882" at bounding box center [458, 324] width 17 height 7
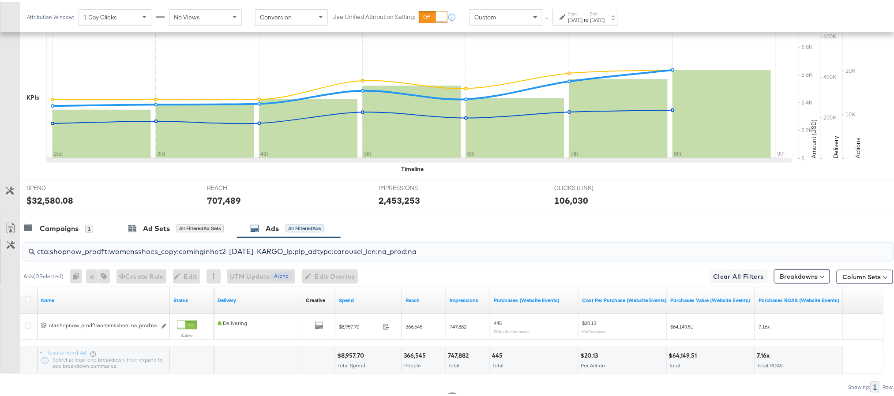
click at [138, 255] on input "cta:shopnow_prodft:womensshoes_copy:cominginhot2-nov15-KARGO_lp:plp_adtype:caro…" at bounding box center [424, 245] width 778 height 17
paste input "starrating_copy:meetthestars-feb19-KARGO-multiimage"
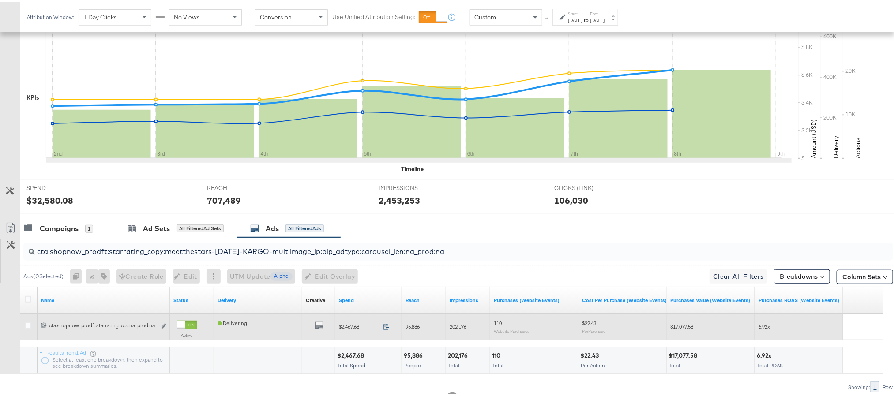
click at [385, 328] on icon at bounding box center [386, 324] width 7 height 7
click at [414, 328] on span "95,886" at bounding box center [412, 324] width 14 height 7
click at [461, 328] on span "202,176" at bounding box center [458, 324] width 17 height 7
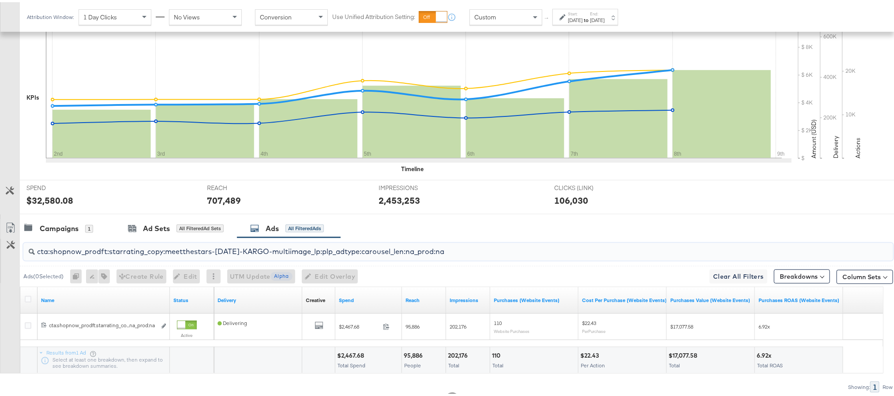
click at [151, 255] on input "cta:shopnow_prodft:starrating_copy:meetthestars-feb19-KARGO-multiimage_lp:plp_a…" at bounding box center [424, 245] width 778 height 17
paste input "newarrivals_copy:thestylesyoudidnt-apr8-KARGO-4:5"
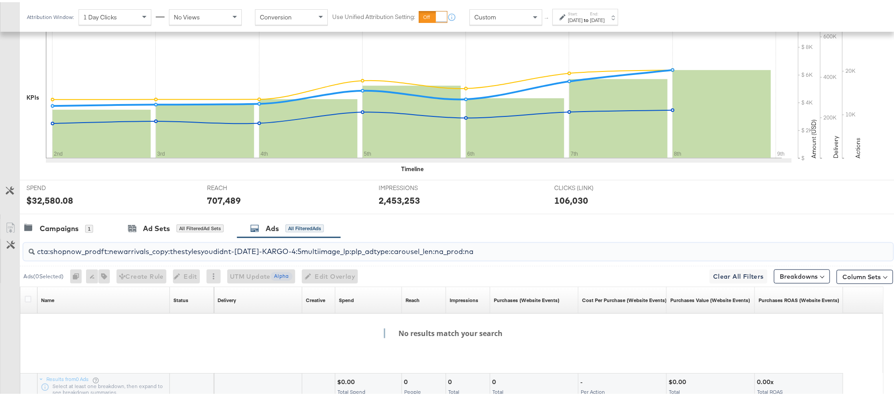
click at [151, 255] on input "cta:shopnow_prodft:newarrivals_copy:thestylesyoudidnt-apr8-KARGO-4:5multiimage_…" at bounding box center [424, 245] width 778 height 17
paste input "search"
click at [122, 259] on div "cta:shopnow_prodft:newarrivals_copy:thestylesyoudidnt-apr8-KARGO-4:5multiimage_…" at bounding box center [458, 250] width 870 height 18
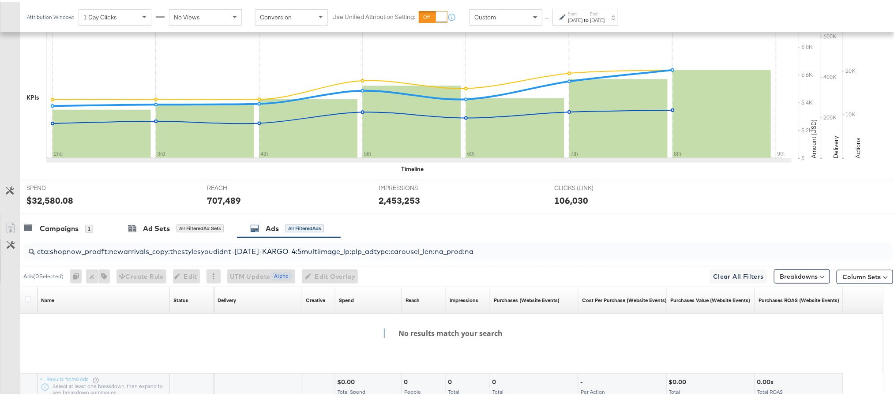
click at [122, 259] on div "cta:shopnow_prodft:newarrivals_copy:thestylesyoudidnt-apr8-KARGO-4:5multiimage_…" at bounding box center [458, 250] width 870 height 18
click at [124, 255] on input "cta:shopnow_prodft:newarrivals_copy:thestylesyoudidnt-apr8-KARGO-4:5multiimage_…" at bounding box center [424, 245] width 778 height 17
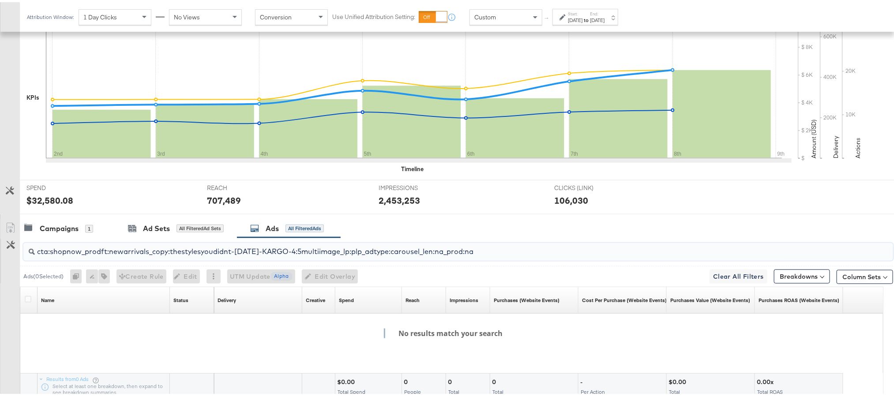
click at [124, 255] on input "cta:shopnow_prodft:newarrivals_copy:thestylesyoudidnt-apr8-KARGO-4:5multiimage_…" at bounding box center [424, 245] width 778 height 17
paste input "2"
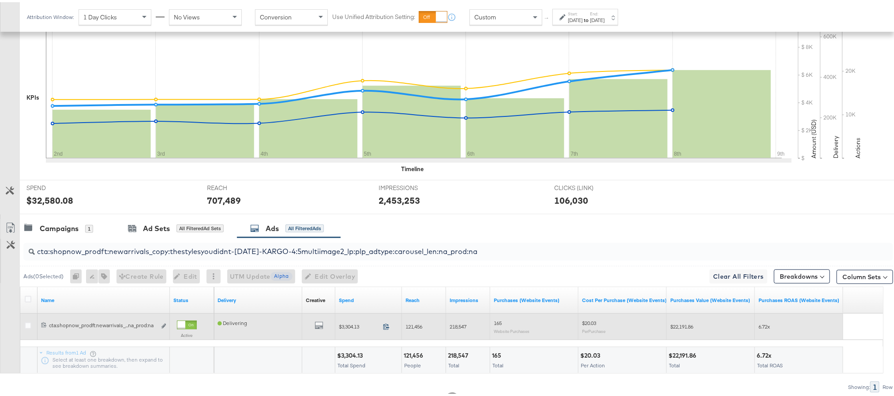
click at [384, 328] on icon at bounding box center [386, 324] width 7 height 7
click at [418, 328] on span "121,456" at bounding box center [413, 324] width 17 height 7
click at [461, 328] on span "218,547" at bounding box center [458, 324] width 17 height 7
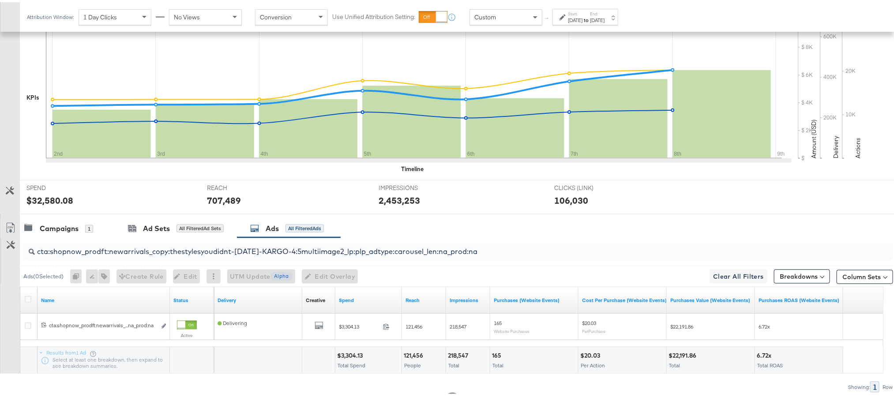
click at [109, 255] on input "cta:shopnow_prodft:newarrivals_copy:thestylesyoudidnt-apr8-KARGO-4:5multiimage2…" at bounding box center [424, 245] width 778 height 17
paste input "smpass_copy:wesawyou-may28-KARGO"
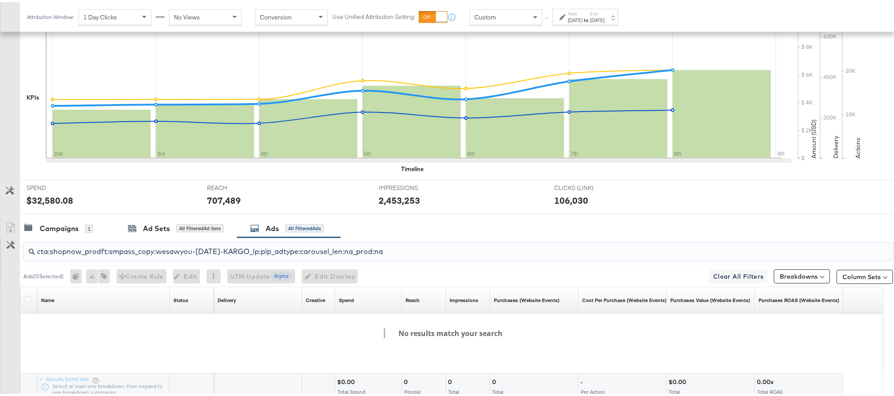
click at [134, 255] on input "cta:shopnow_prodft:smpass_copy:wesawyou-may28-KARGO_lp:plp_adtype:carousel_len:…" at bounding box center [424, 245] width 778 height 17
paste input "2"
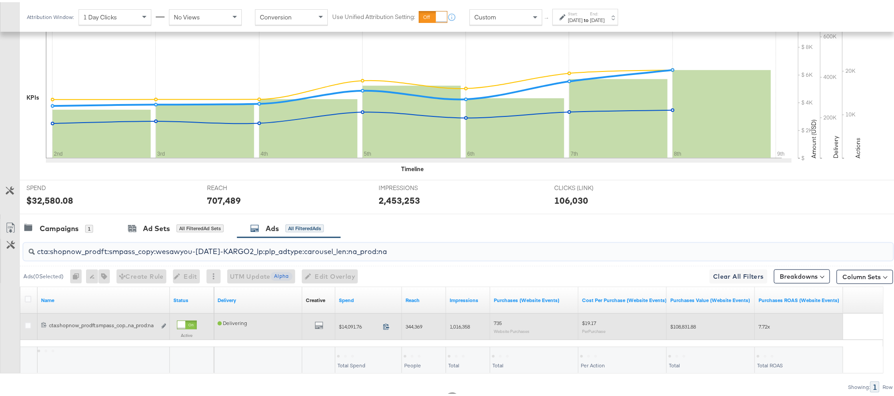
type input "cta:shopnow_prodft:smpass_copy:wesawyou-may28-KARGO2_lp:plp_adtype:carousel_len…"
click at [384, 328] on icon at bounding box center [386, 324] width 7 height 7
click at [413, 328] on span "344,369" at bounding box center [413, 324] width 17 height 7
click at [456, 328] on span "1,016,358" at bounding box center [460, 324] width 20 height 7
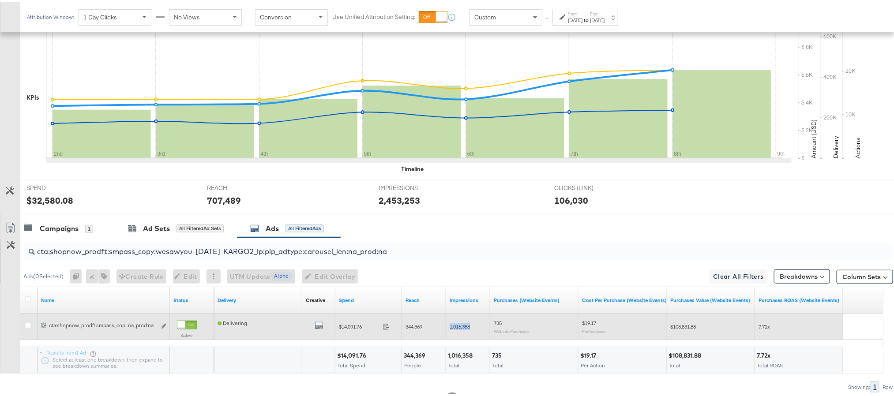
click at [456, 328] on span "1,016,358" at bounding box center [460, 324] width 20 height 7
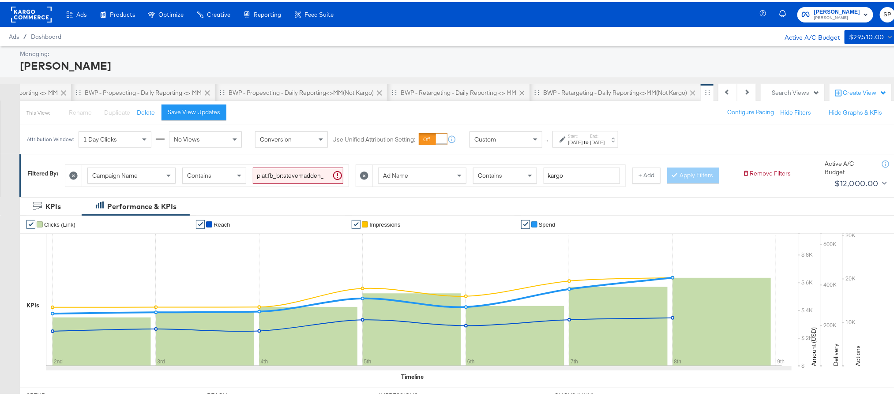
click at [36, 15] on rect at bounding box center [31, 12] width 41 height 16
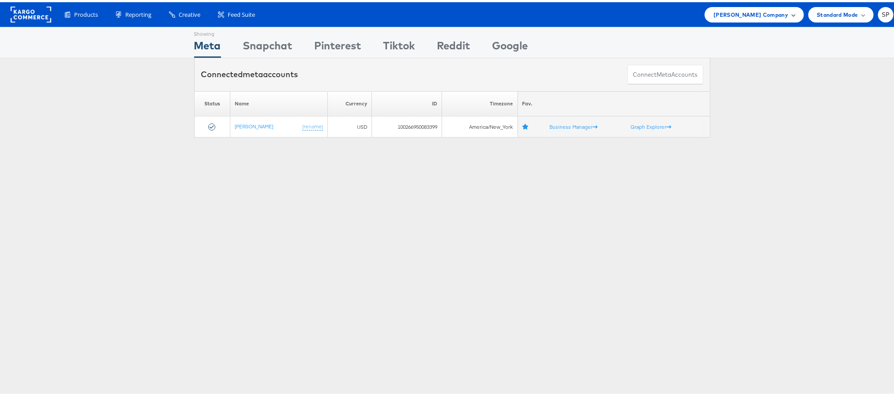
click at [776, 12] on span "Steve Madden Company" at bounding box center [750, 12] width 75 height 9
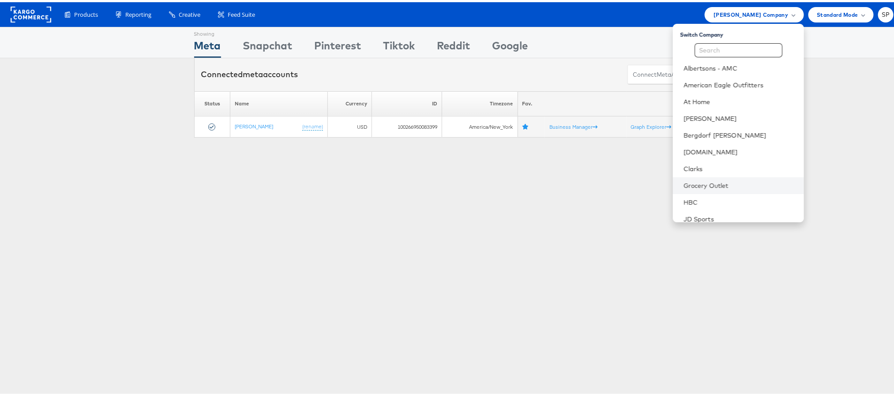
click at [687, 175] on li "Grocery Outlet" at bounding box center [738, 183] width 131 height 17
click at [688, 177] on li "Grocery Outlet" at bounding box center [738, 183] width 131 height 17
click at [678, 178] on li "Grocery Outlet" at bounding box center [738, 183] width 131 height 17
click at [688, 180] on link "Grocery Outlet" at bounding box center [739, 183] width 113 height 9
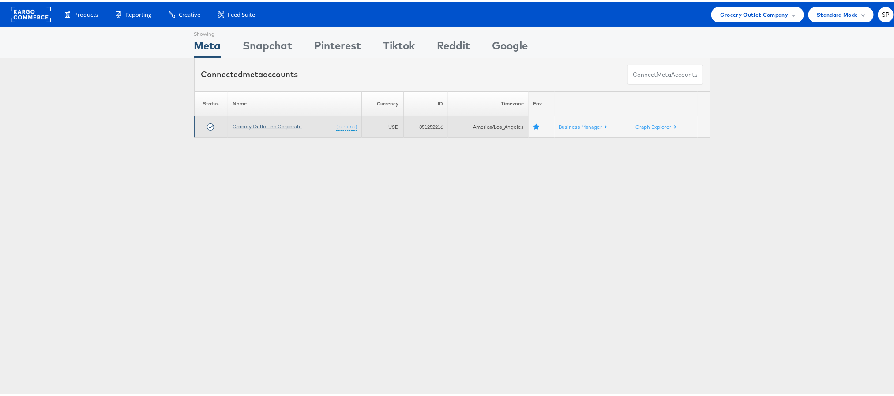
click at [257, 126] on link "Grocery Outlet Inc Corporate" at bounding box center [267, 124] width 69 height 7
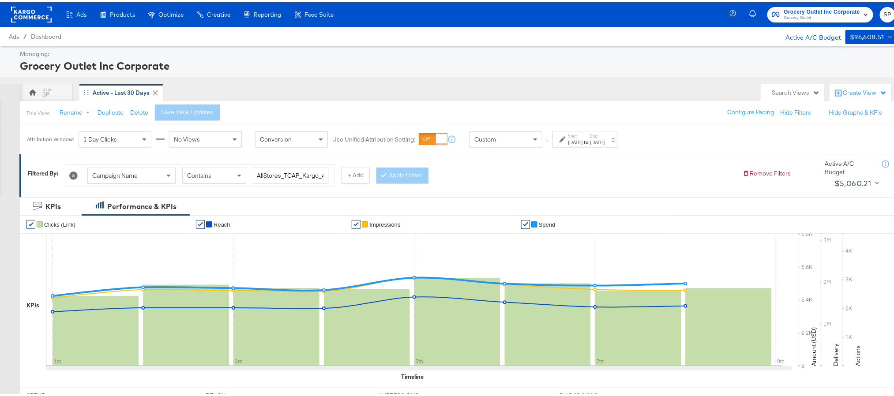
click at [30, 14] on rect at bounding box center [31, 12] width 41 height 16
